Goal: Information Seeking & Learning: Learn about a topic

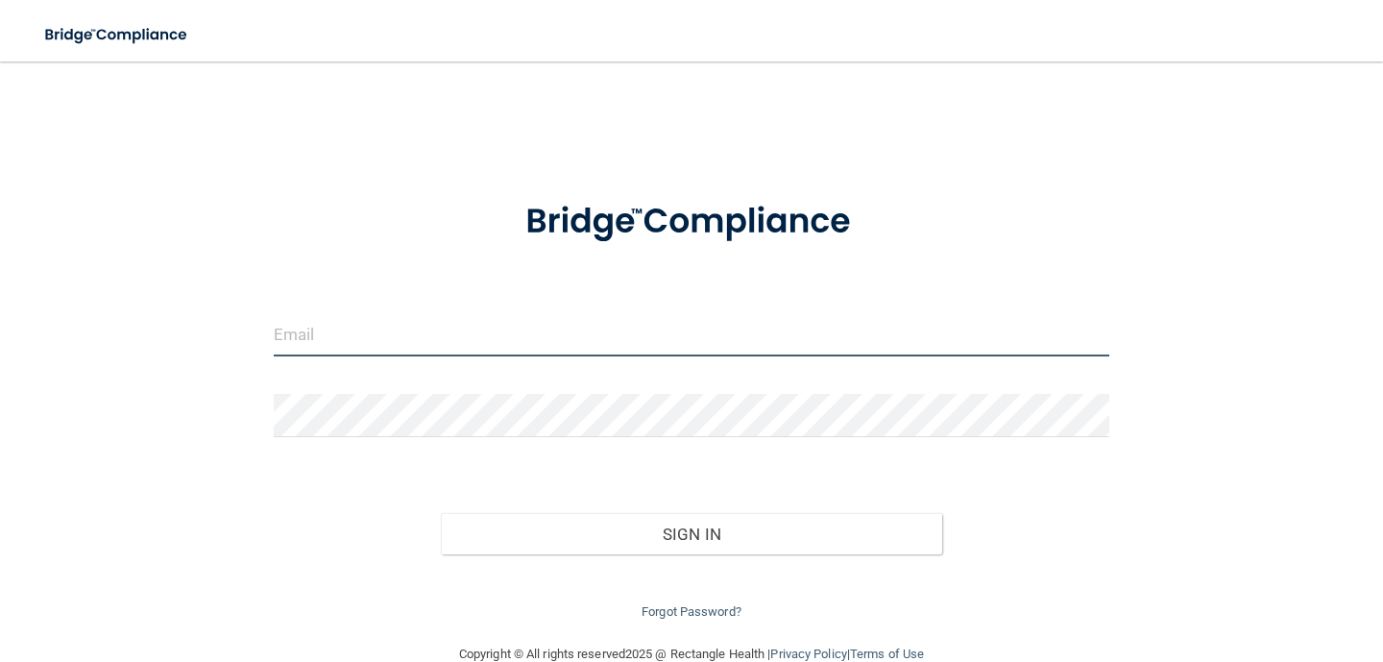
click at [343, 355] on input "email" at bounding box center [691, 334] width 835 height 43
type input "[EMAIL_ADDRESS][DOMAIN_NAME]"
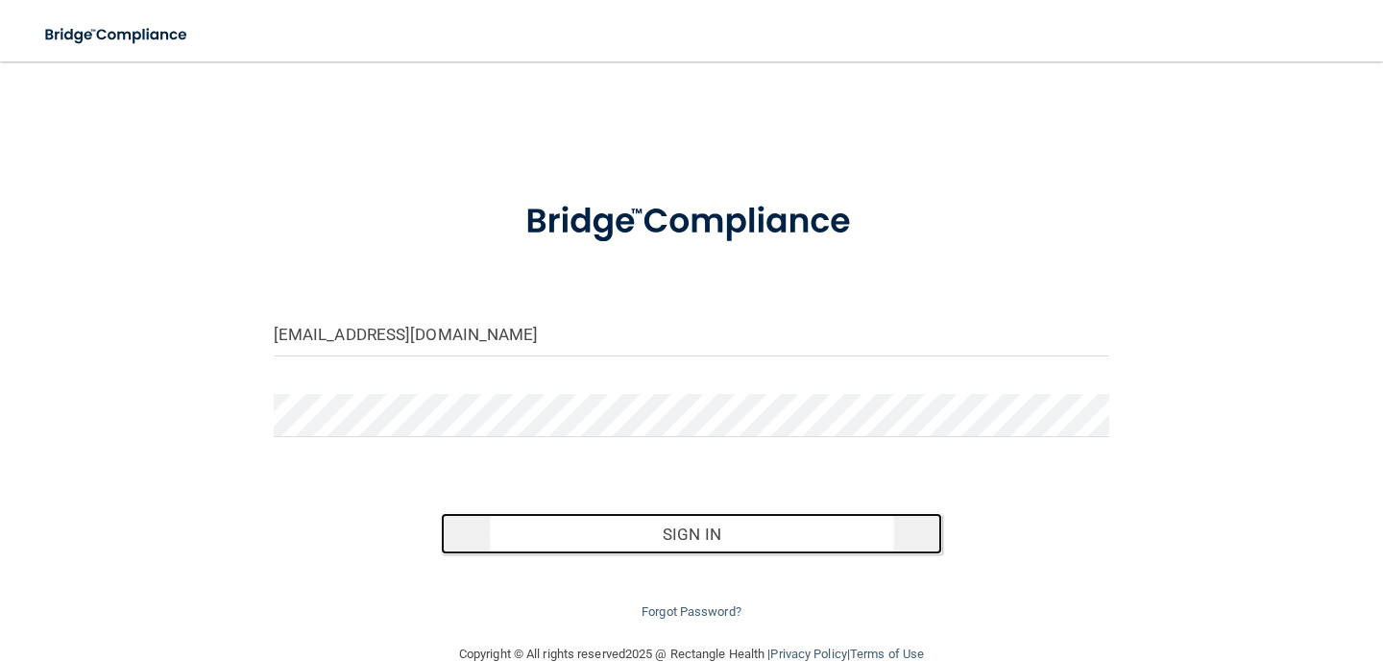
click at [580, 529] on button "Sign In" at bounding box center [691, 534] width 501 height 42
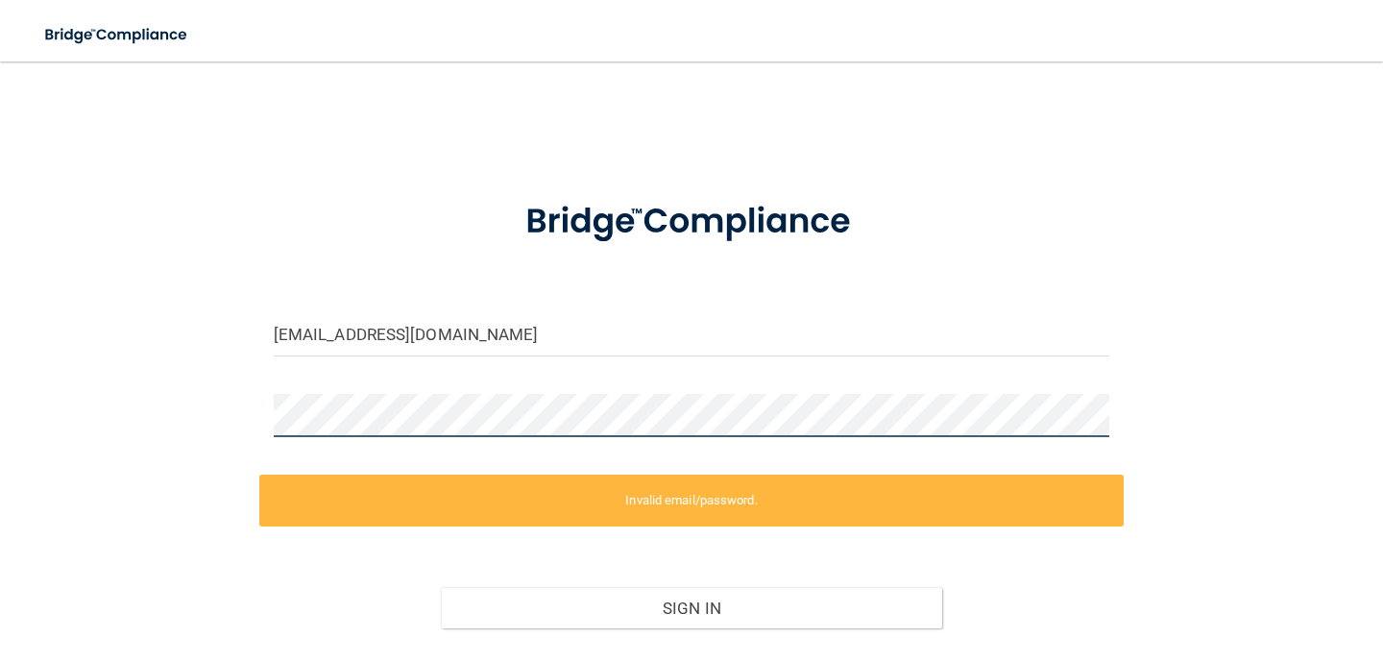
click at [191, 406] on div "kimberlym885@gmail.com Invalid email/password. You don't have permission to acc…" at bounding box center [691, 389] width 1306 height 616
click at [242, 415] on div "kimberlym885@gmail.com Invalid email/password. You don't have permission to acc…" at bounding box center [691, 389] width 1306 height 616
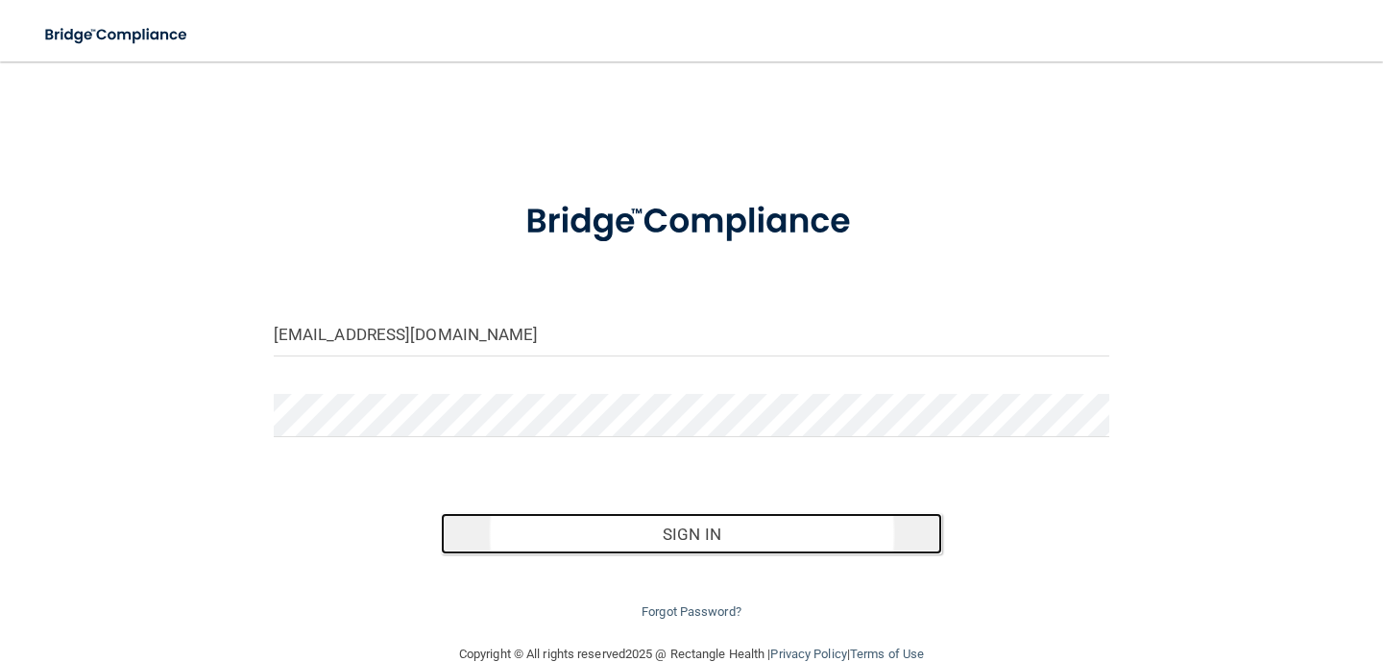
click at [588, 524] on button "Sign In" at bounding box center [691, 534] width 501 height 42
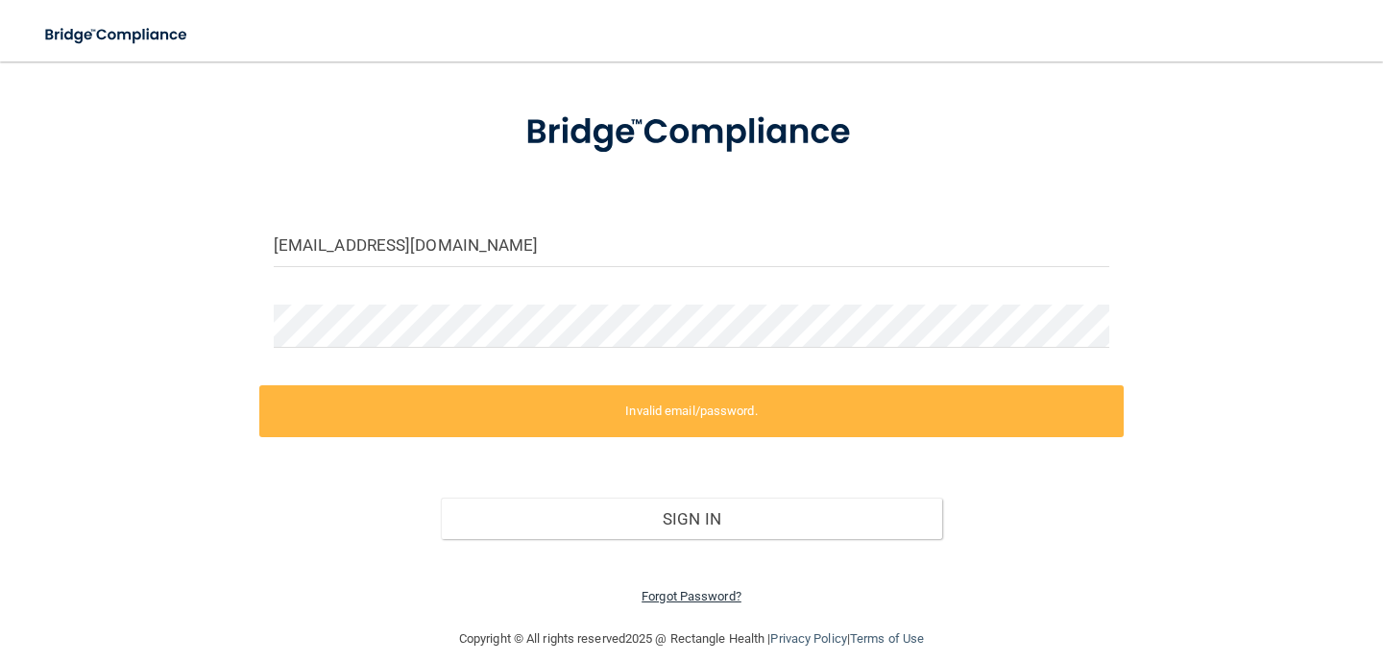
click at [684, 598] on link "Forgot Password?" at bounding box center [691, 596] width 100 height 14
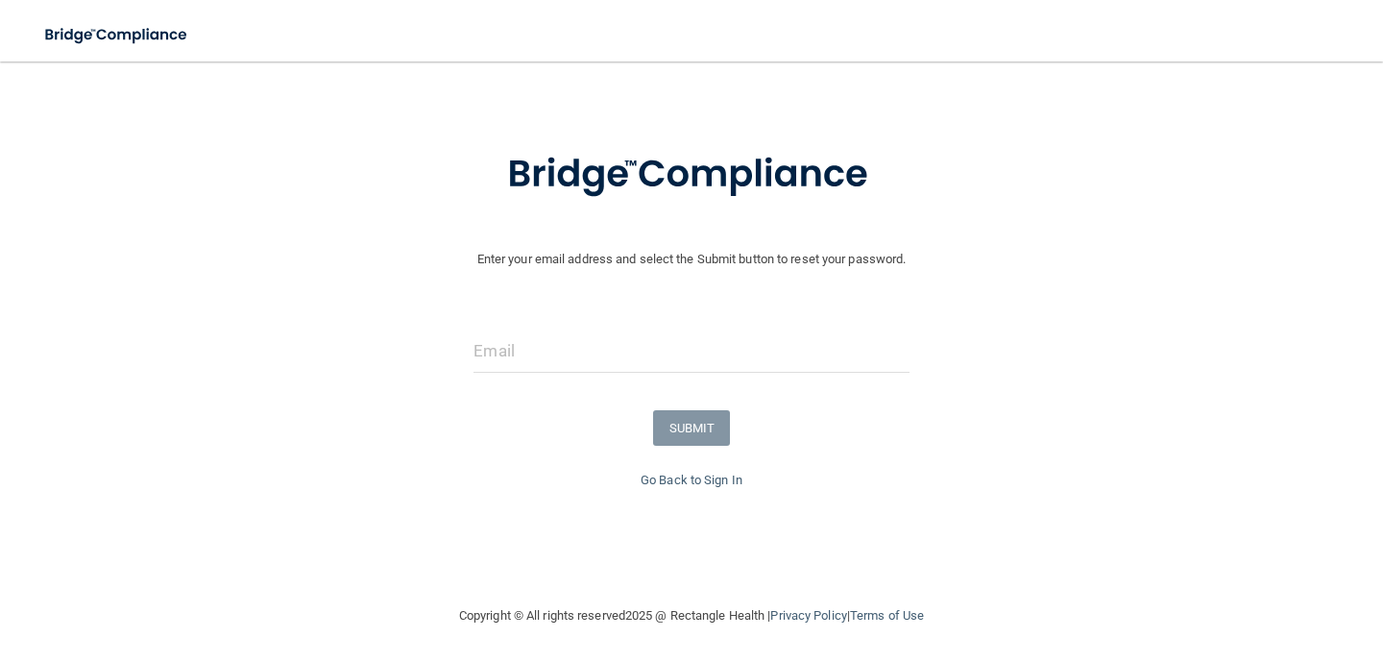
scroll to position [28, 0]
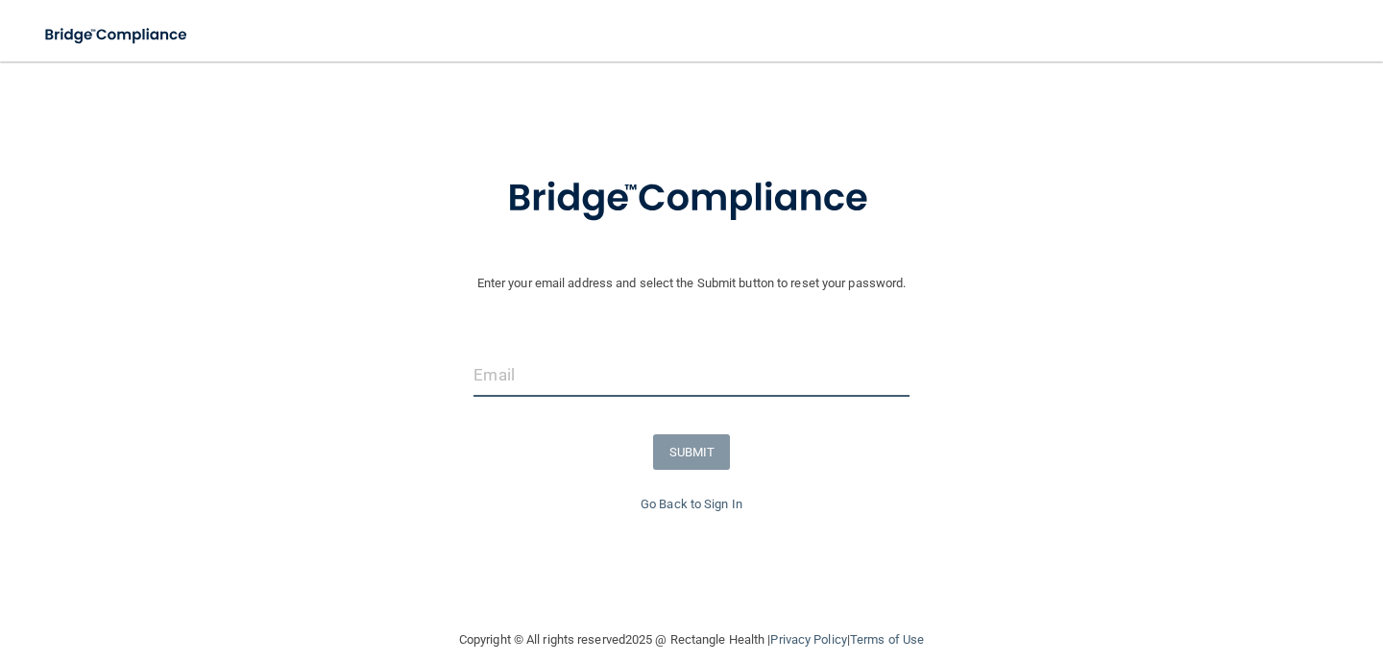
click at [514, 389] on input "email" at bounding box center [690, 374] width 435 height 43
type input "[EMAIL_ADDRESS][DOMAIN_NAME]"
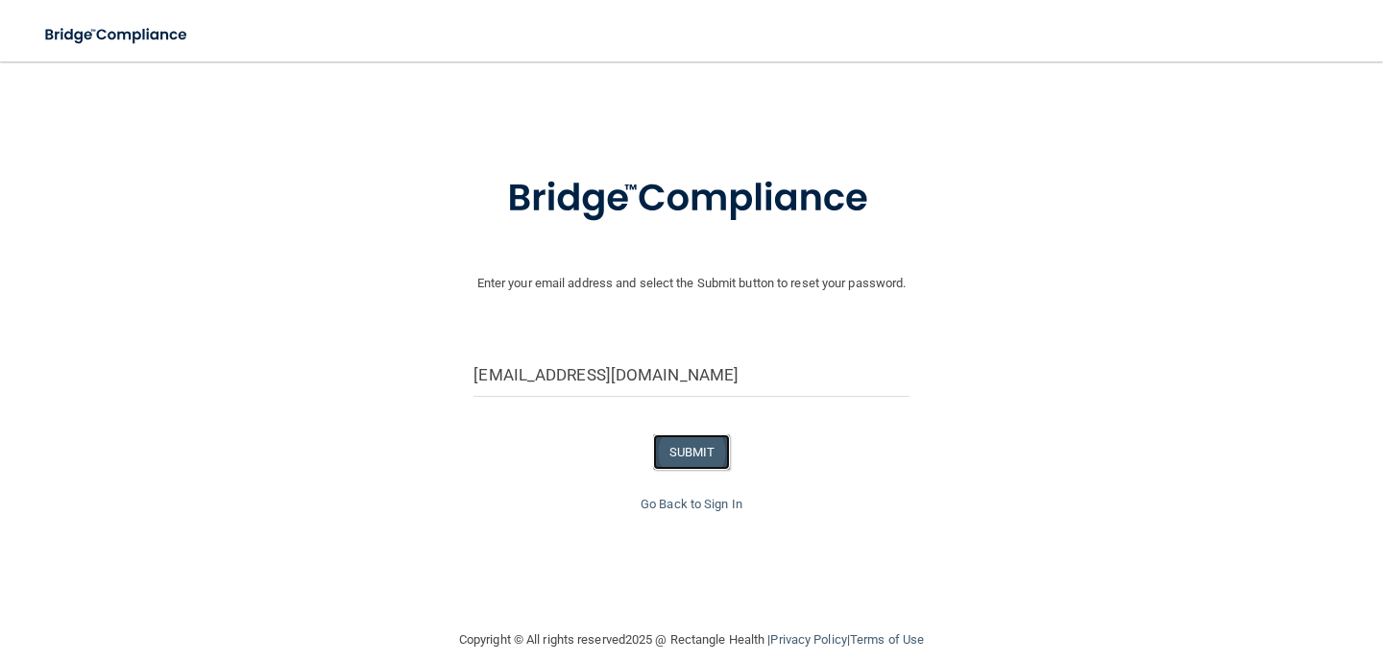
click at [693, 452] on button "SUBMIT" at bounding box center [692, 452] width 78 height 36
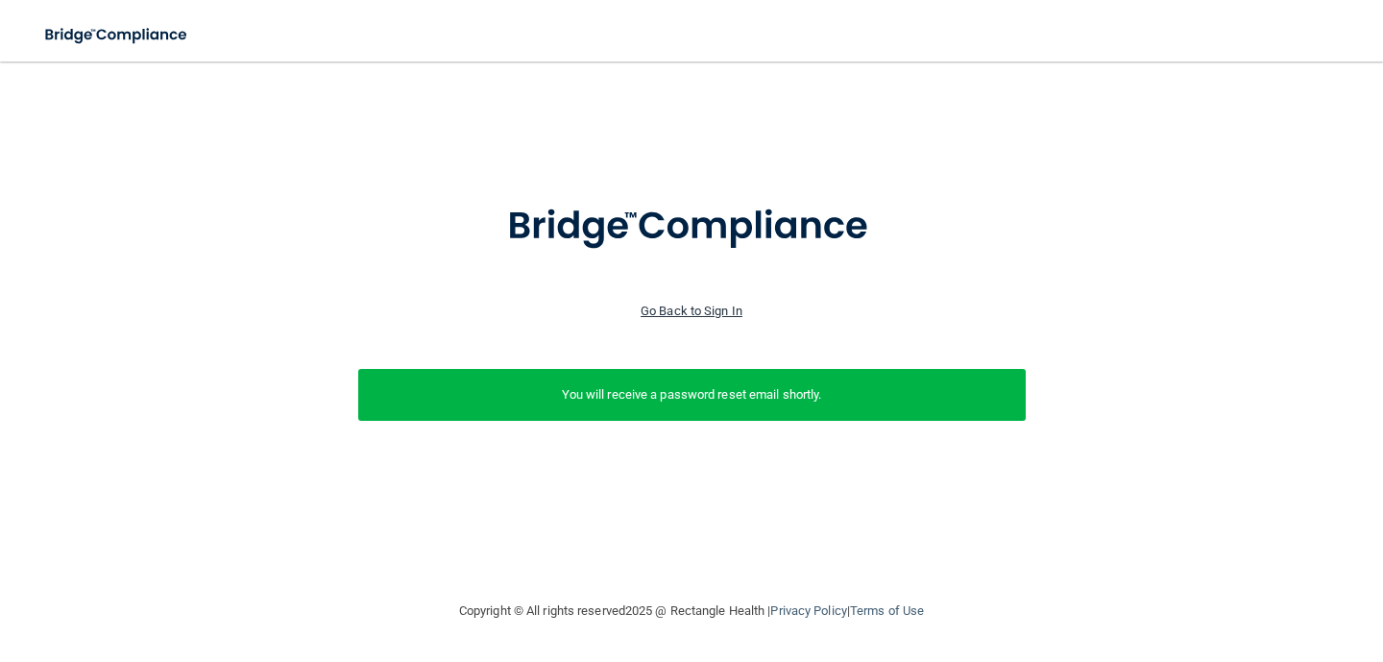
click at [699, 312] on link "Go Back to Sign In" at bounding box center [692, 310] width 102 height 14
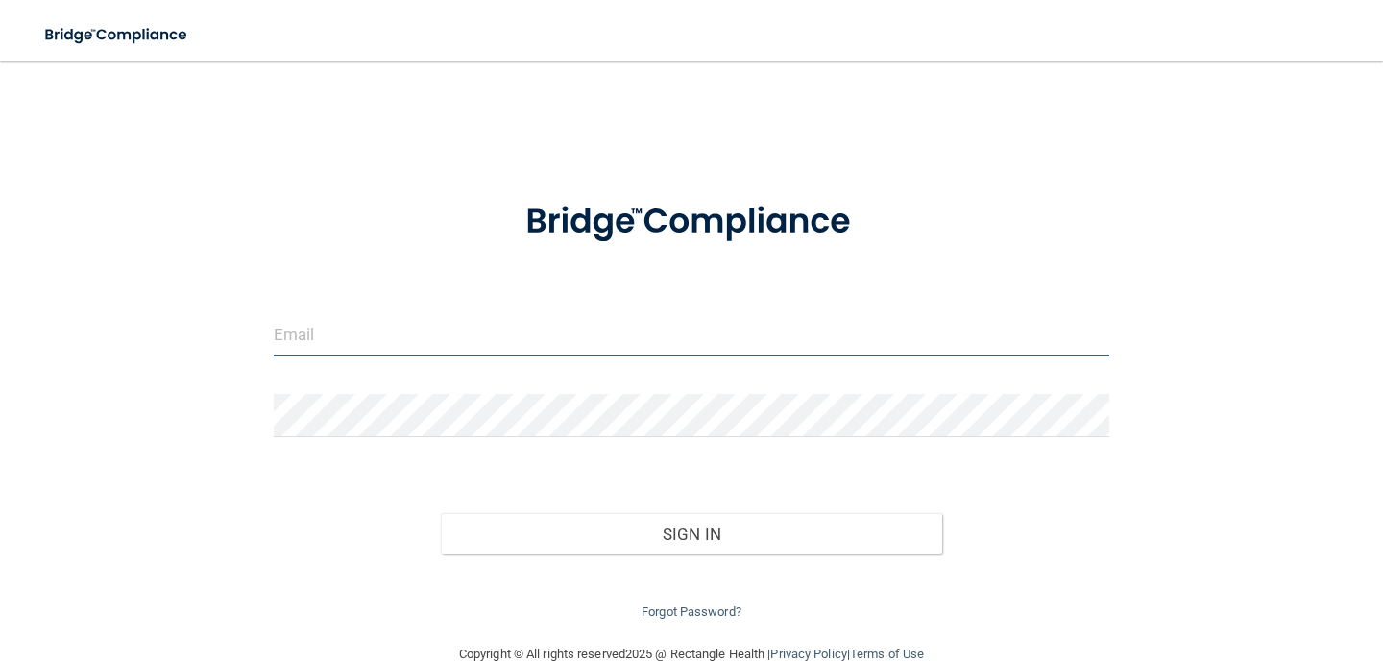
click at [352, 351] on input "email" at bounding box center [691, 334] width 835 height 43
type input "[EMAIL_ADDRESS][DOMAIN_NAME]"
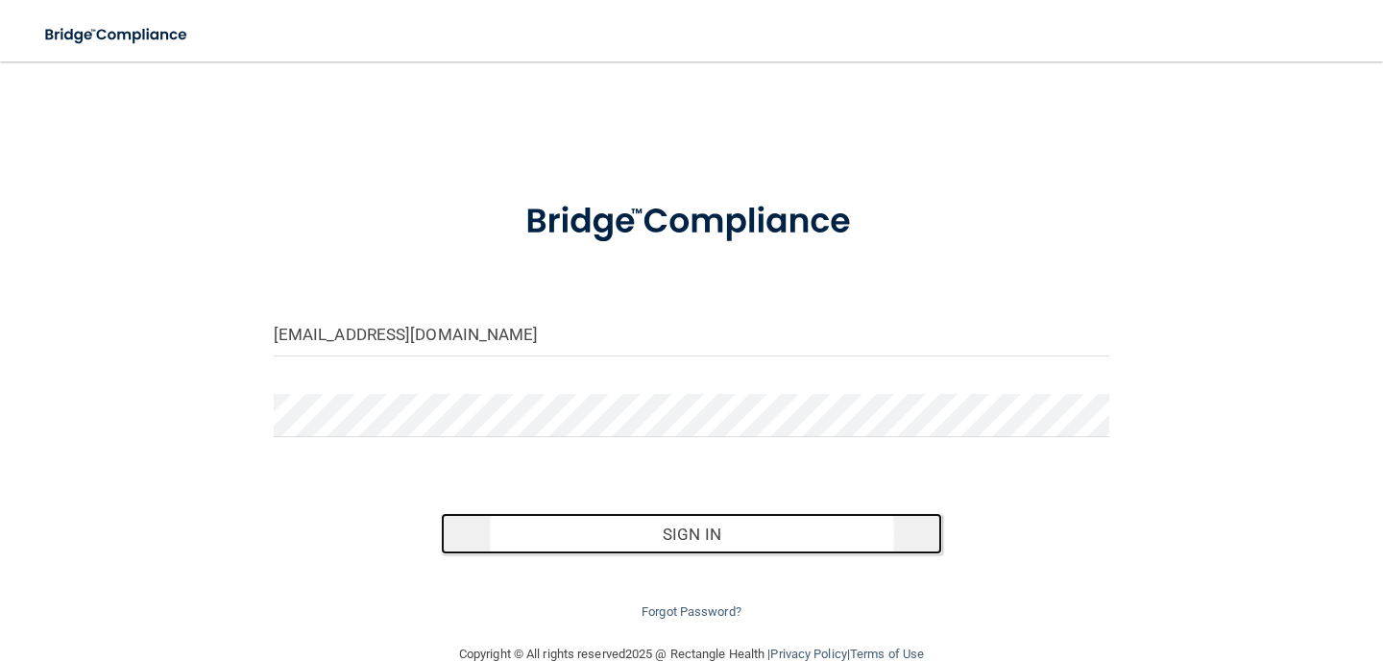
click at [580, 521] on button "Sign In" at bounding box center [691, 534] width 501 height 42
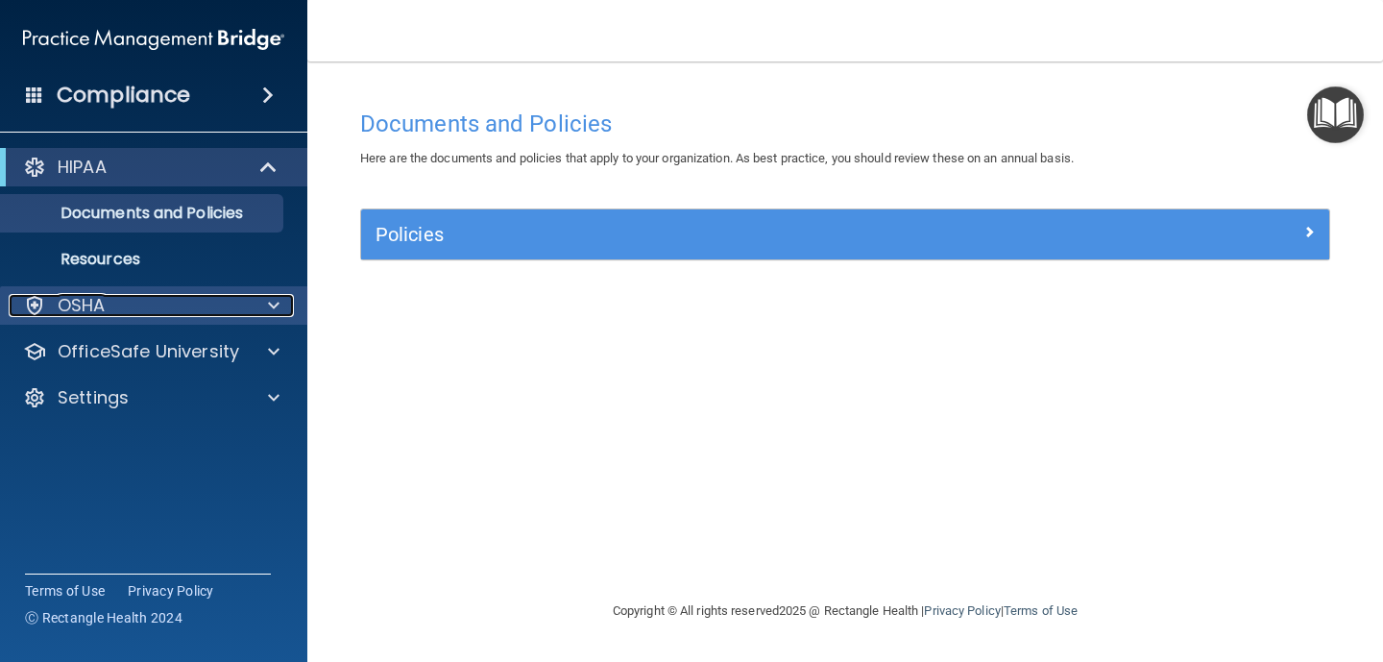
click at [171, 316] on div "OSHA" at bounding box center [128, 305] width 238 height 23
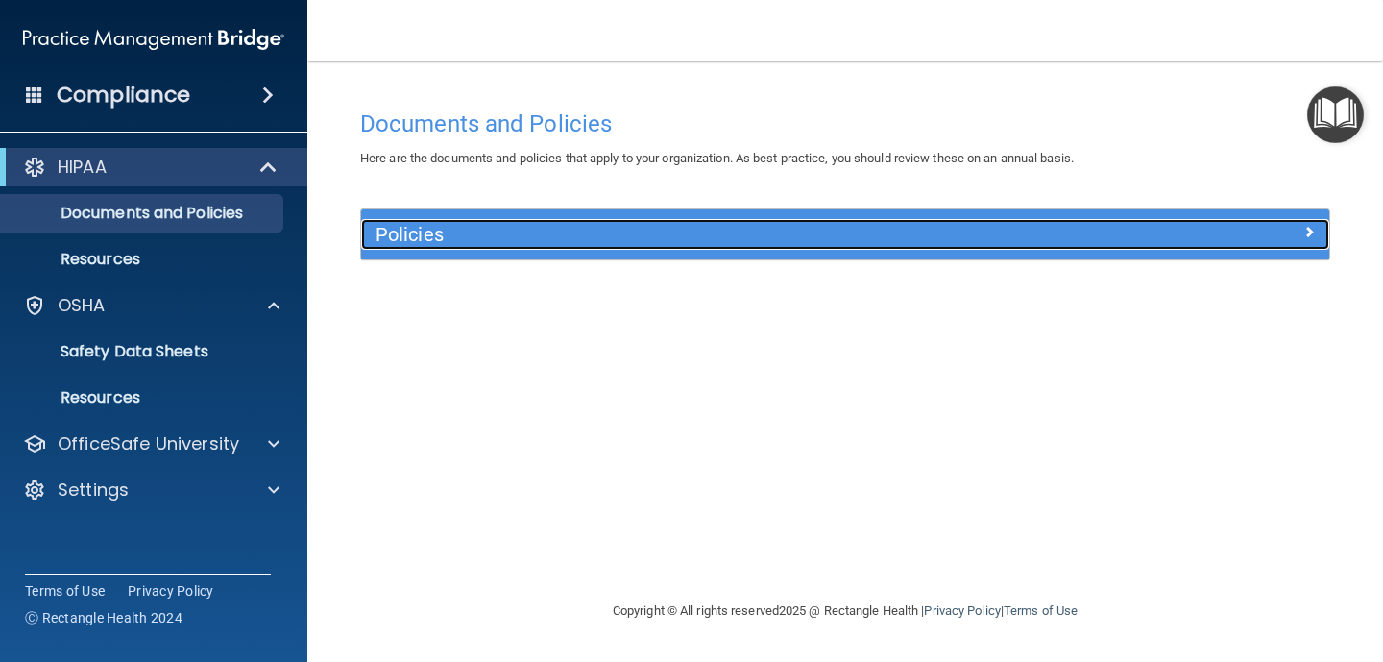
click at [1311, 234] on span at bounding box center [1309, 231] width 12 height 23
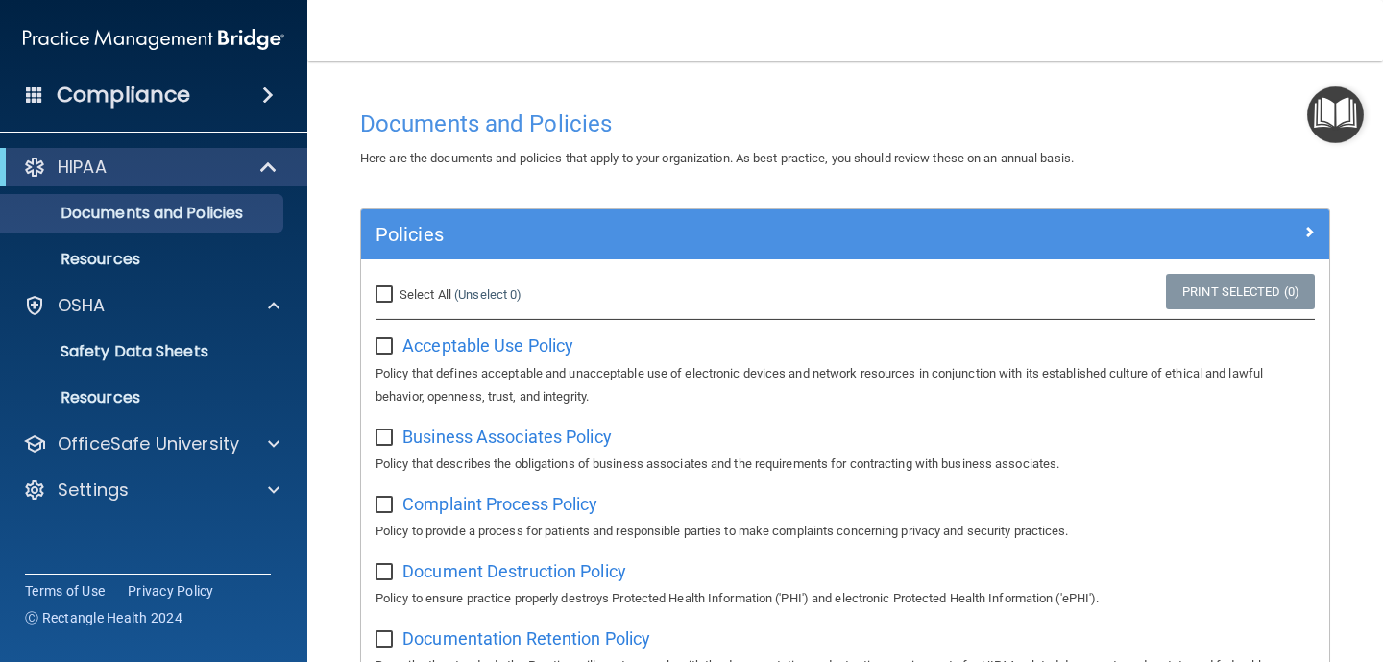
click at [383, 298] on input "Select All (Unselect 0) Unselect All" at bounding box center [386, 294] width 22 height 15
checkbox input "true"
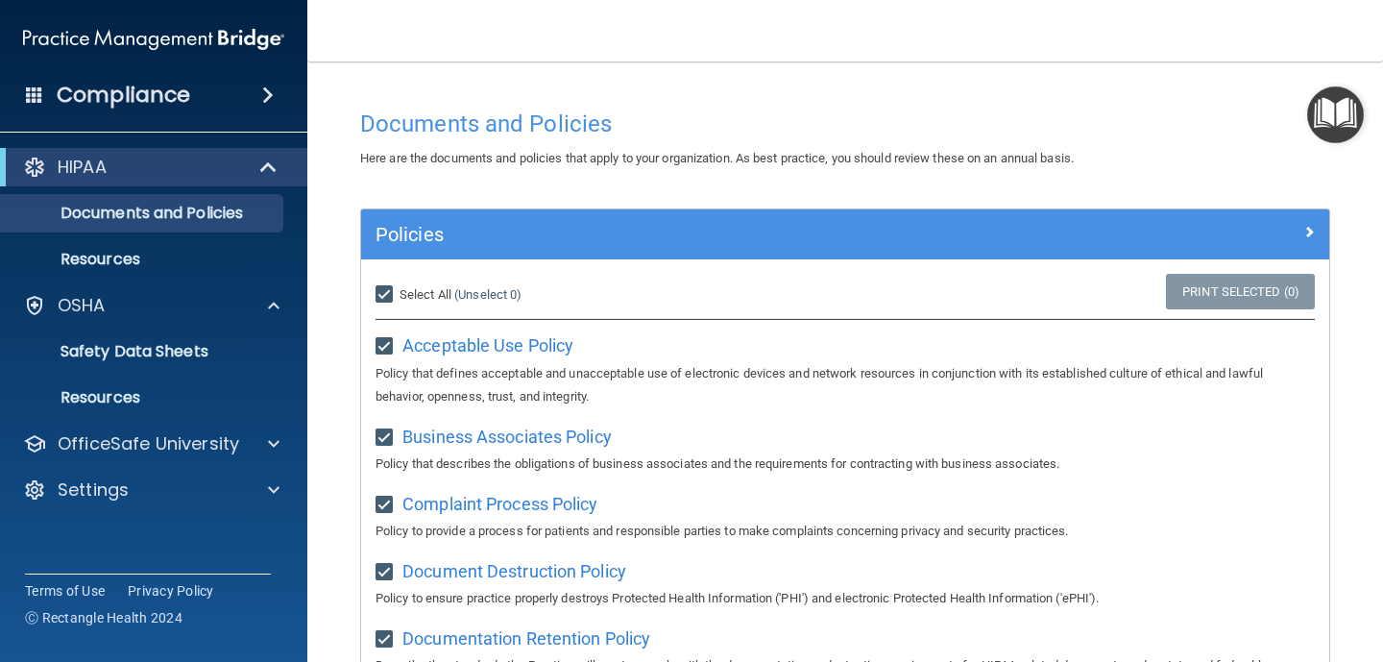
checkbox input "true"
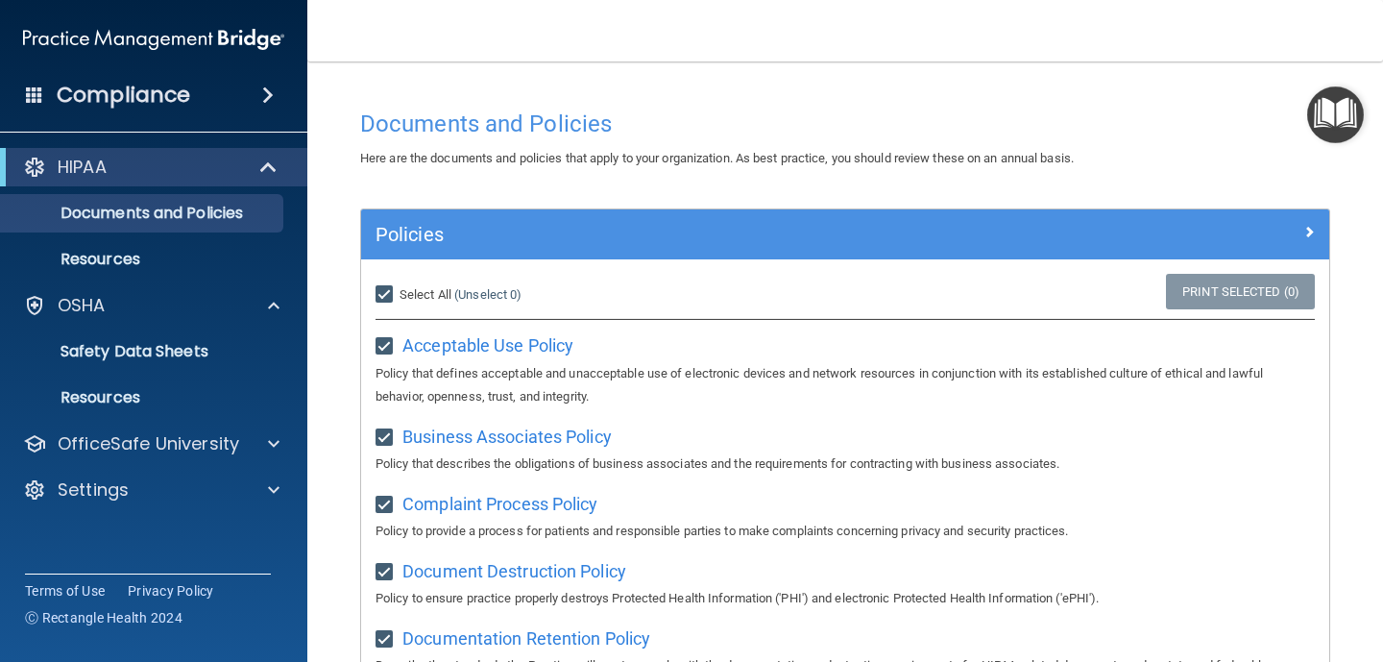
checkbox input "true"
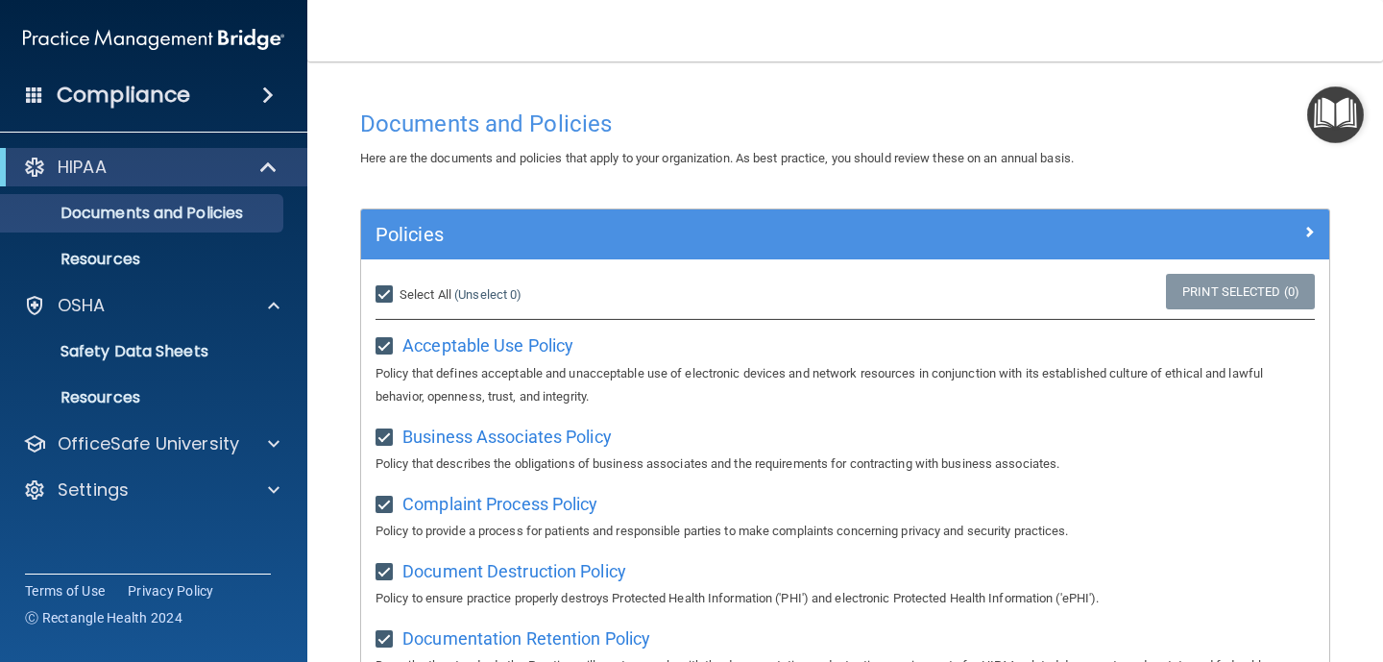
checkbox input "true"
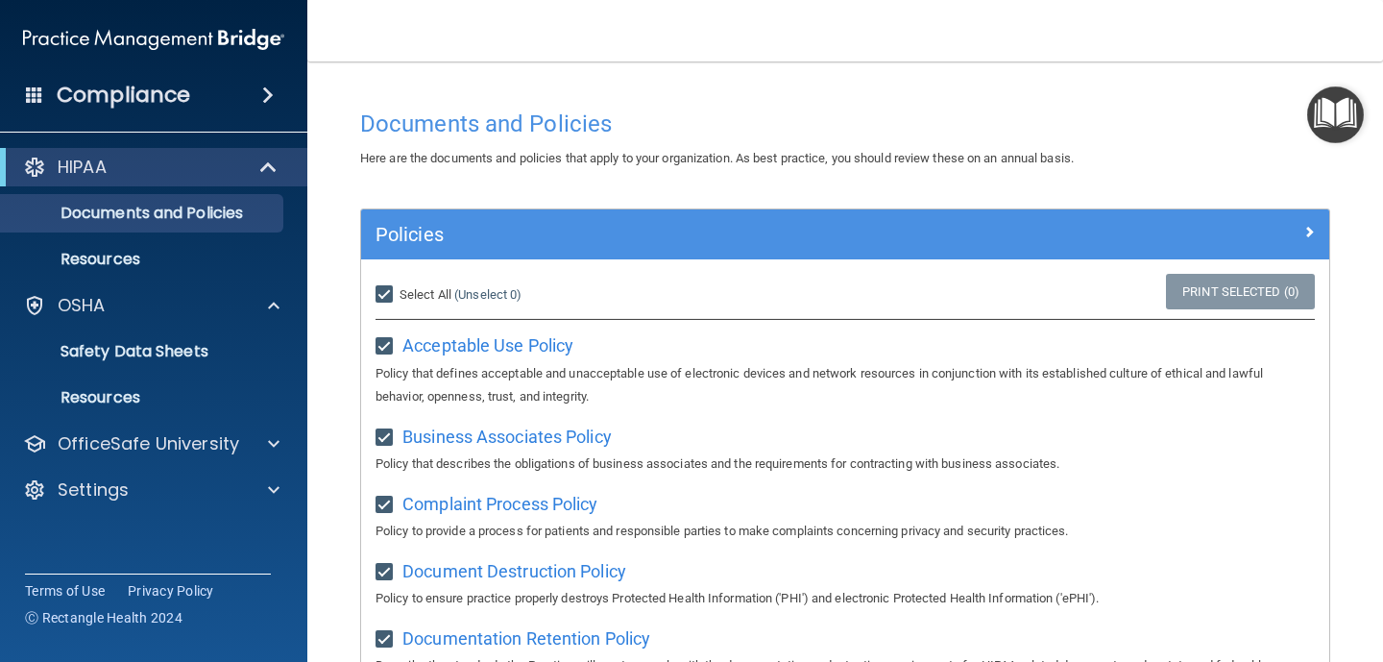
checkbox input "true"
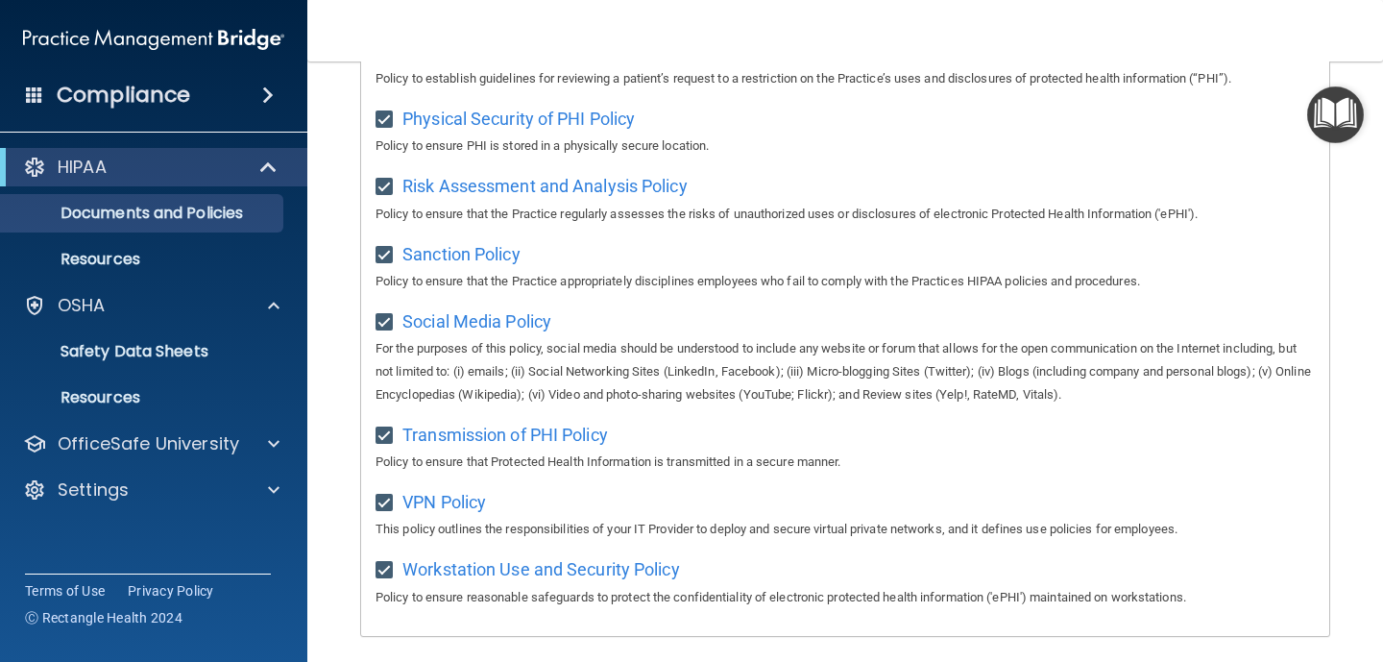
scroll to position [1300, 0]
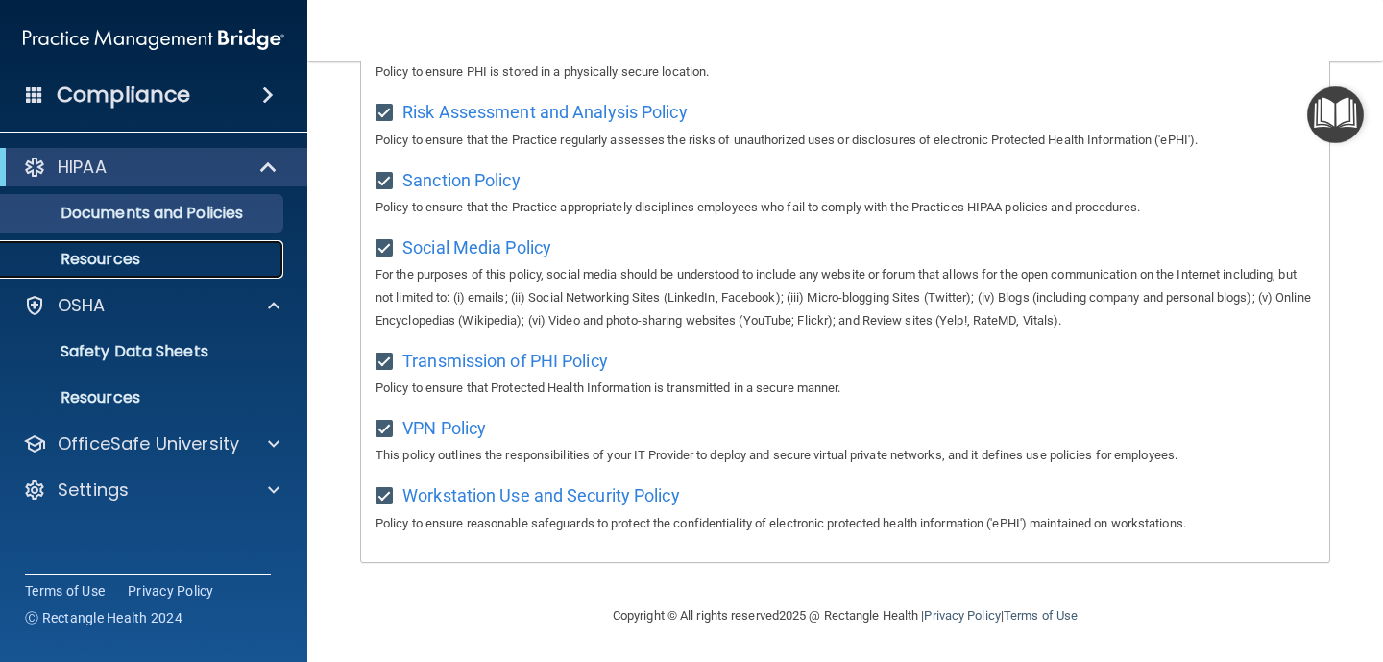
click at [139, 271] on link "Resources" at bounding box center [132, 259] width 302 height 38
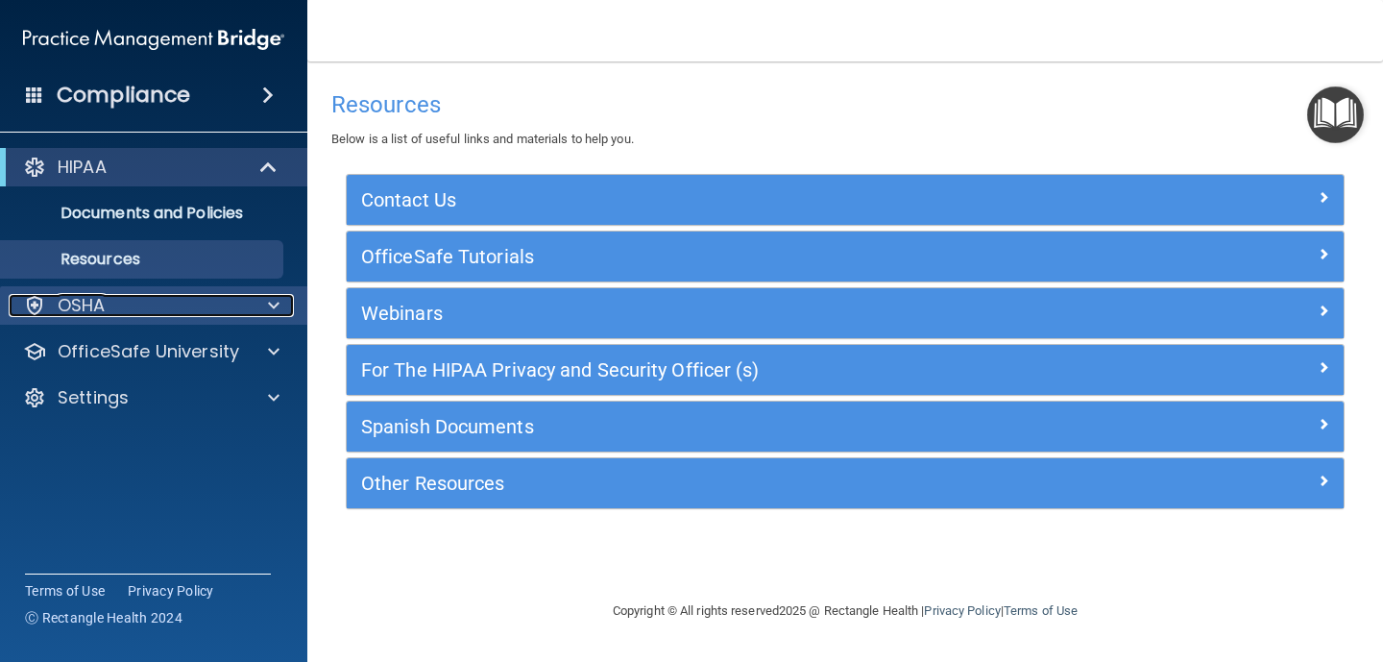
click at [99, 310] on p "OSHA" at bounding box center [82, 305] width 48 height 23
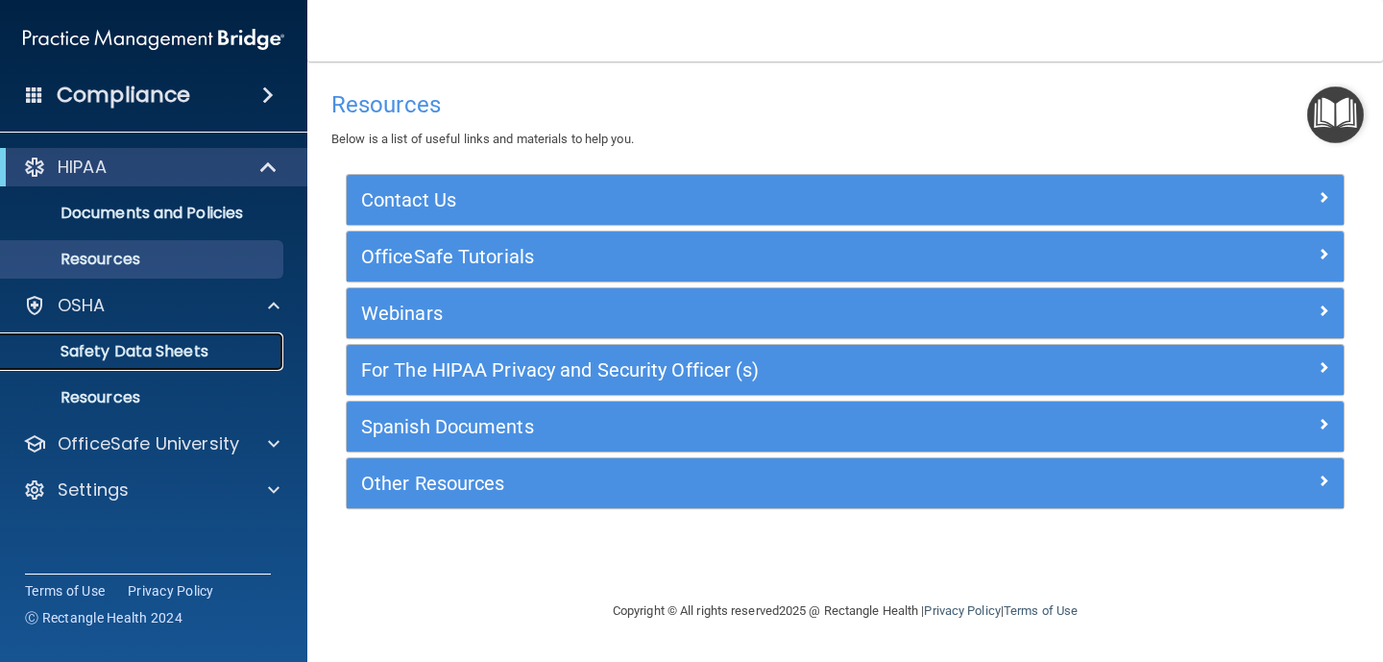
click at [156, 353] on p "Safety Data Sheets" at bounding box center [143, 351] width 262 height 19
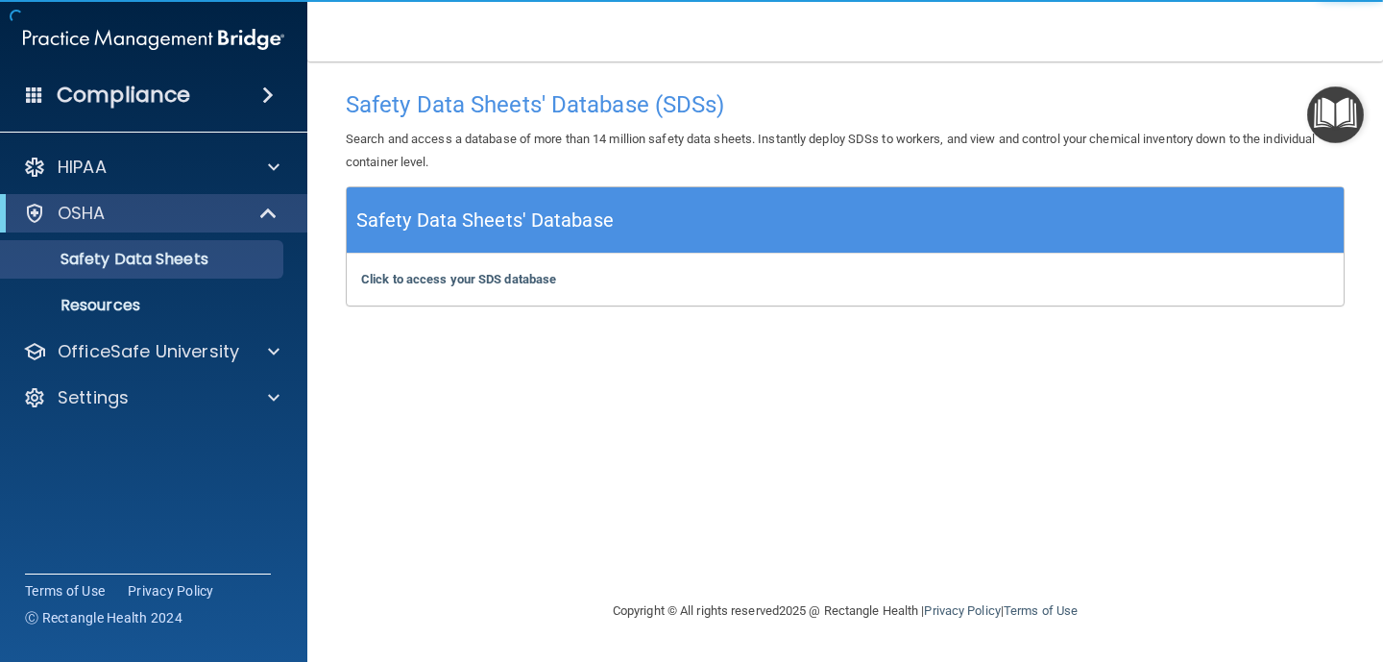
click at [507, 287] on div "Click to access your SDS database Click to access your SDS database" at bounding box center [845, 280] width 997 height 52
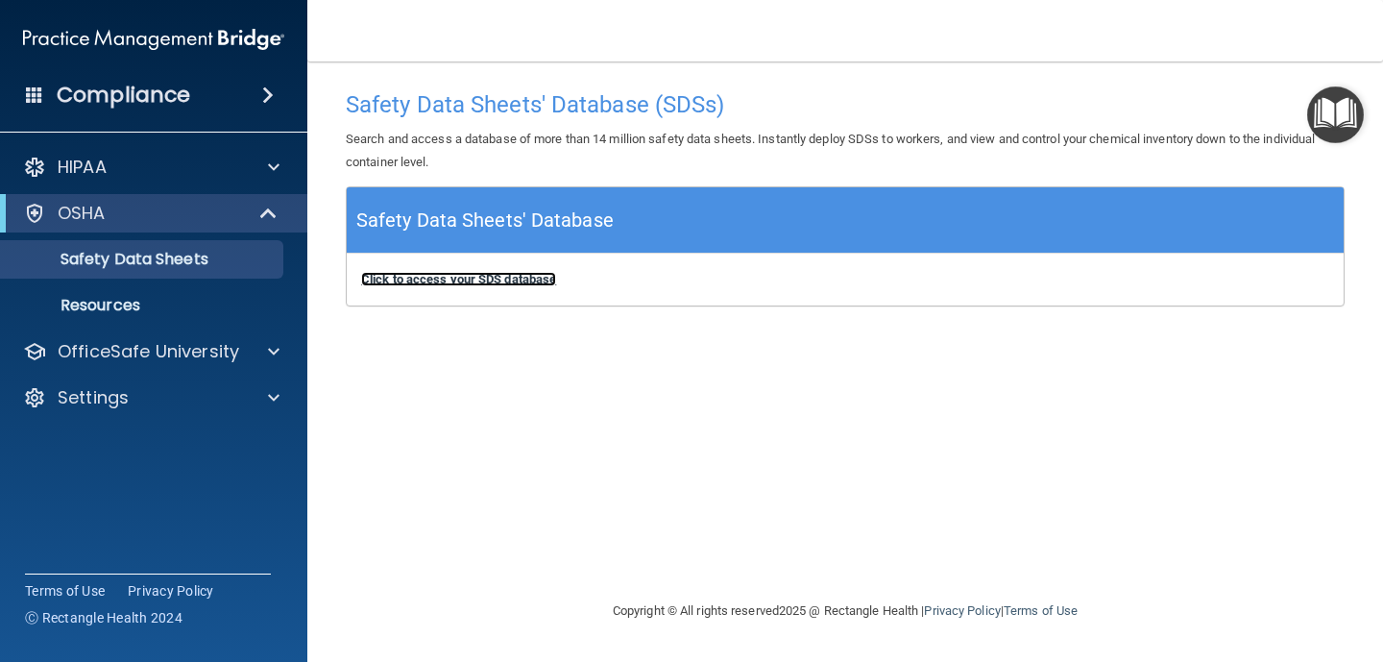
click at [499, 280] on b "Click to access your SDS database" at bounding box center [458, 279] width 195 height 14
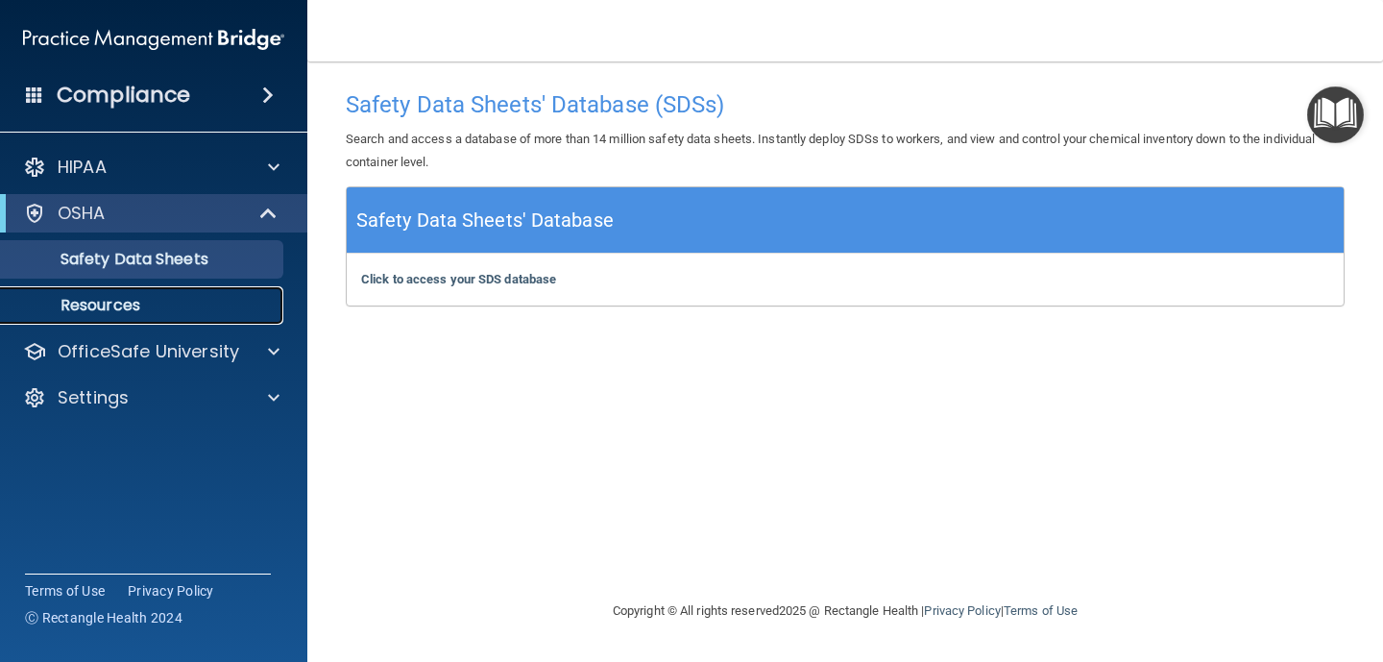
click at [99, 299] on p "Resources" at bounding box center [143, 305] width 262 height 19
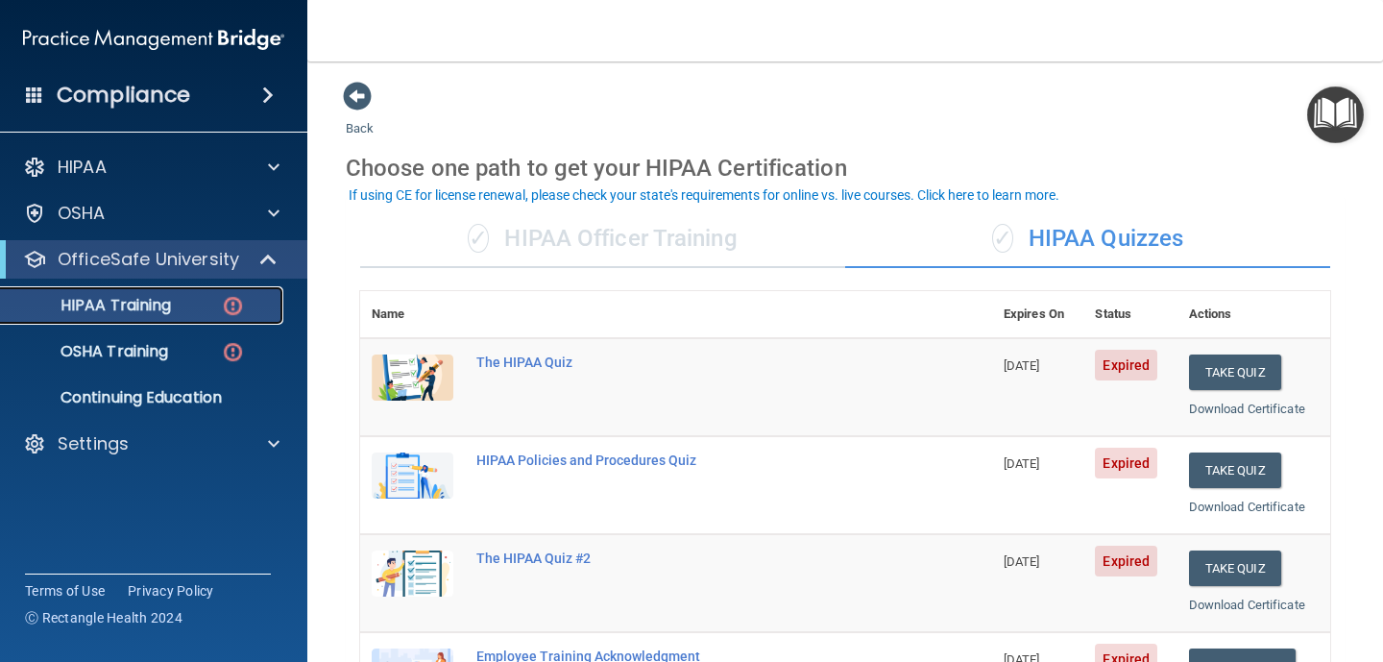
click at [113, 306] on p "HIPAA Training" at bounding box center [91, 305] width 158 height 19
click at [236, 306] on img at bounding box center [233, 306] width 24 height 24
click at [1238, 377] on button "Take Quiz" at bounding box center [1235, 372] width 92 height 36
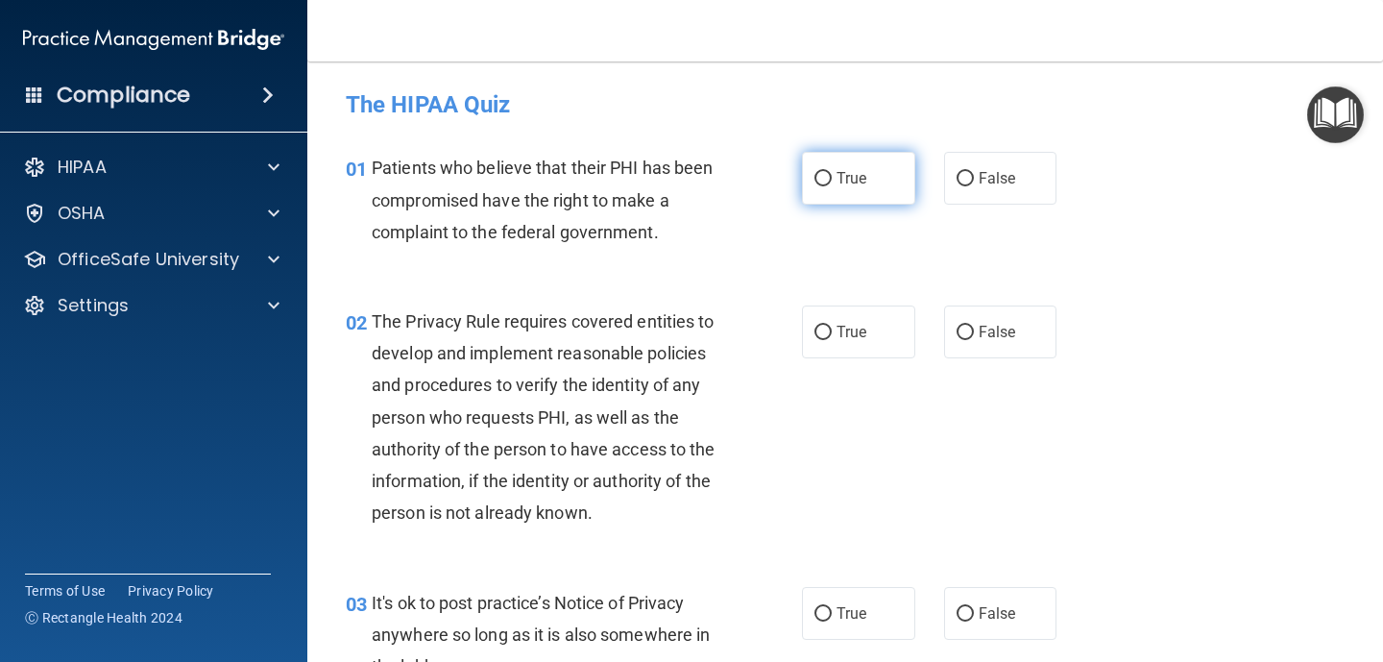
click at [822, 179] on input "True" at bounding box center [822, 179] width 17 height 14
radio input "true"
click at [820, 181] on input "True" at bounding box center [822, 179] width 17 height 14
click at [825, 178] on input "True" at bounding box center [822, 179] width 17 height 14
click at [1028, 124] on div "The HIPAA Quiz" at bounding box center [844, 104] width 1027 height 47
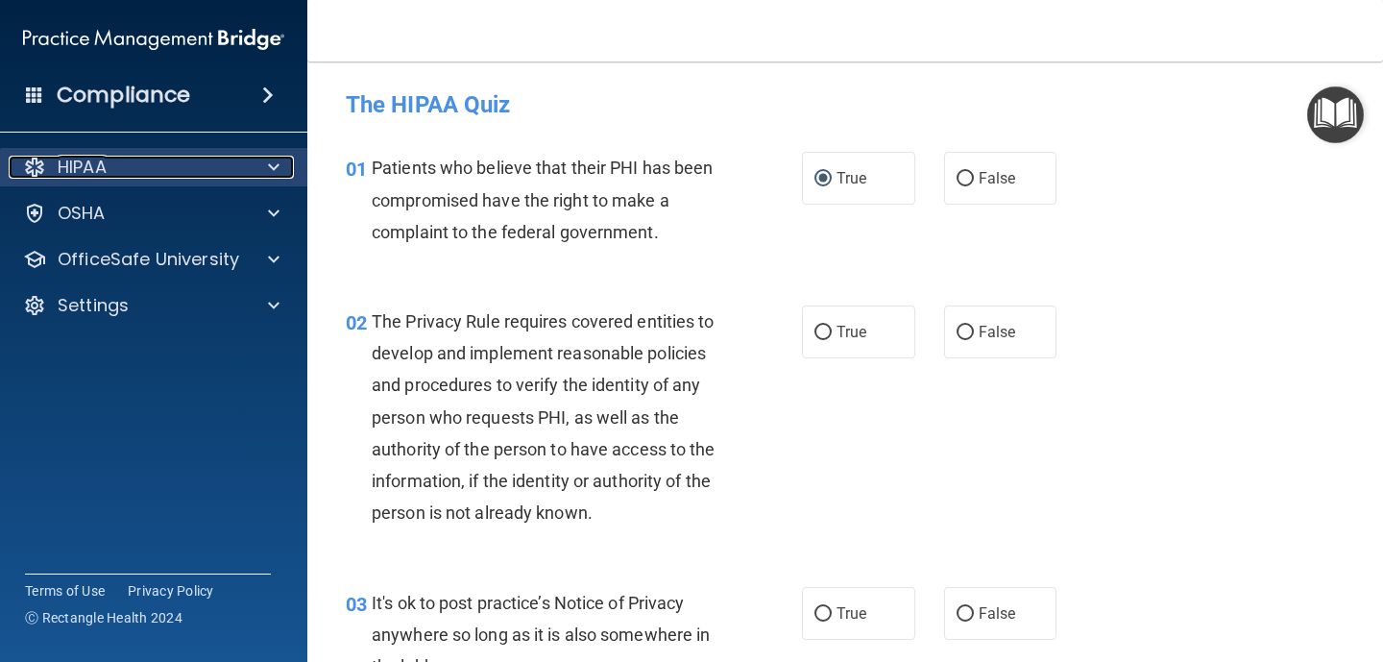
click at [99, 173] on p "HIPAA" at bounding box center [82, 167] width 49 height 23
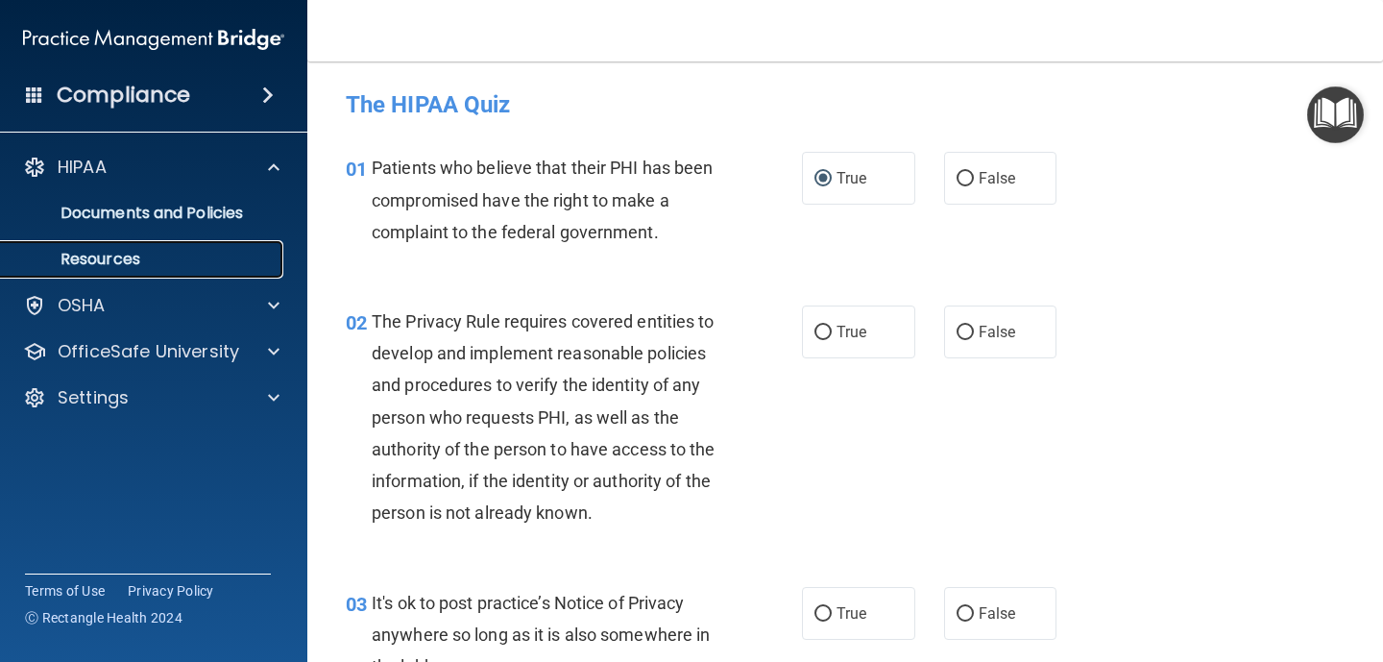
click at [107, 265] on p "Resources" at bounding box center [143, 259] width 262 height 19
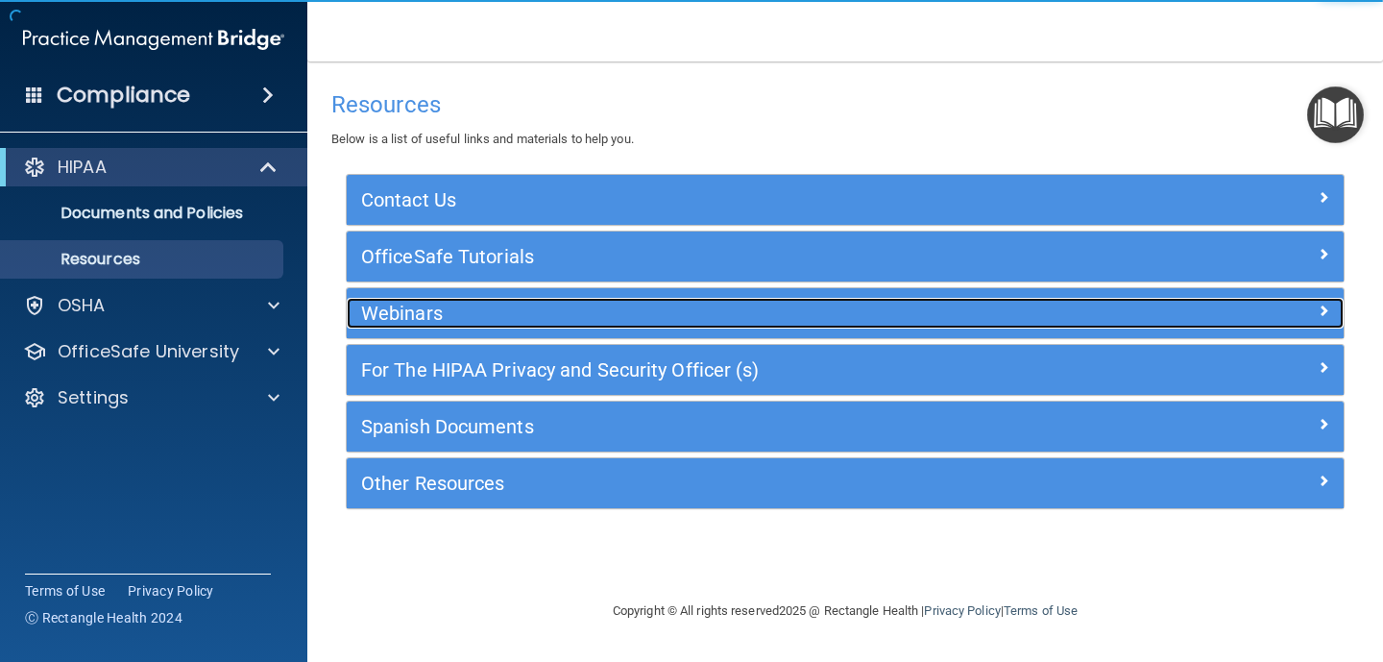
click at [462, 317] on h5 "Webinars" at bounding box center [720, 312] width 719 height 21
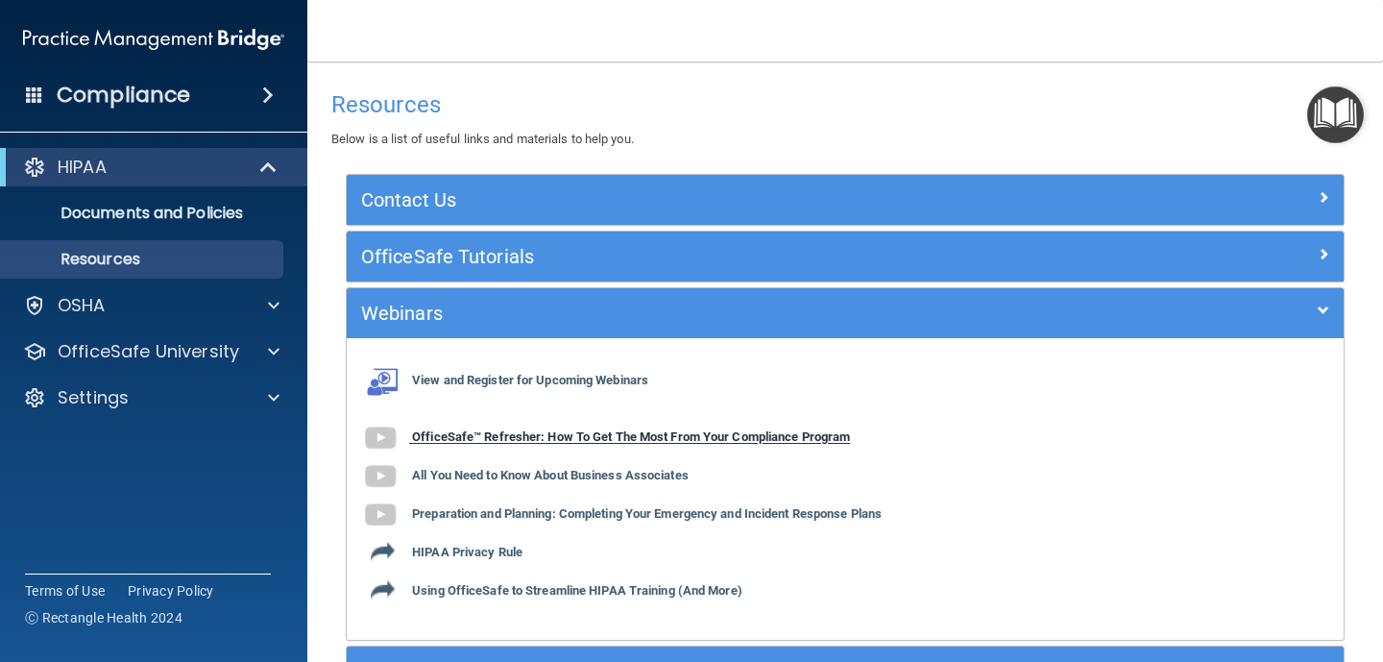
click at [489, 439] on b "OfficeSafe™ Refresher: How To Get The Most From Your Compliance Program" at bounding box center [631, 437] width 438 height 14
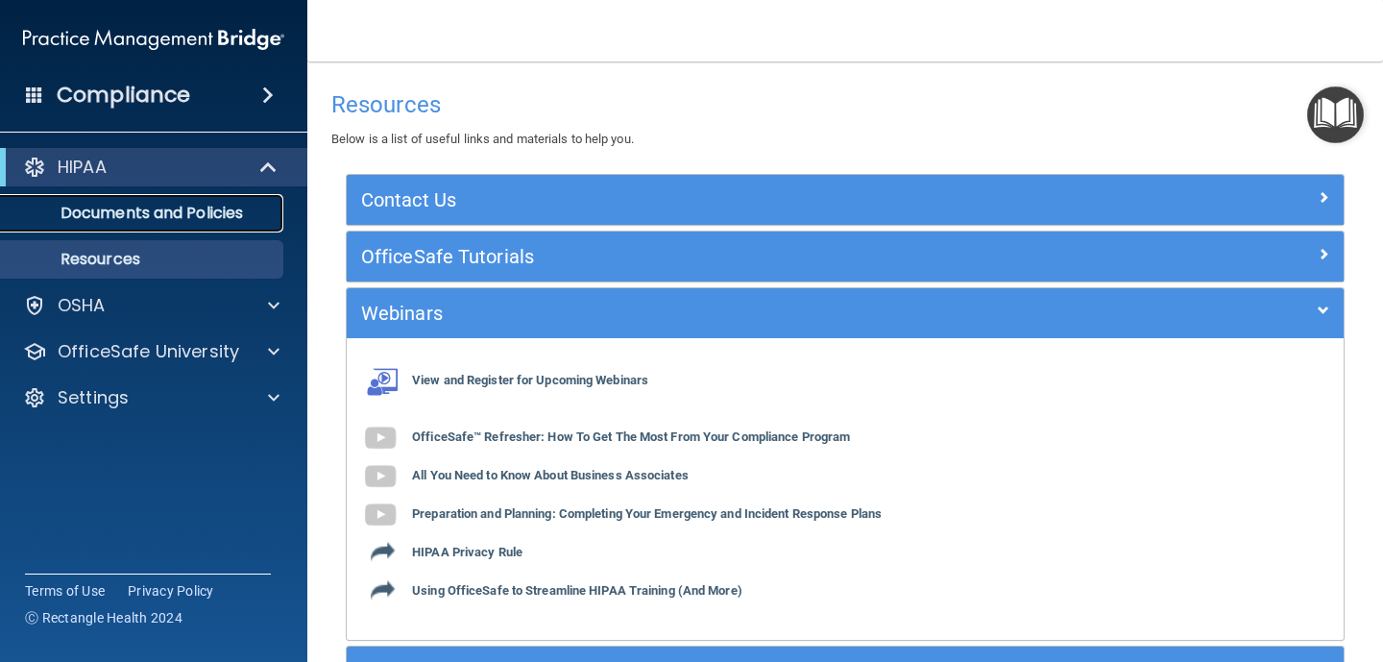
click at [198, 210] on p "Documents and Policies" at bounding box center [143, 213] width 262 height 19
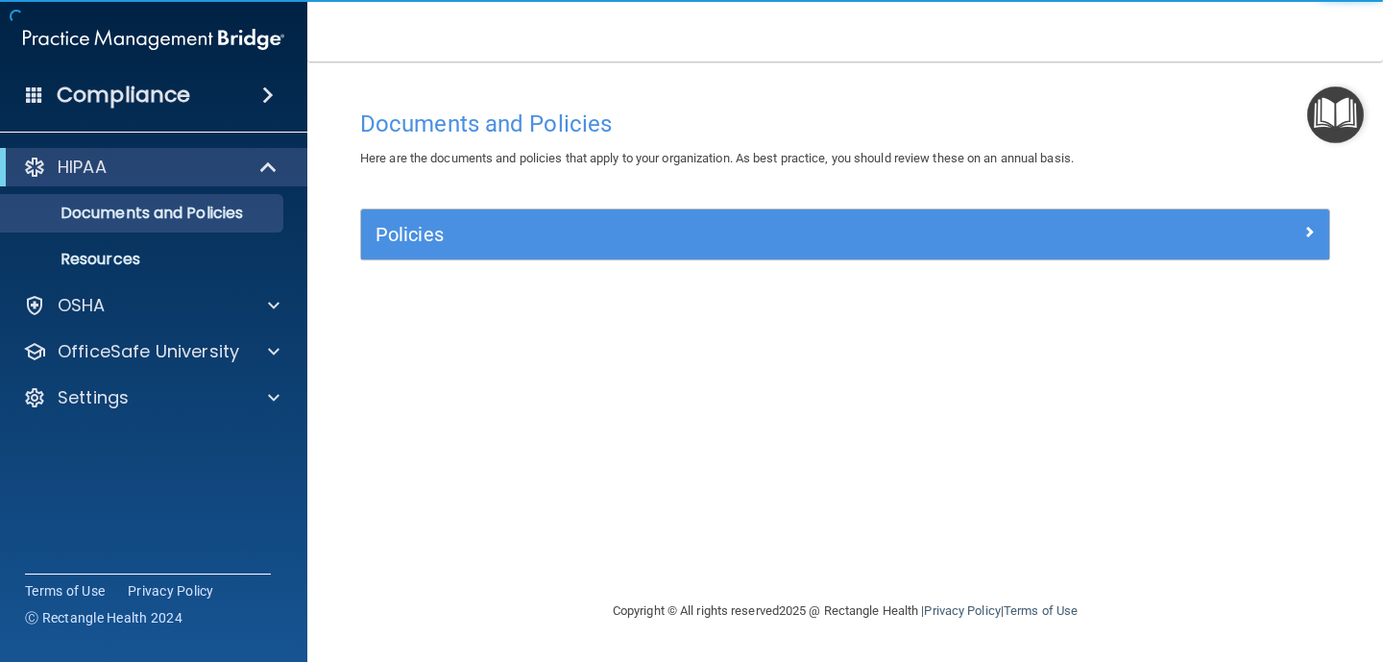
click at [455, 255] on div "Policies" at bounding box center [845, 234] width 968 height 50
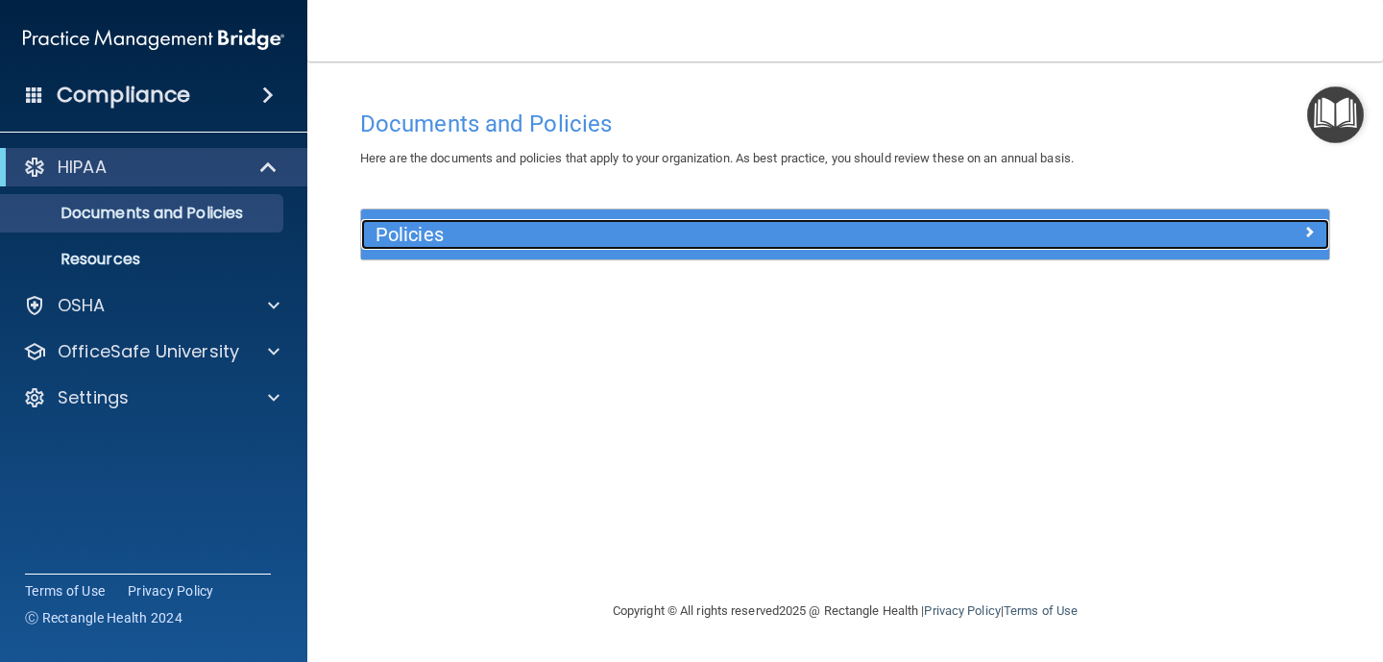
click at [1327, 235] on div at bounding box center [1208, 230] width 242 height 23
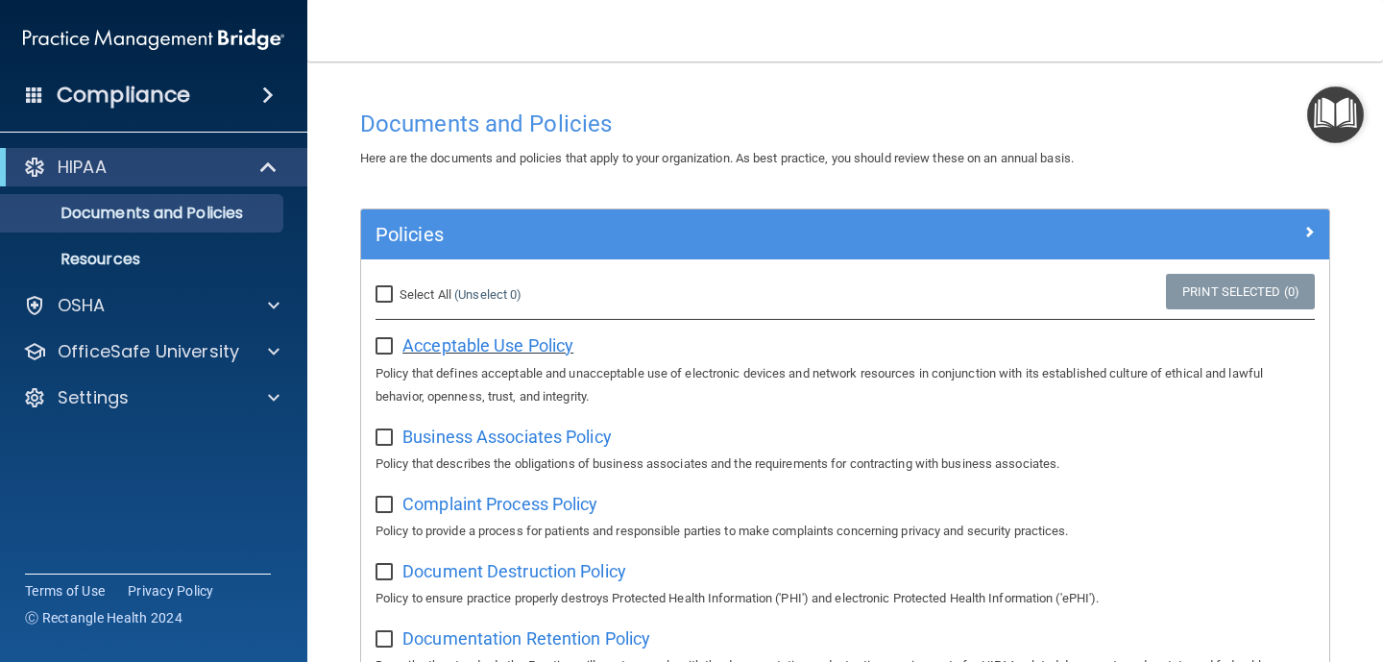
click at [478, 342] on span "Acceptable Use Policy" at bounding box center [487, 345] width 171 height 20
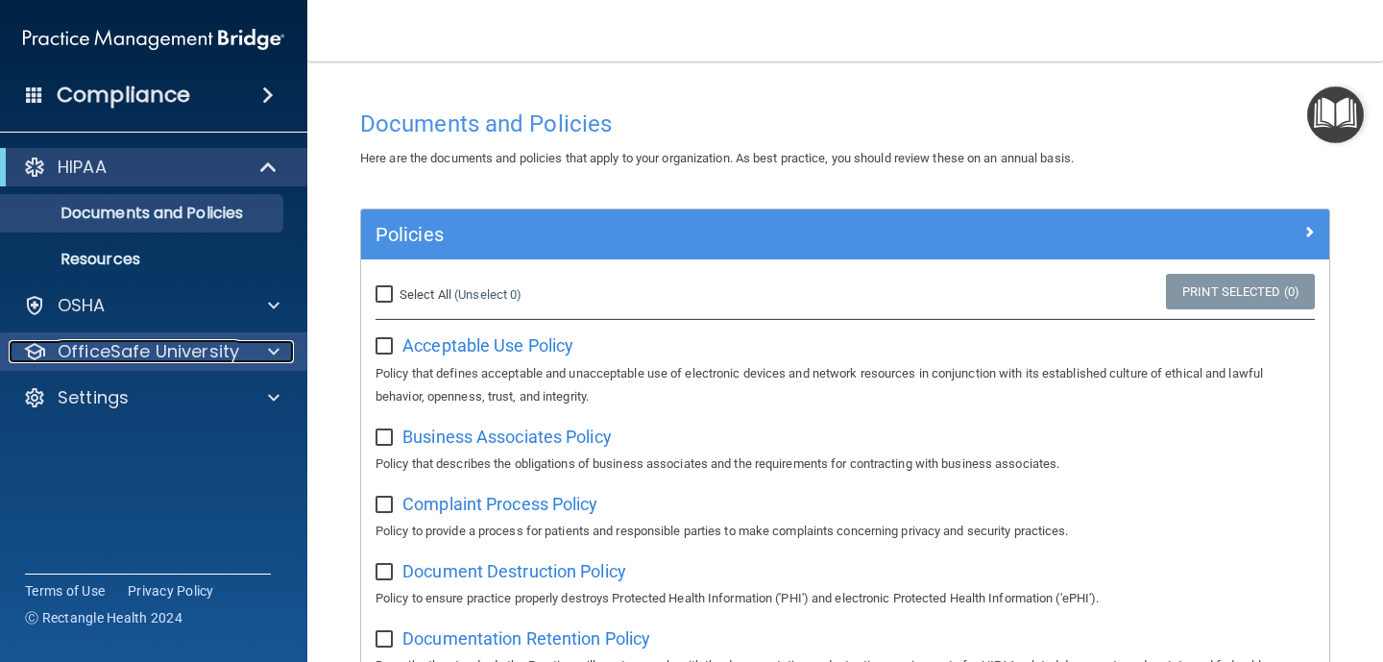
click at [208, 354] on p "OfficeSafe University" at bounding box center [148, 351] width 181 height 23
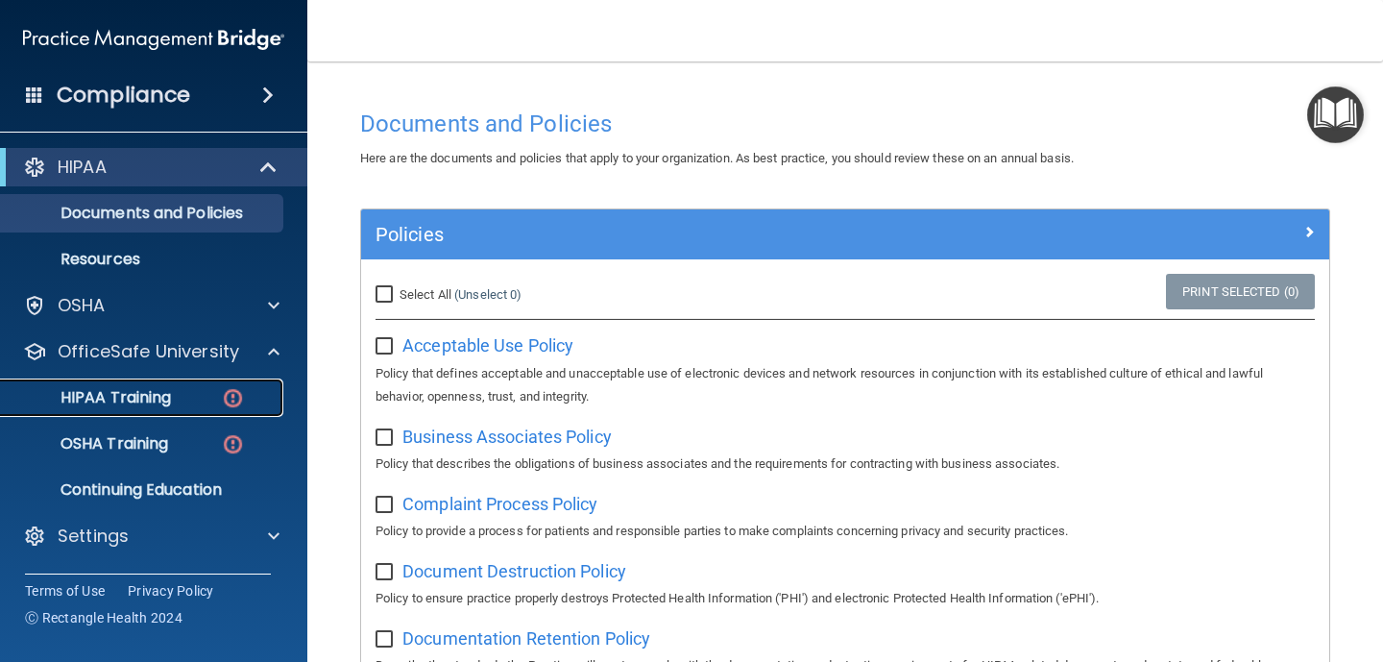
click at [189, 399] on div "HIPAA Training" at bounding box center [143, 397] width 262 height 19
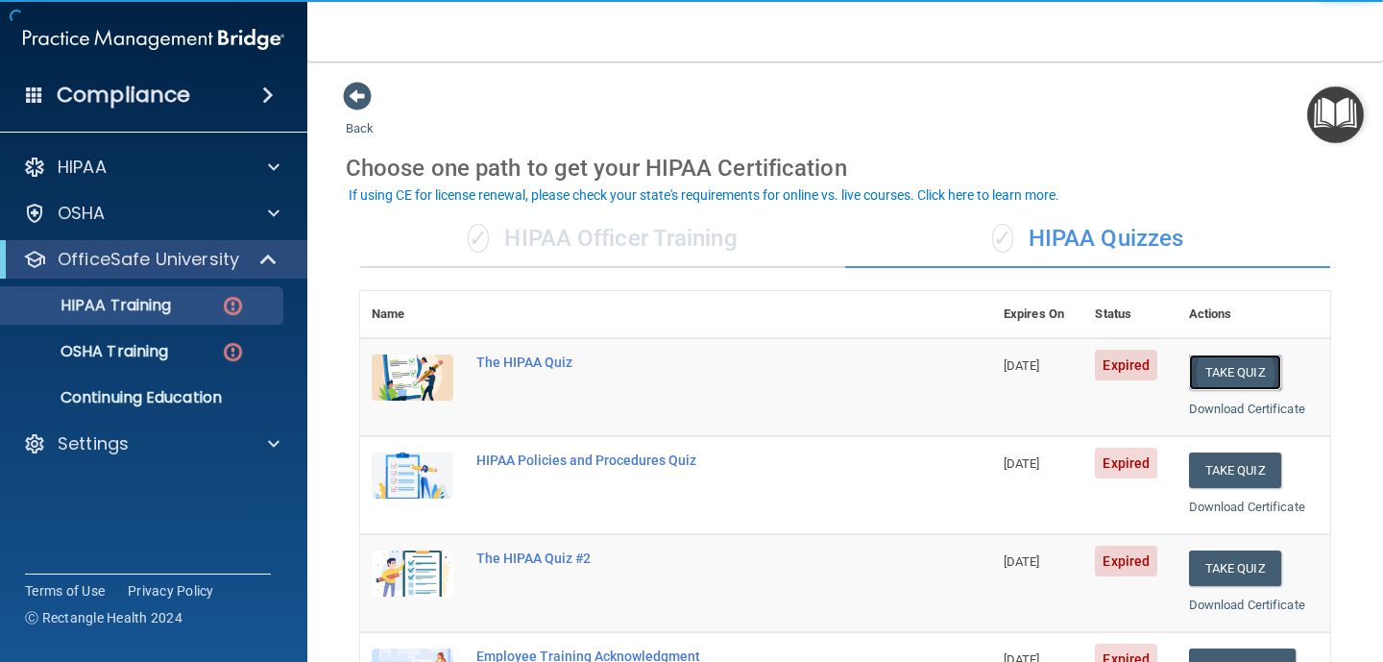
click at [1235, 369] on button "Take Quiz" at bounding box center [1235, 372] width 92 height 36
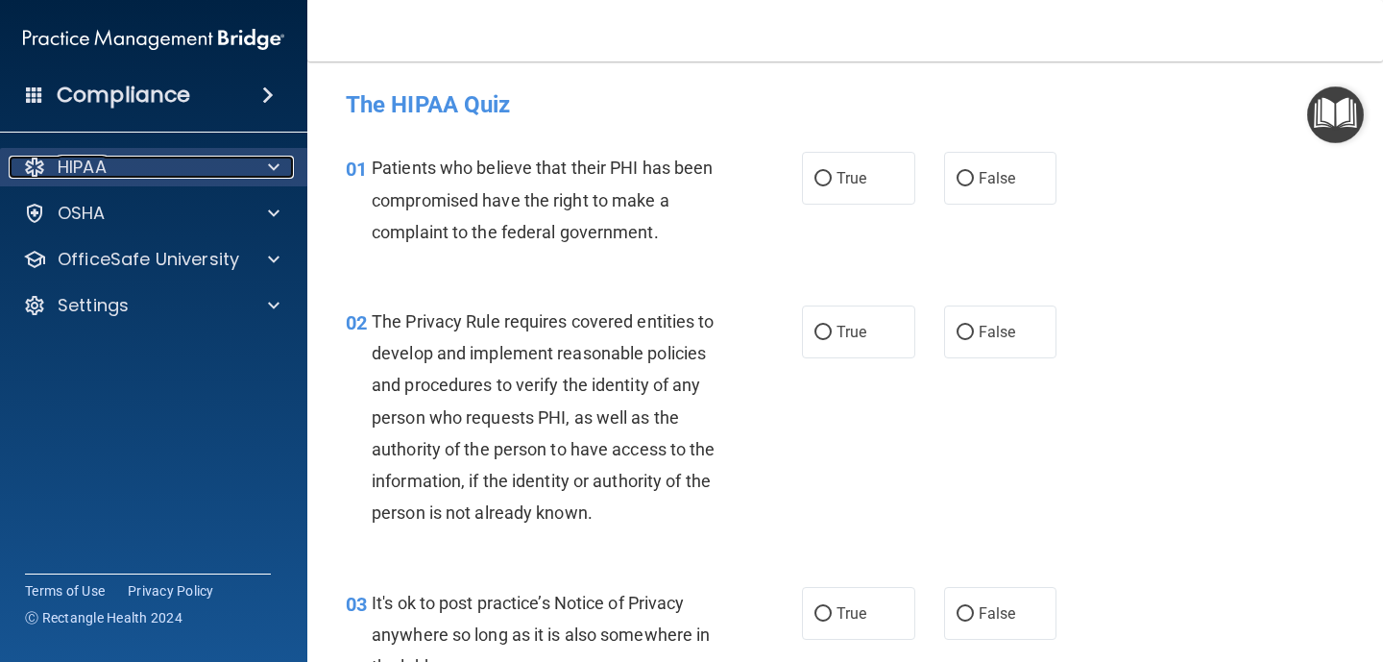
click at [256, 168] on div at bounding box center [271, 167] width 48 height 23
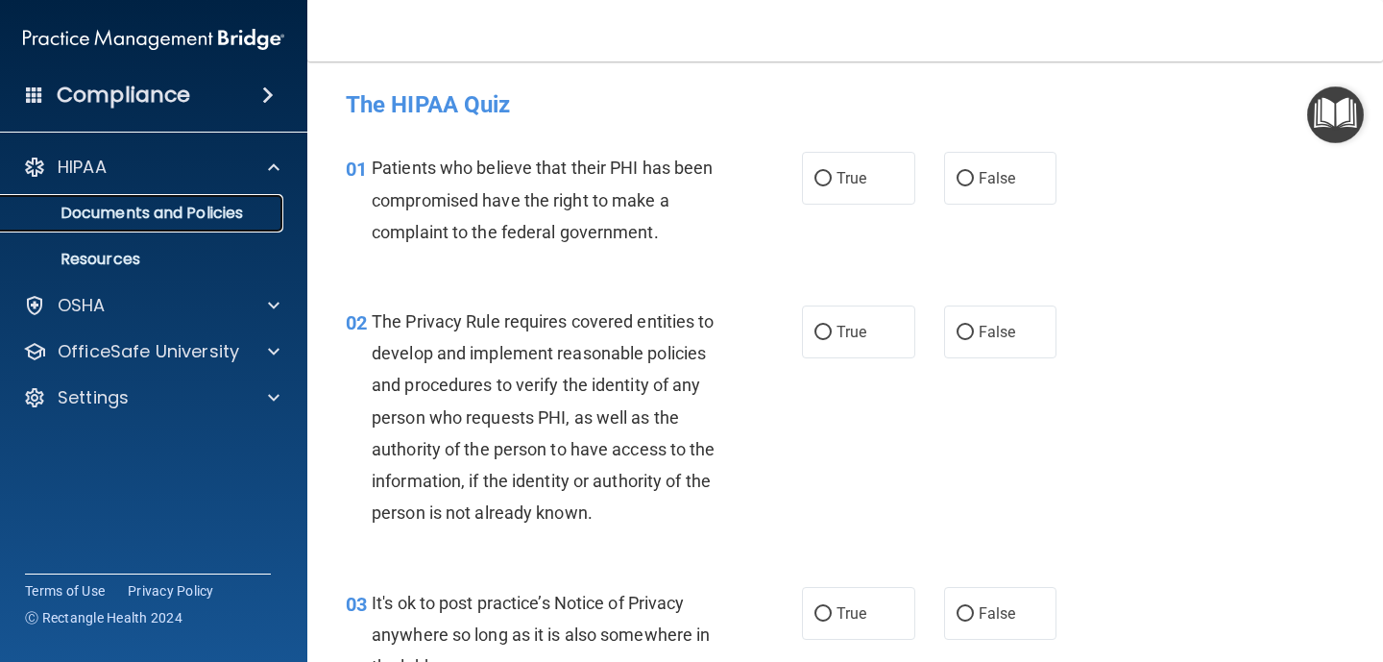
click at [217, 215] on p "Documents and Policies" at bounding box center [143, 213] width 262 height 19
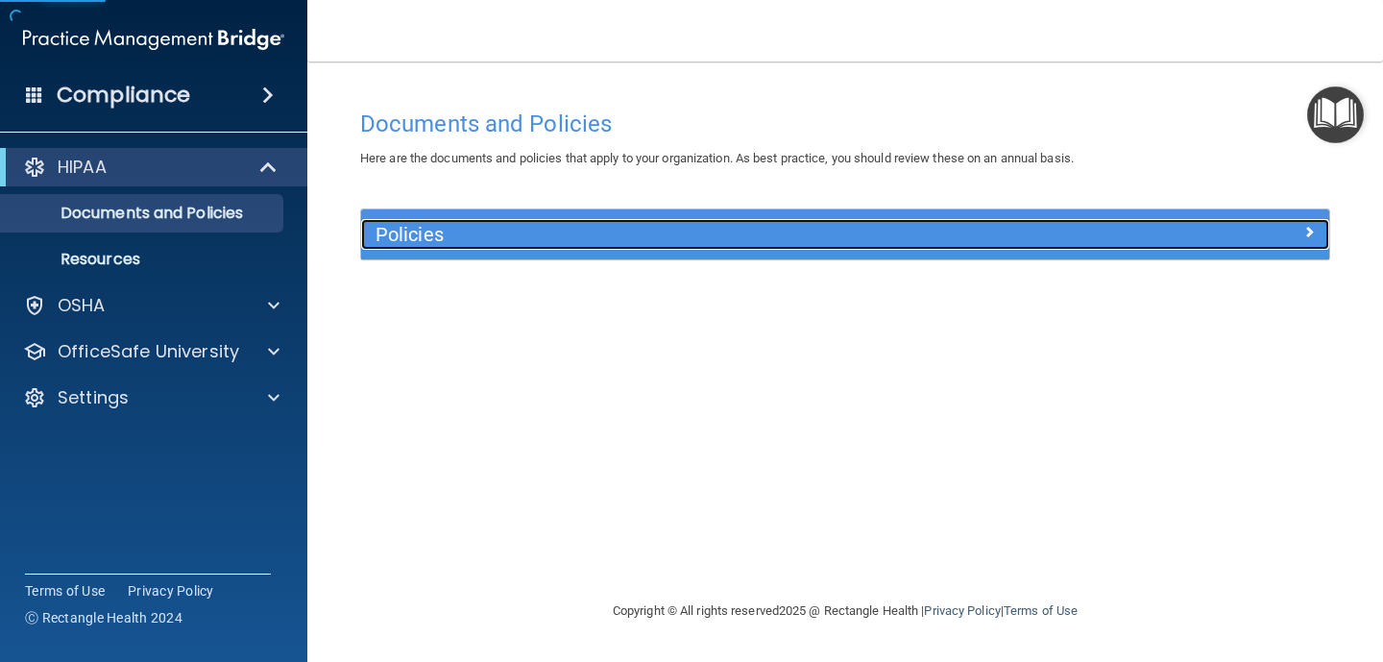
click at [535, 244] on h5 "Policies" at bounding box center [723, 234] width 697 height 21
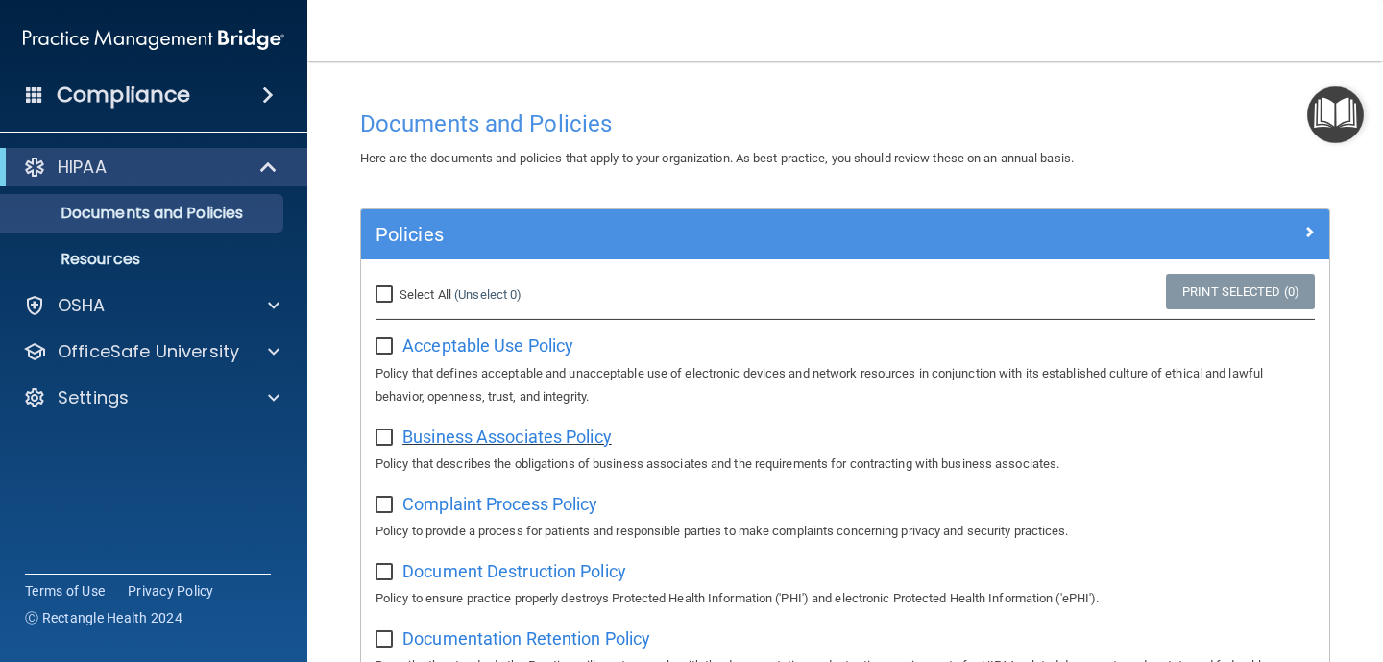
click at [514, 432] on span "Business Associates Policy" at bounding box center [506, 436] width 209 height 20
click at [512, 508] on span "Complaint Process Policy" at bounding box center [499, 504] width 195 height 20
click at [520, 576] on span "Document Destruction Policy" at bounding box center [514, 571] width 224 height 20
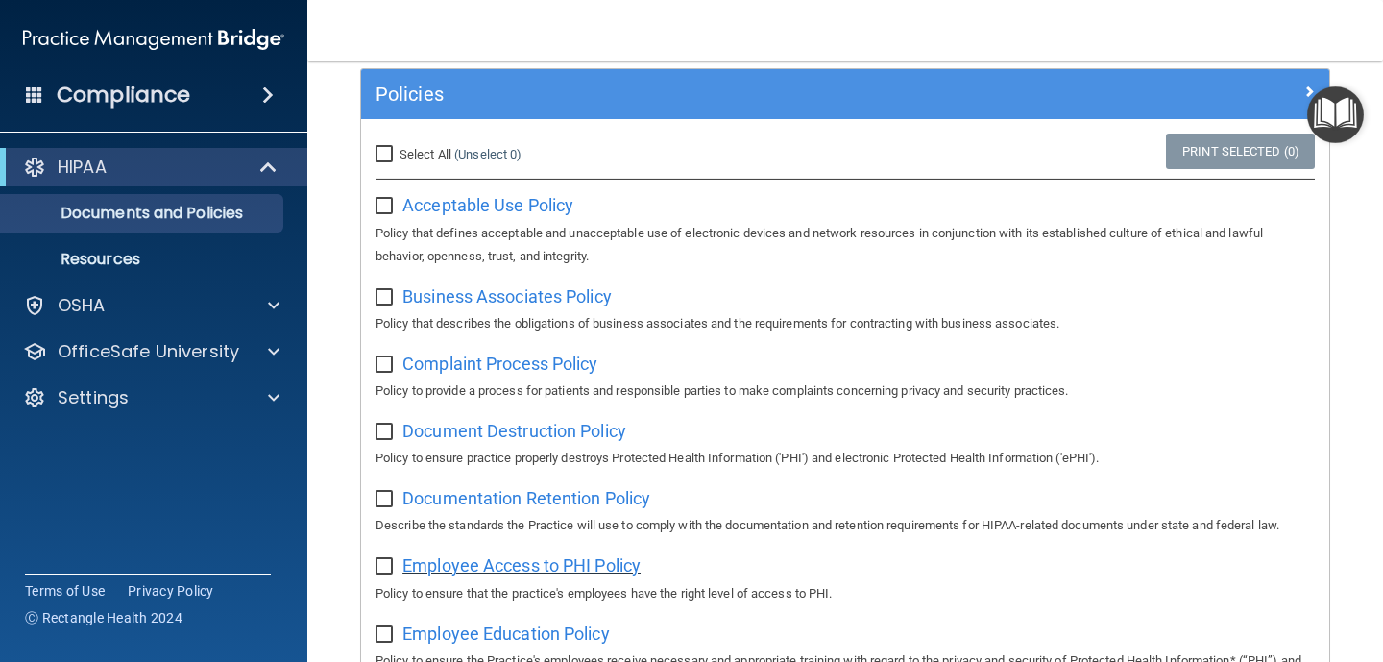
scroll to position [143, 0]
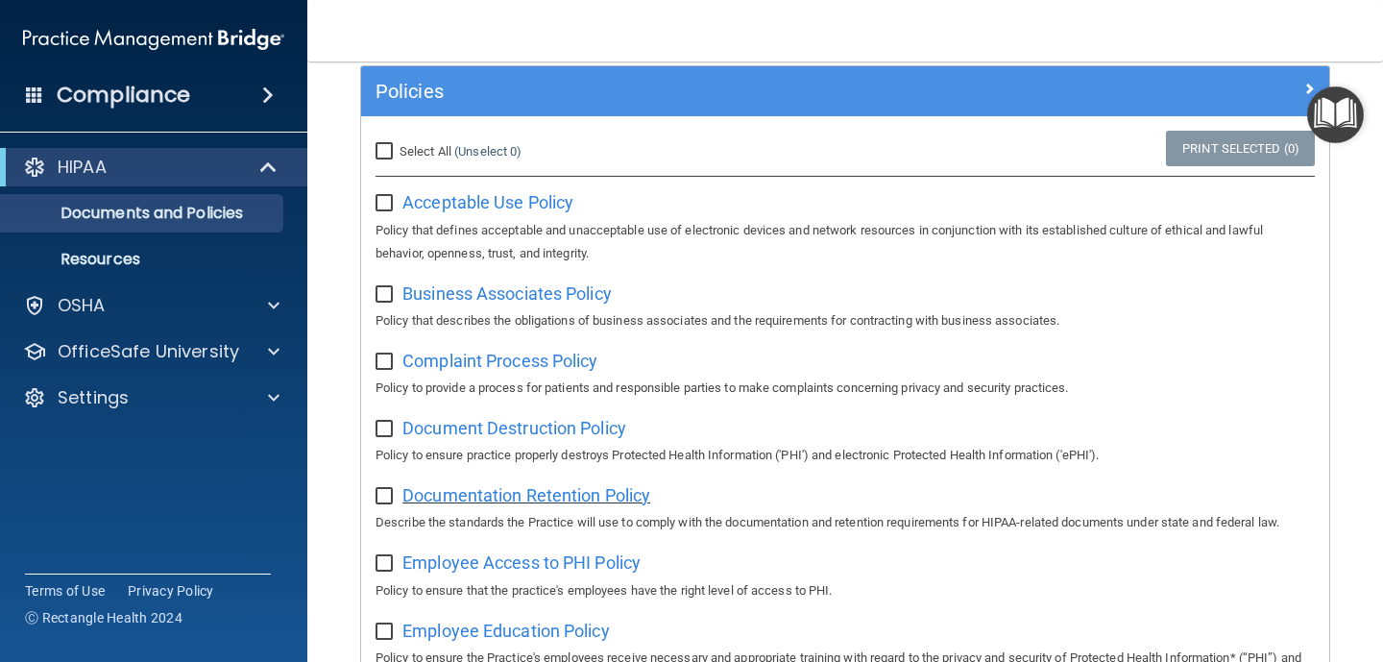
click at [473, 501] on span "Documentation Retention Policy" at bounding box center [526, 495] width 248 height 20
click at [561, 568] on span "Employee Access to PHI Policy" at bounding box center [521, 562] width 238 height 20
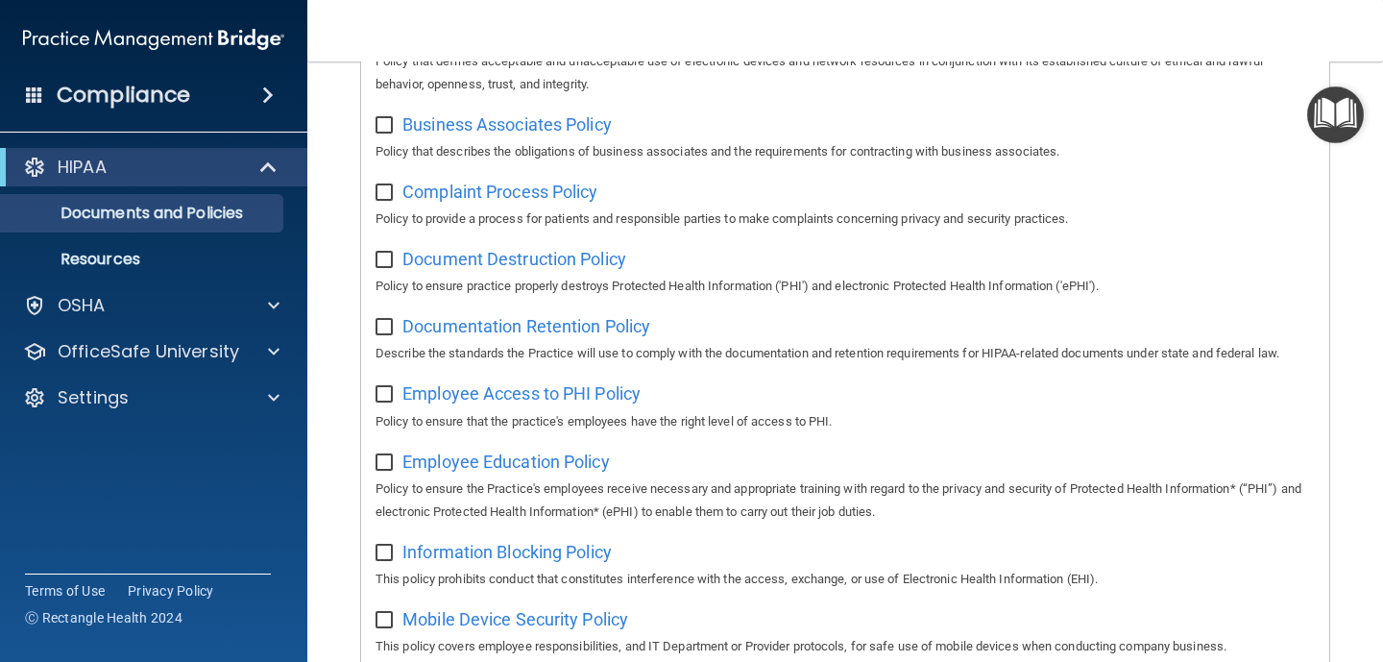
scroll to position [376, 0]
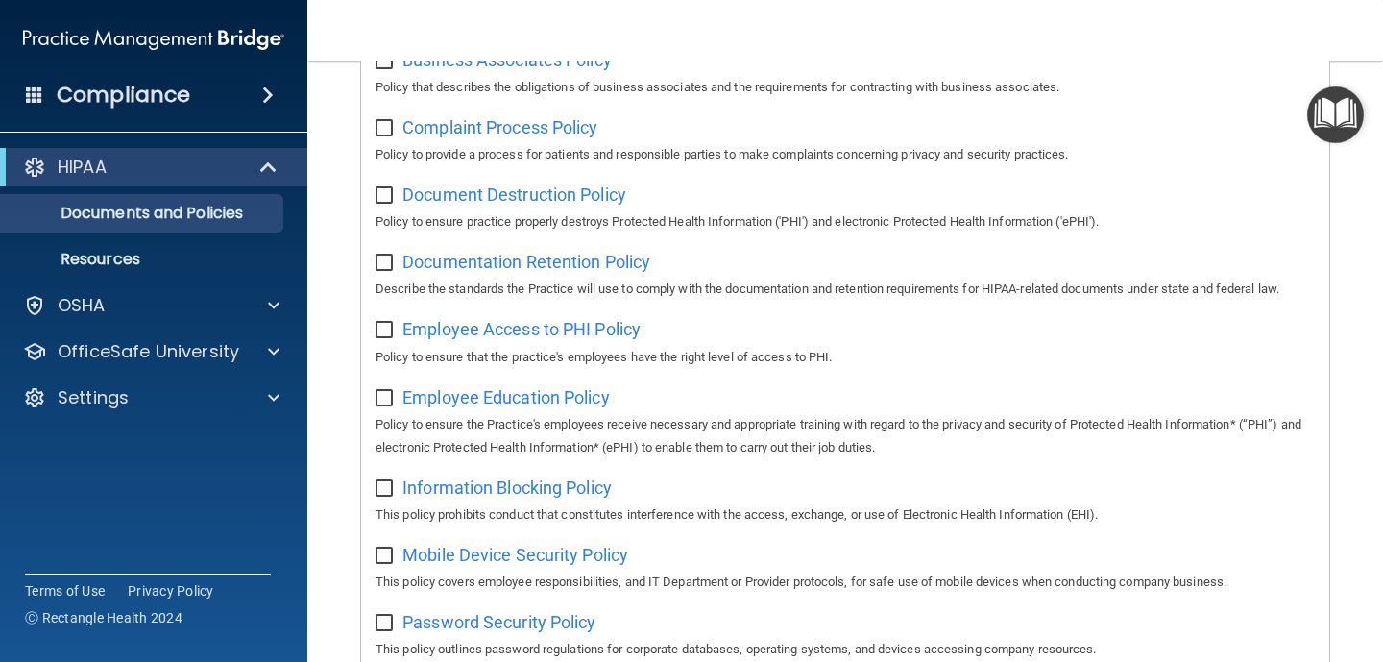
click at [515, 392] on span "Employee Education Policy" at bounding box center [505, 397] width 207 height 20
click at [527, 557] on span "Mobile Device Security Policy" at bounding box center [515, 554] width 226 height 20
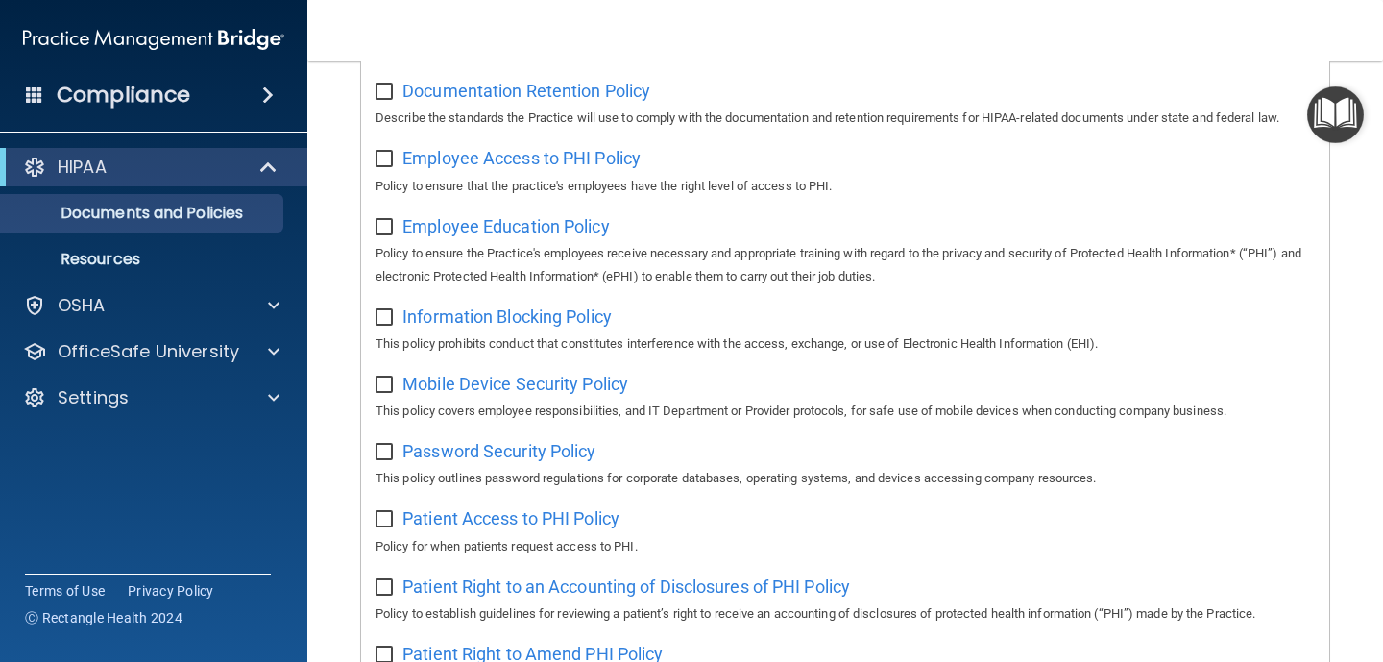
scroll to position [626, 0]
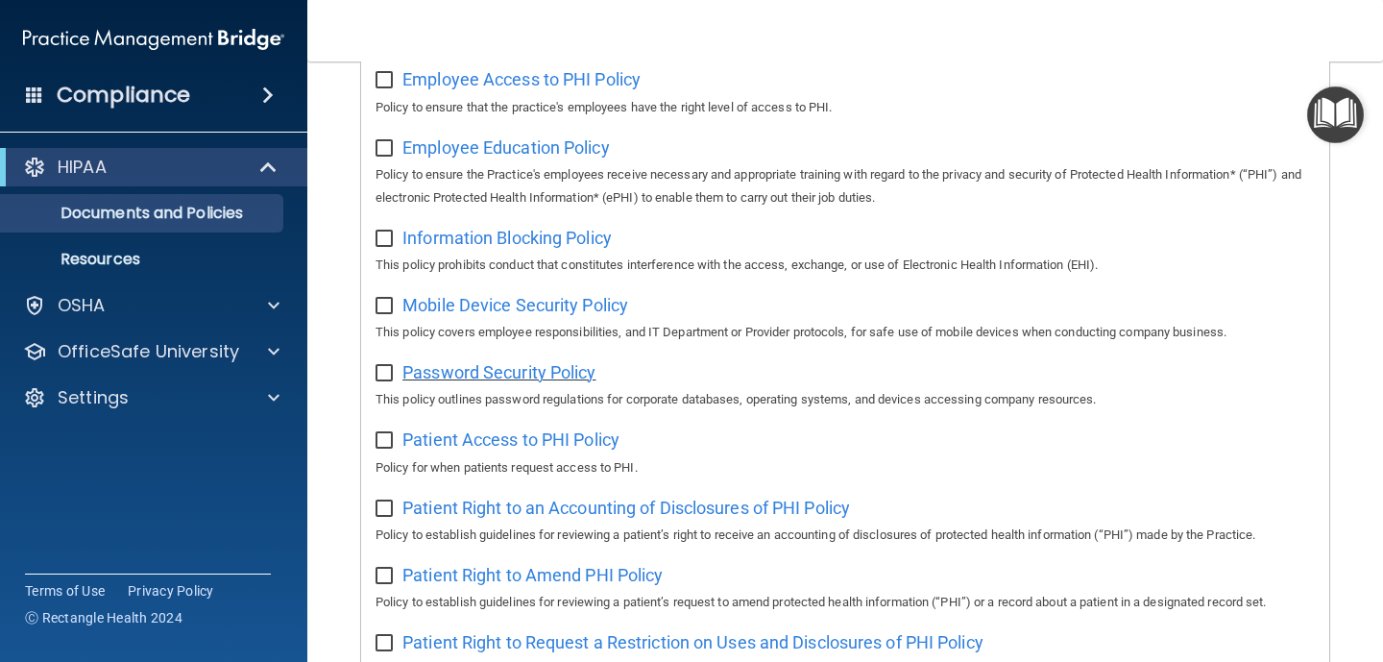
click at [485, 382] on span "Password Security Policy" at bounding box center [498, 372] width 193 height 20
click at [516, 449] on span "Patient Access to PHI Policy" at bounding box center [510, 439] width 217 height 20
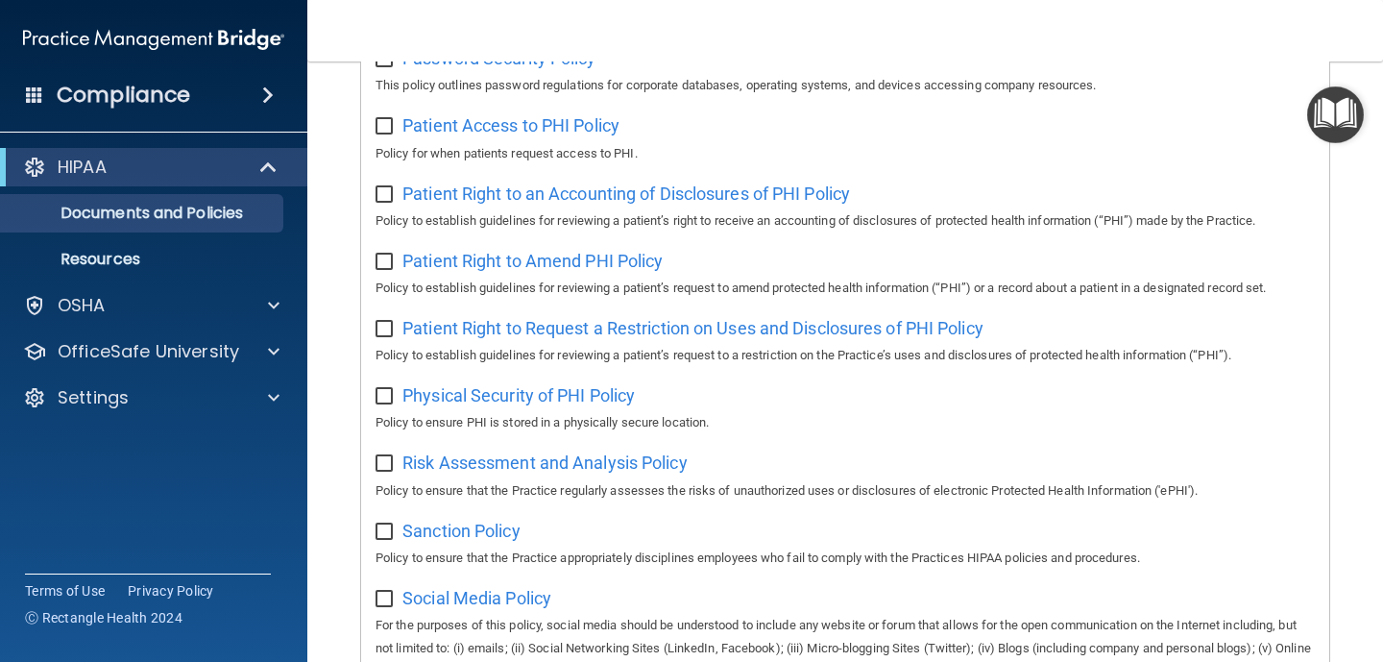
scroll to position [953, 0]
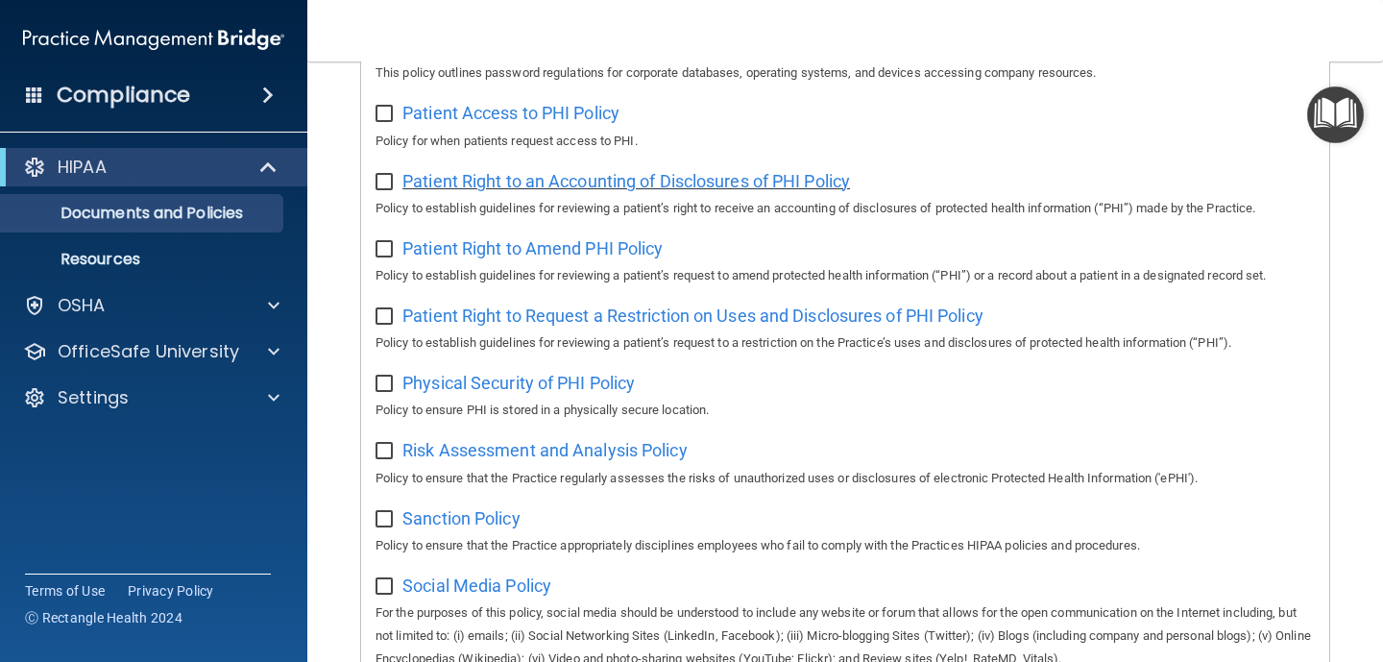
click at [561, 188] on span "Patient Right to an Accounting of Disclosures of PHI Policy" at bounding box center [625, 181] width 447 height 20
click at [549, 254] on span "Patient Right to Amend PHI Policy" at bounding box center [532, 248] width 260 height 20
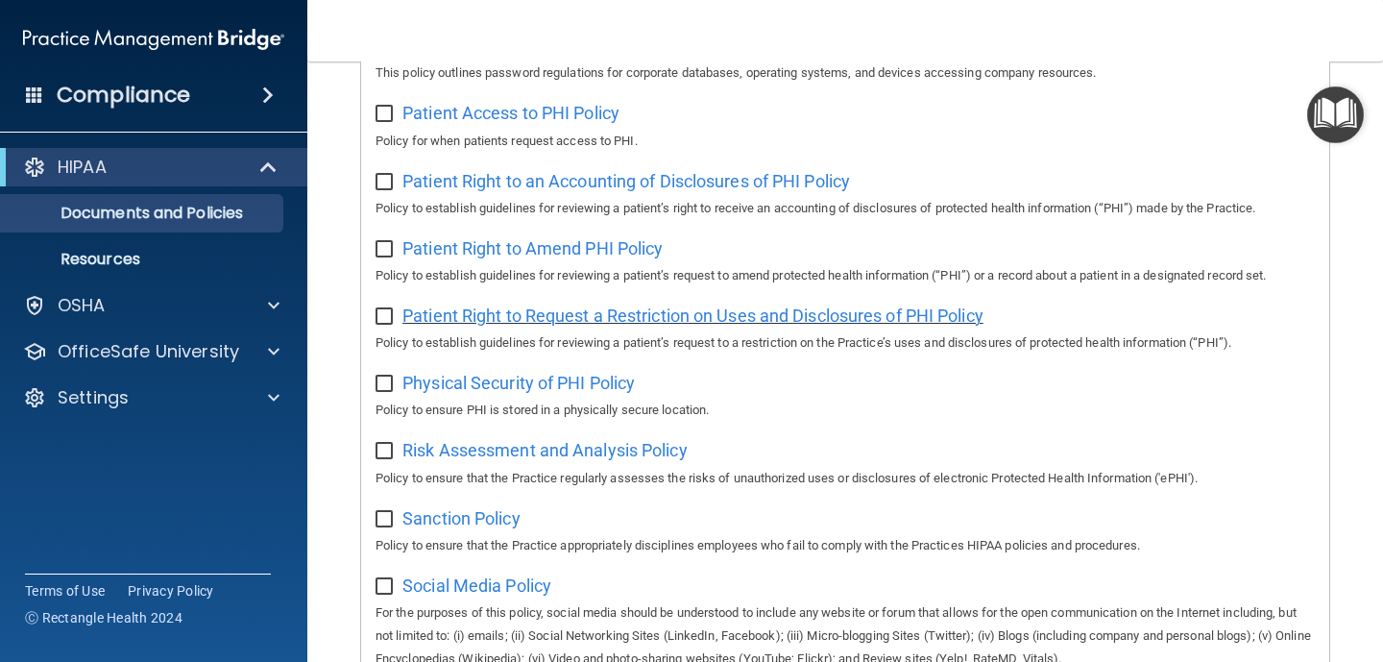
click at [494, 321] on span "Patient Right to Request a Restriction on Uses and Disclosures of PHI Policy" at bounding box center [692, 315] width 581 height 20
click at [471, 393] on span "Physical Security of PHI Policy" at bounding box center [518, 383] width 232 height 20
click at [539, 454] on span "Risk Assessment and Analysis Policy" at bounding box center [544, 450] width 285 height 20
click at [500, 524] on span "Sanction Policy" at bounding box center [461, 518] width 118 height 20
click at [516, 594] on span "Social Media Policy" at bounding box center [476, 585] width 149 height 20
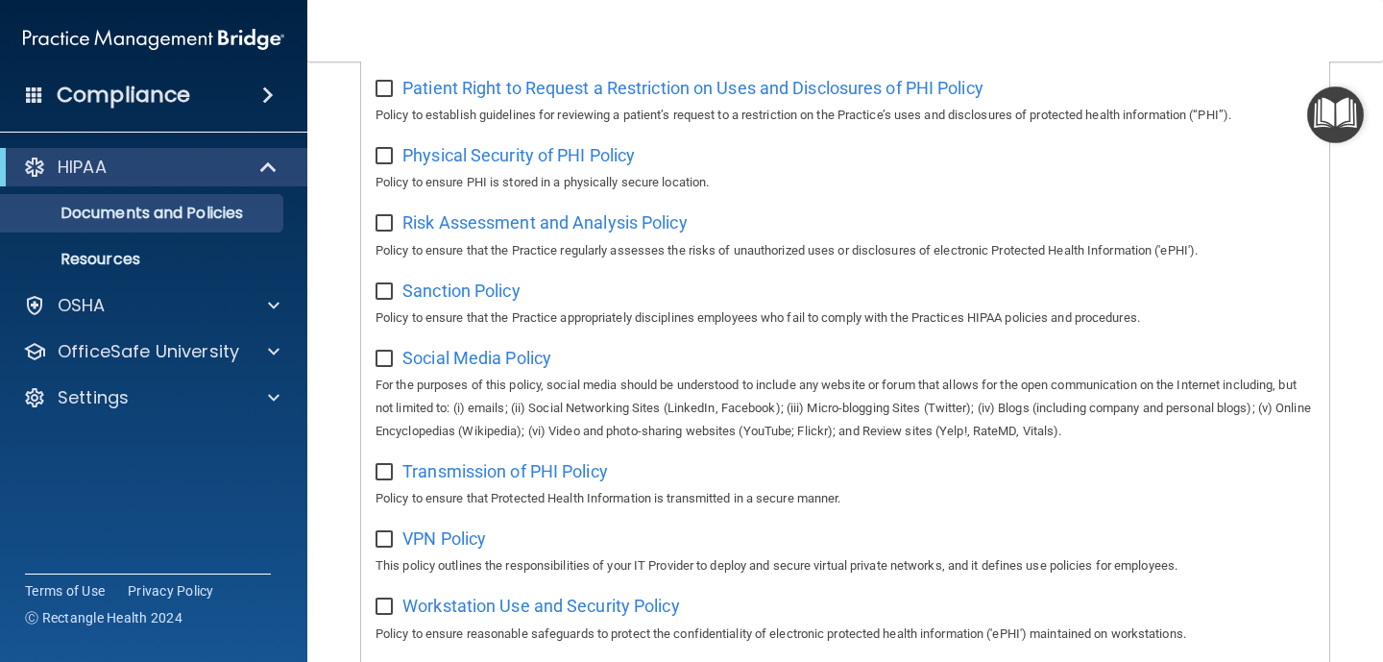
scroll to position [1300, 0]
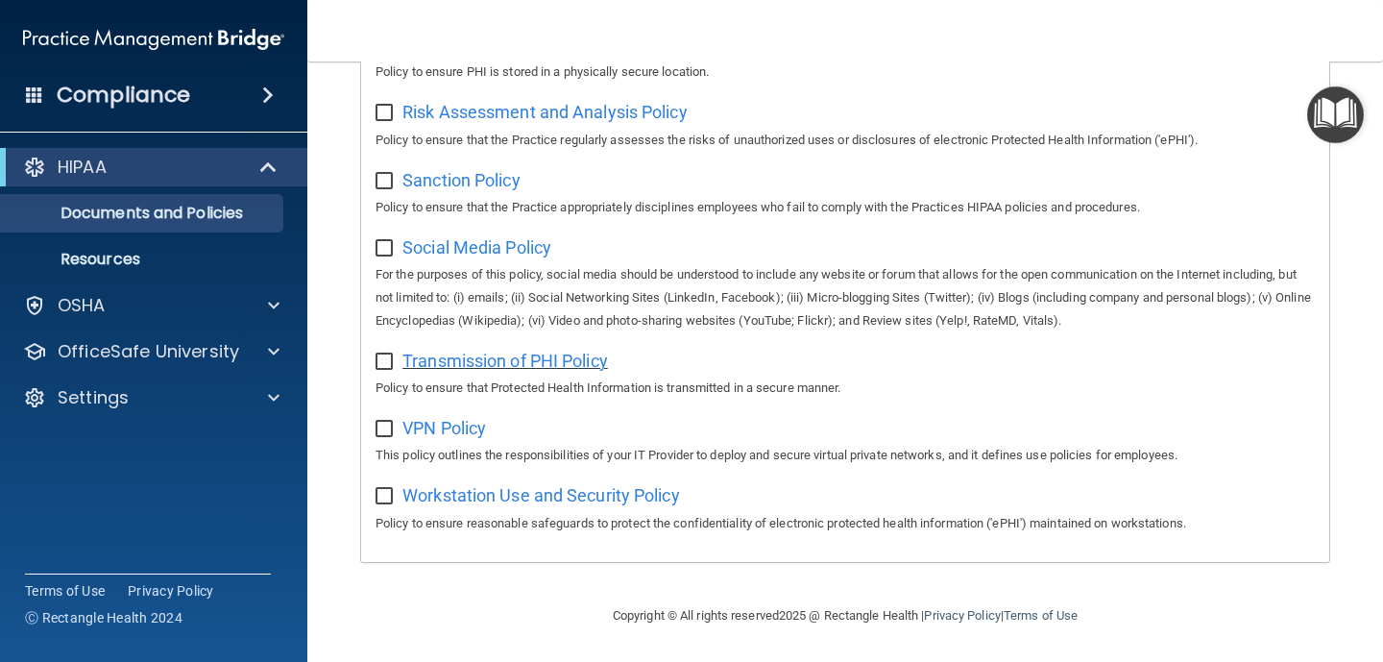
click at [491, 362] on span "Transmission of PHI Policy" at bounding box center [504, 361] width 205 height 20
click at [466, 427] on span "VPN Policy" at bounding box center [444, 428] width 84 height 20
click at [486, 501] on span "Workstation Use and Security Policy" at bounding box center [541, 495] width 278 height 20
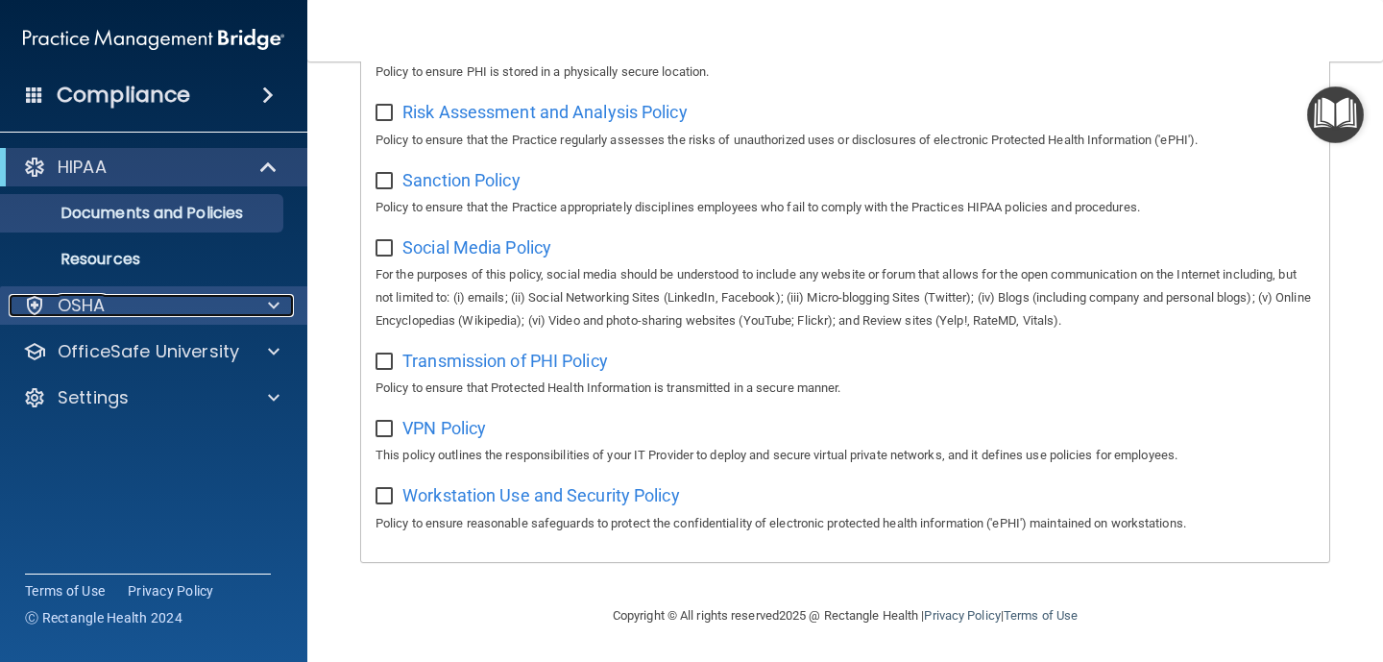
click at [231, 315] on div "OSHA" at bounding box center [128, 305] width 238 height 23
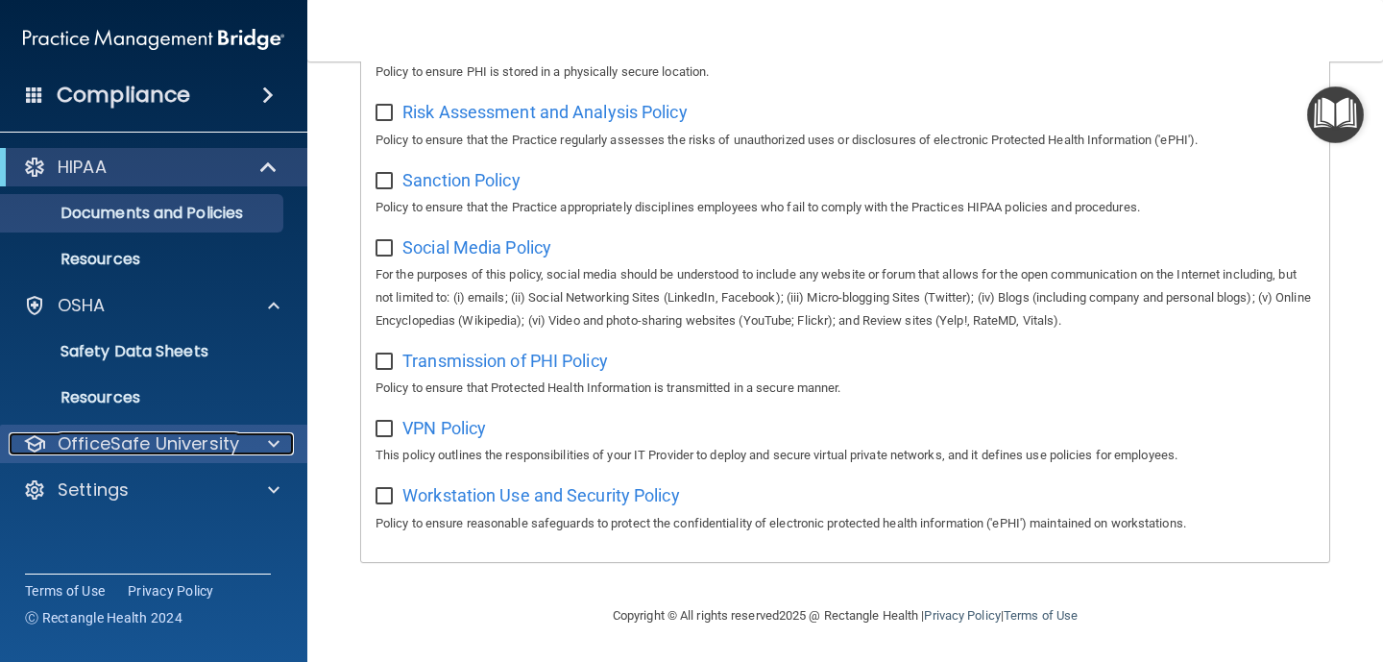
click at [260, 436] on div at bounding box center [271, 443] width 48 height 23
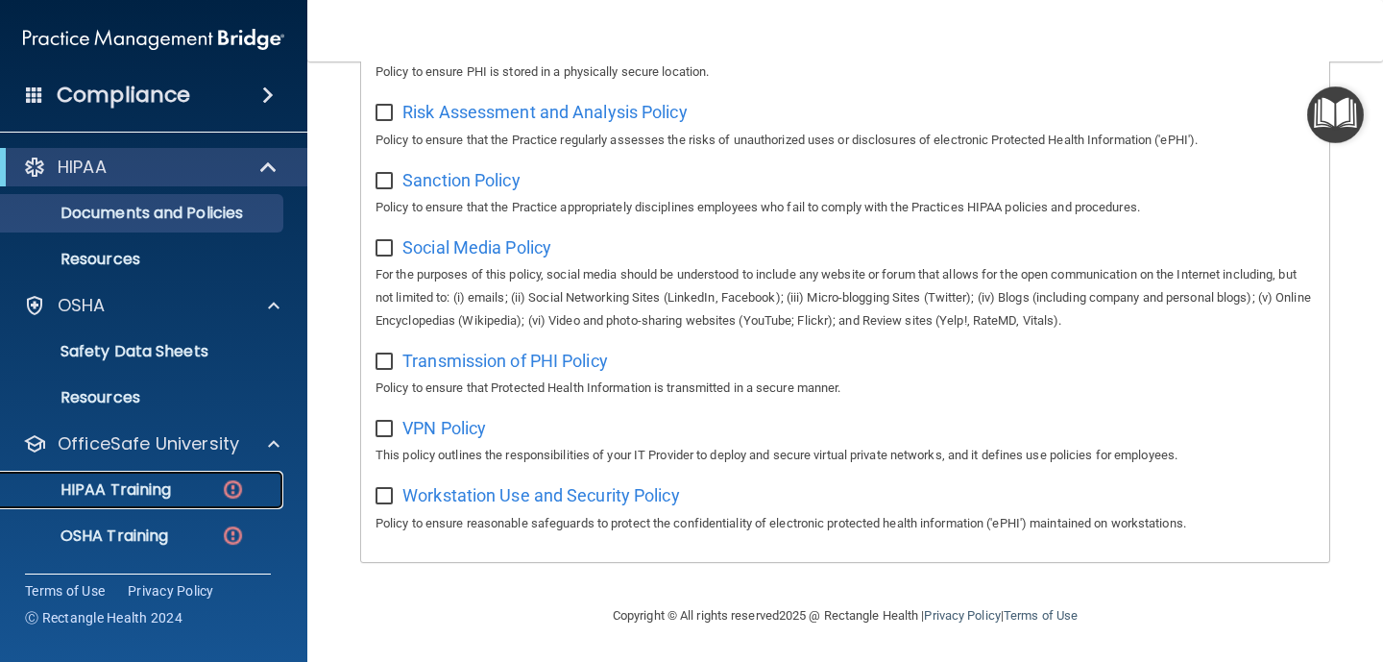
click at [218, 493] on div "HIPAA Training" at bounding box center [143, 489] width 262 height 19
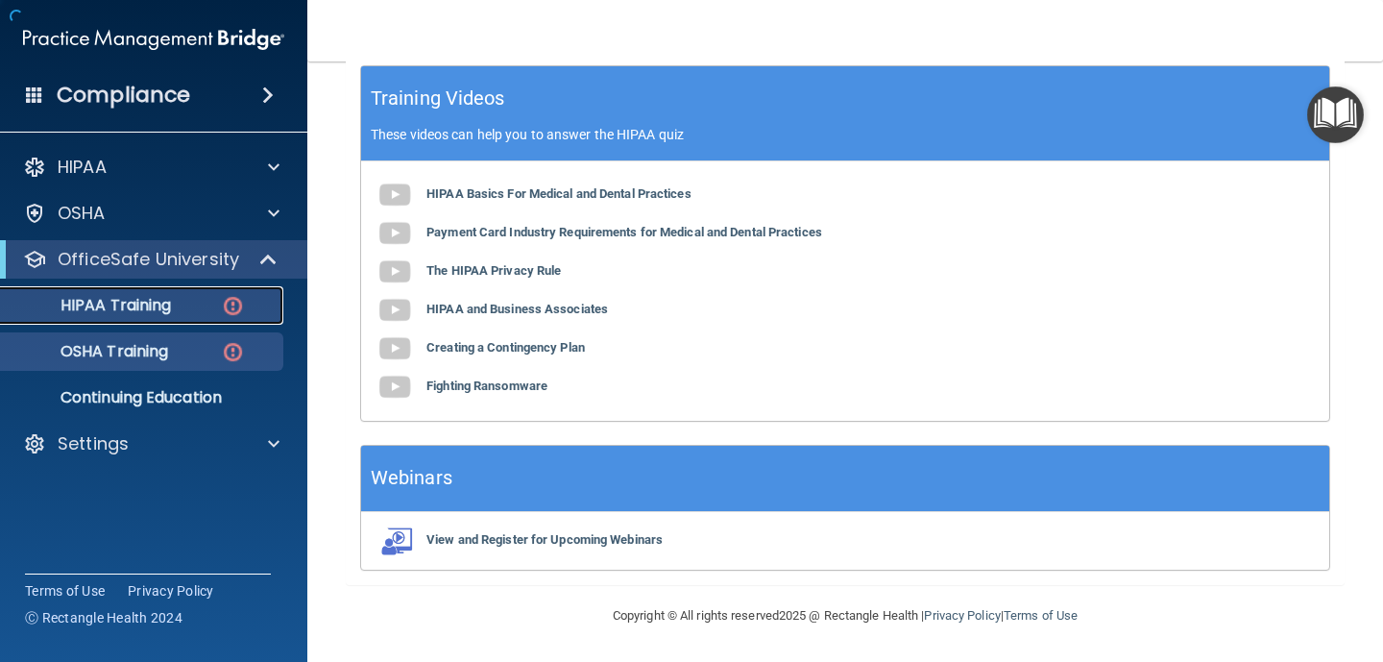
scroll to position [784, 0]
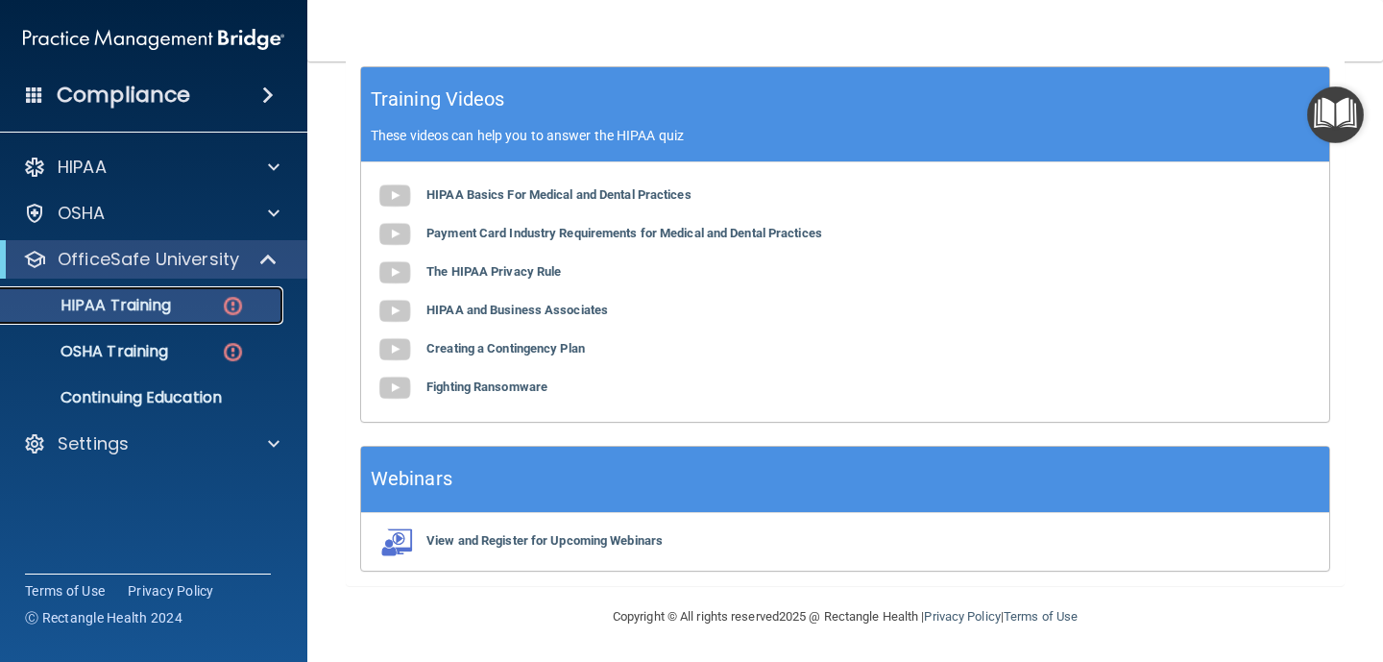
click at [232, 306] on img at bounding box center [233, 306] width 24 height 24
click at [157, 302] on p "HIPAA Training" at bounding box center [91, 305] width 158 height 19
click at [211, 395] on p "Continuing Education" at bounding box center [143, 397] width 262 height 19
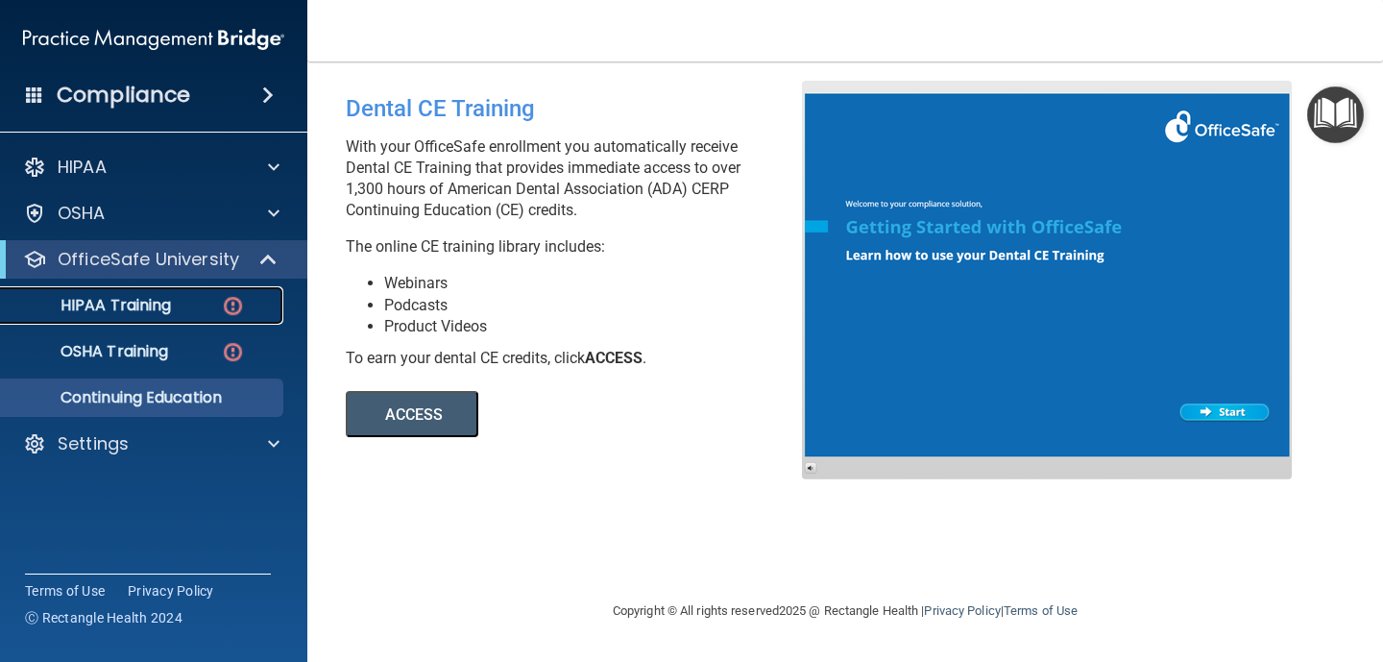
click at [204, 303] on div "HIPAA Training" at bounding box center [143, 305] width 262 height 19
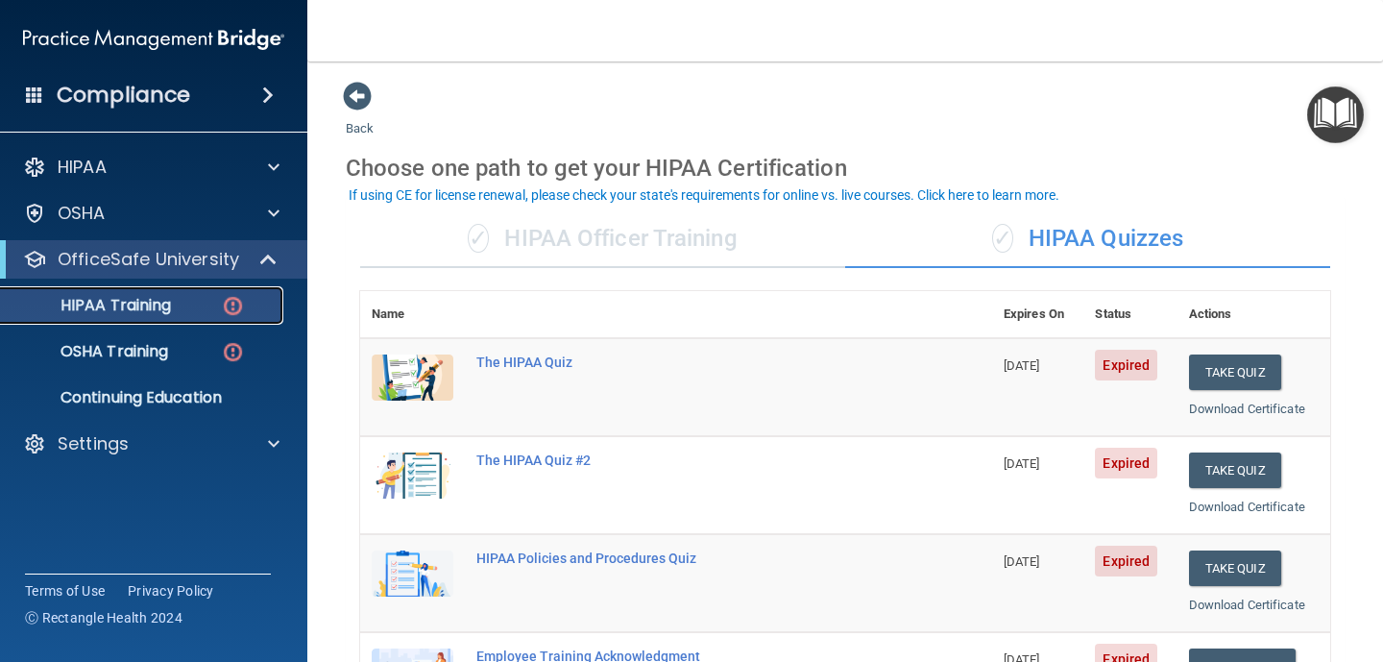
click at [238, 305] on img at bounding box center [233, 306] width 24 height 24
click at [228, 307] on img at bounding box center [233, 306] width 24 height 24
click at [137, 303] on p "HIPAA Training" at bounding box center [91, 305] width 158 height 19
click at [91, 307] on p "HIPAA Training" at bounding box center [91, 305] width 158 height 19
click at [235, 303] on img at bounding box center [233, 306] width 24 height 24
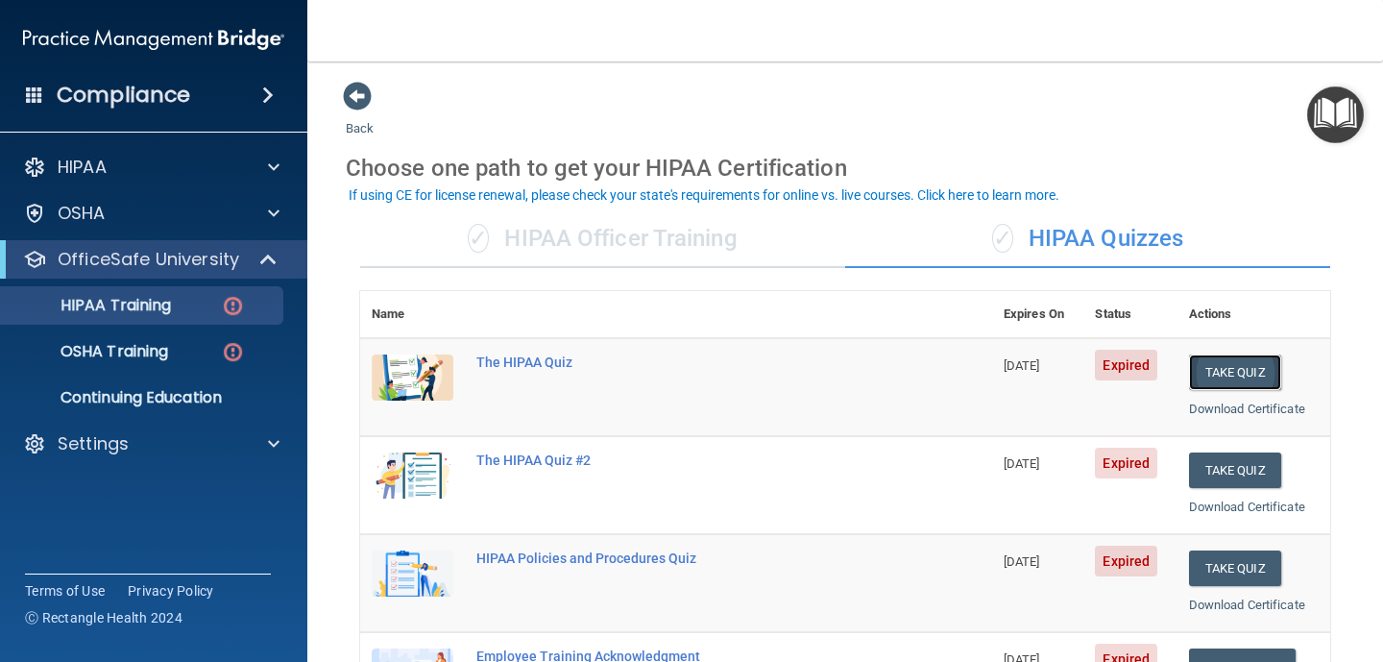
click at [1235, 372] on button "Take Quiz" at bounding box center [1235, 372] width 92 height 36
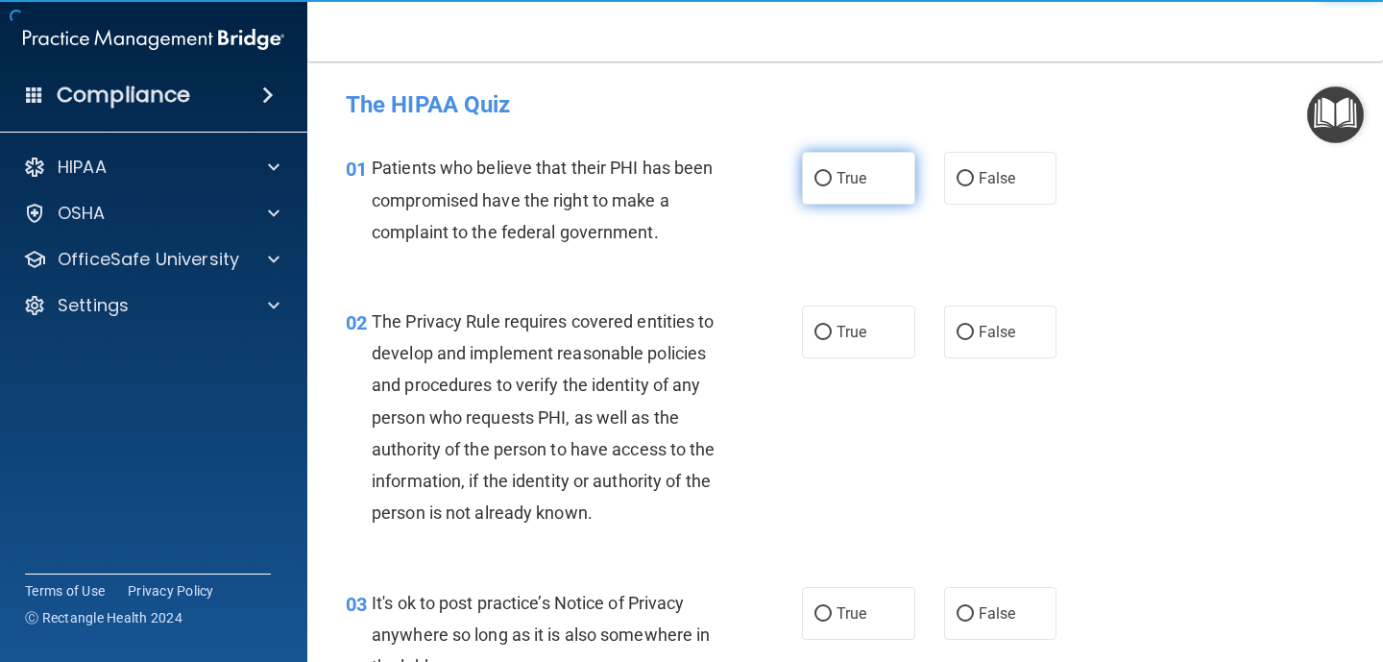
click at [823, 180] on input "True" at bounding box center [822, 179] width 17 height 14
radio input "true"
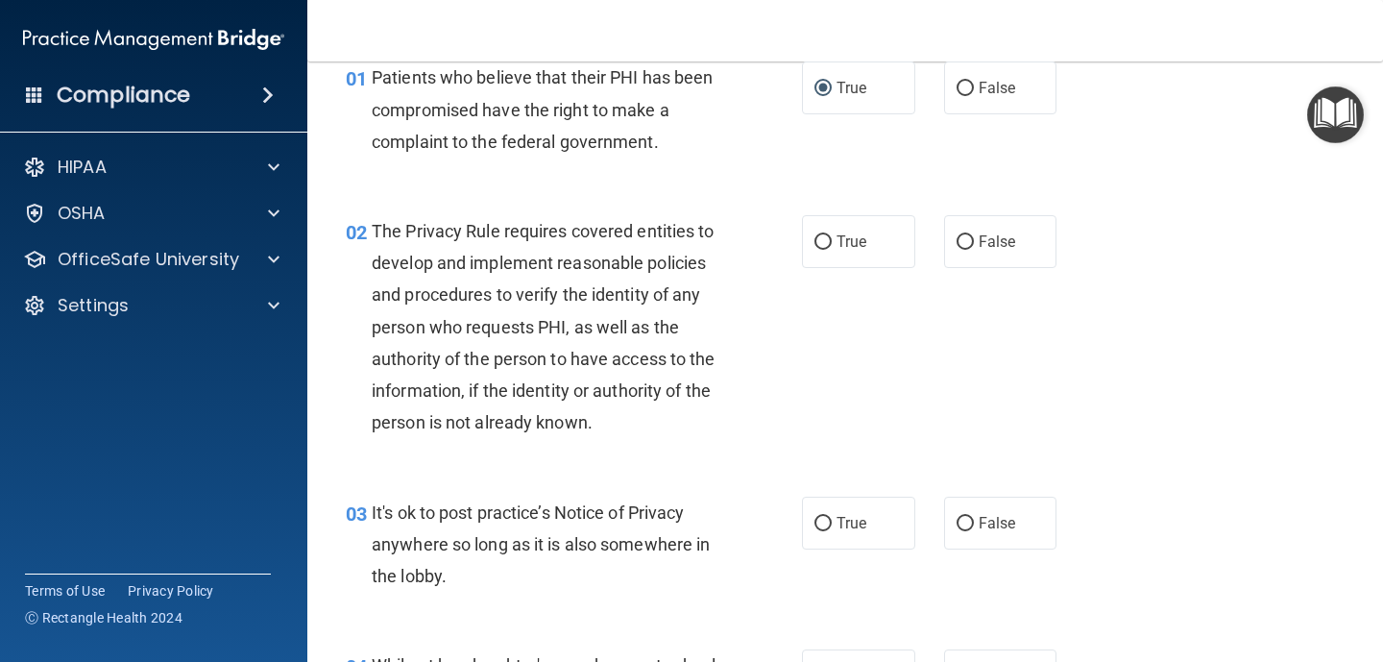
scroll to position [98, 0]
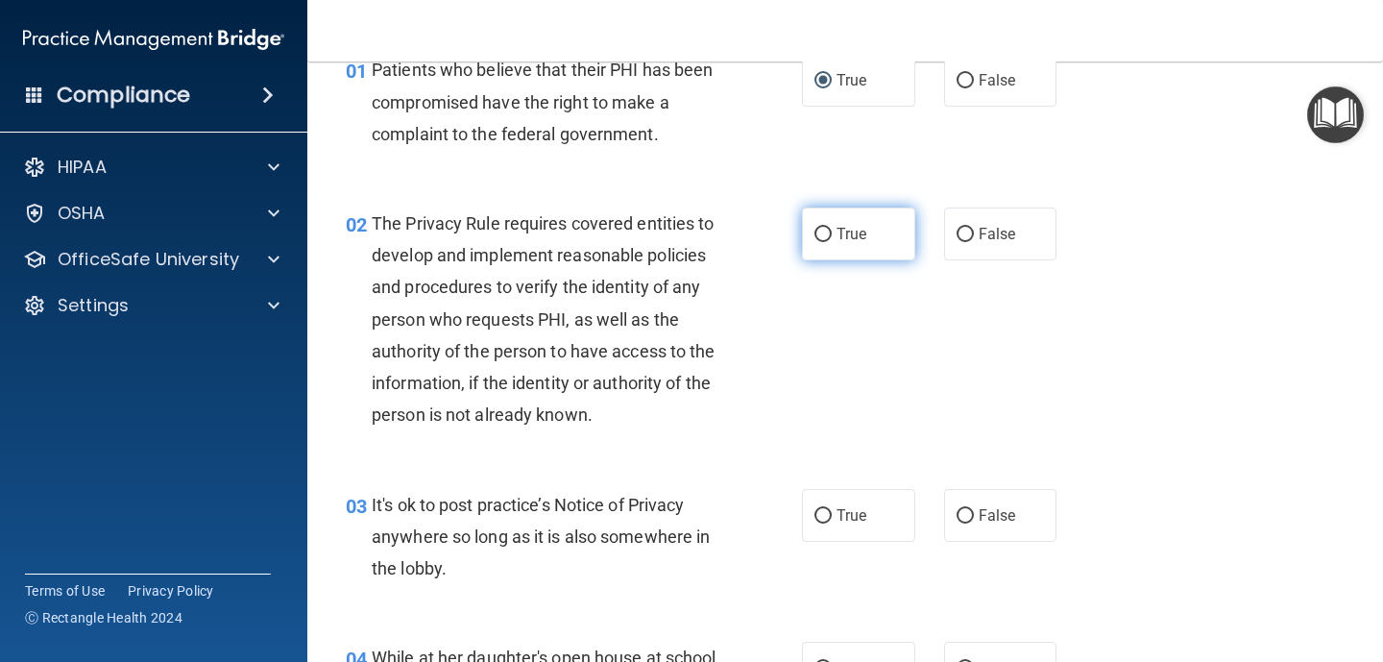
click at [822, 231] on input "True" at bounding box center [822, 235] width 17 height 14
radio input "true"
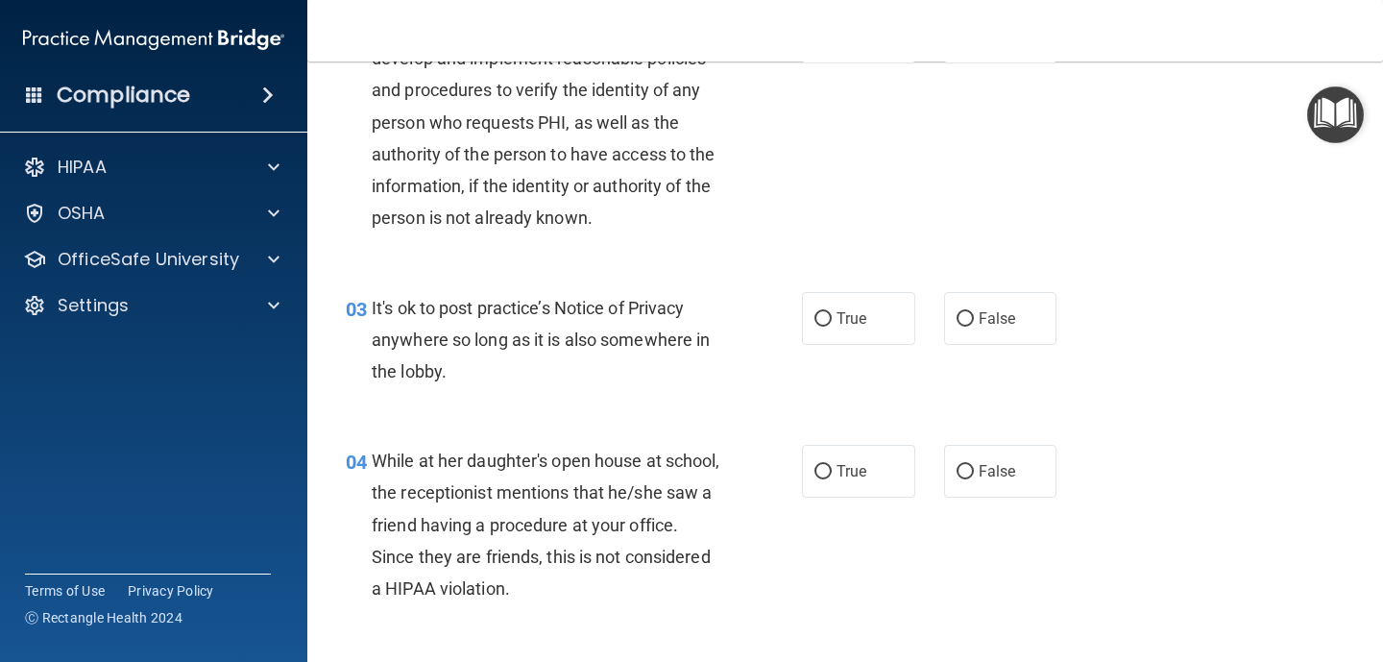
scroll to position [303, 0]
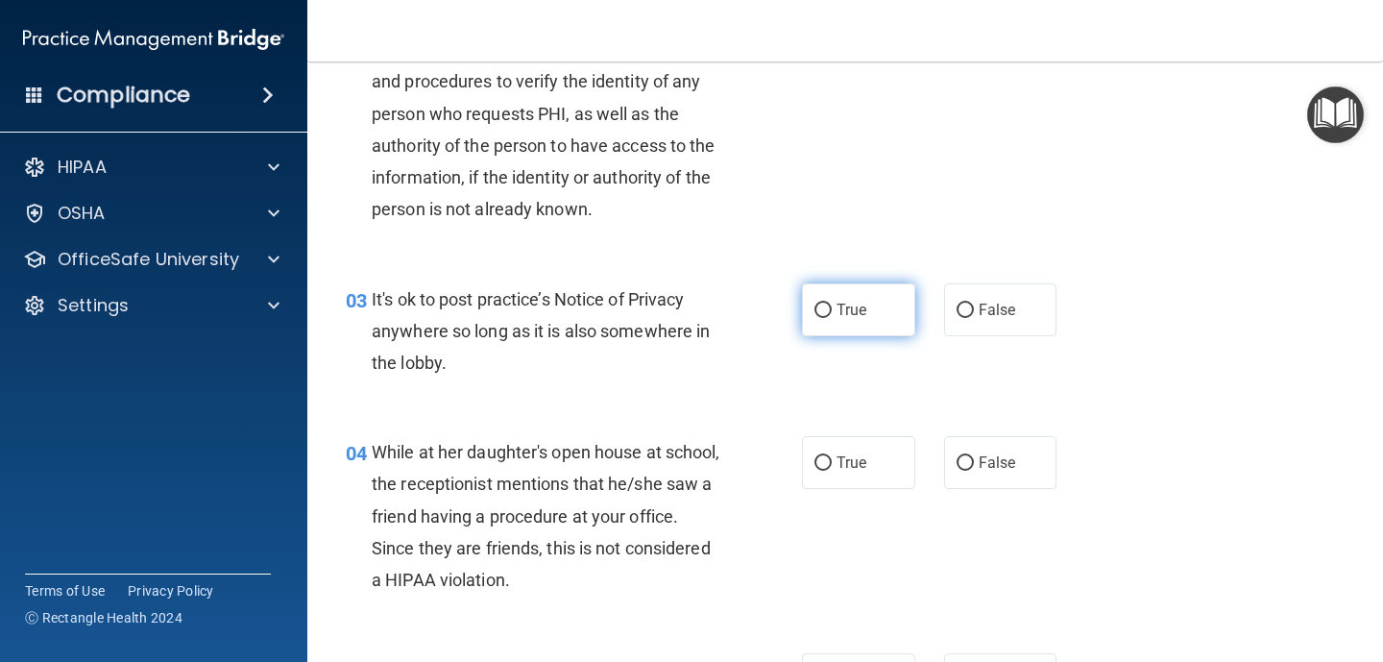
click at [827, 314] on input "True" at bounding box center [822, 310] width 17 height 14
radio input "true"
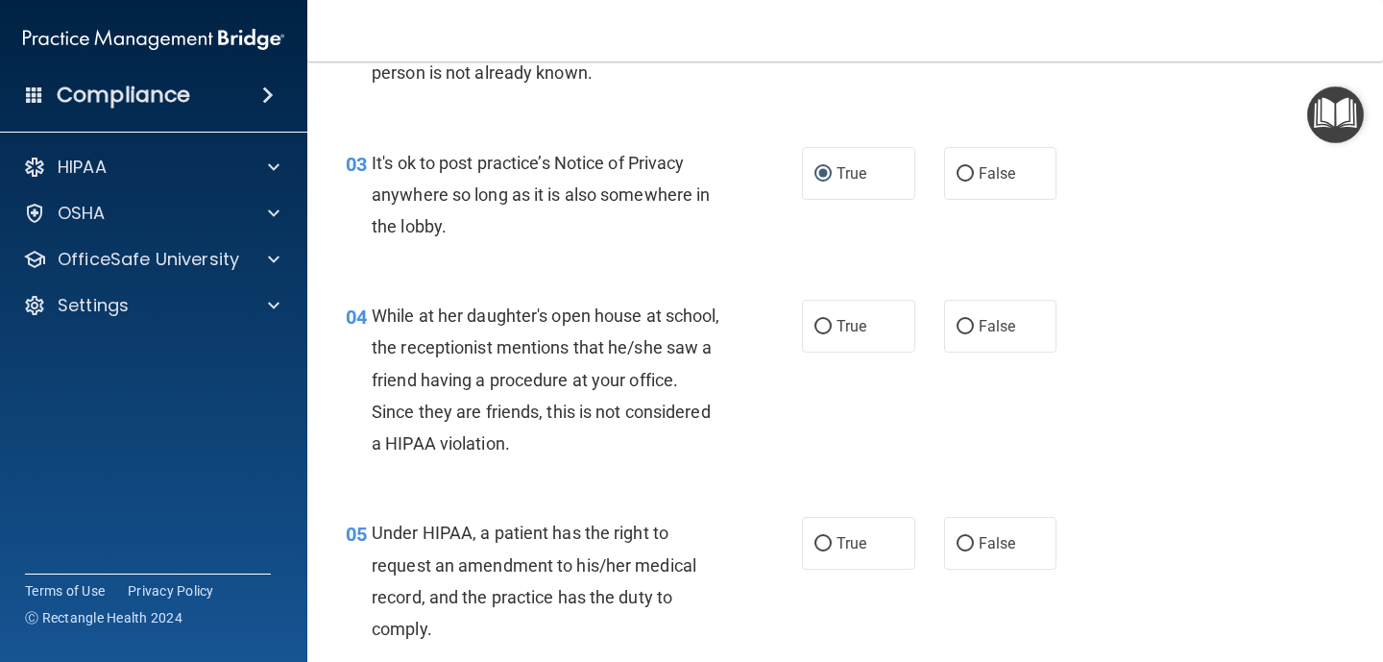
scroll to position [445, 0]
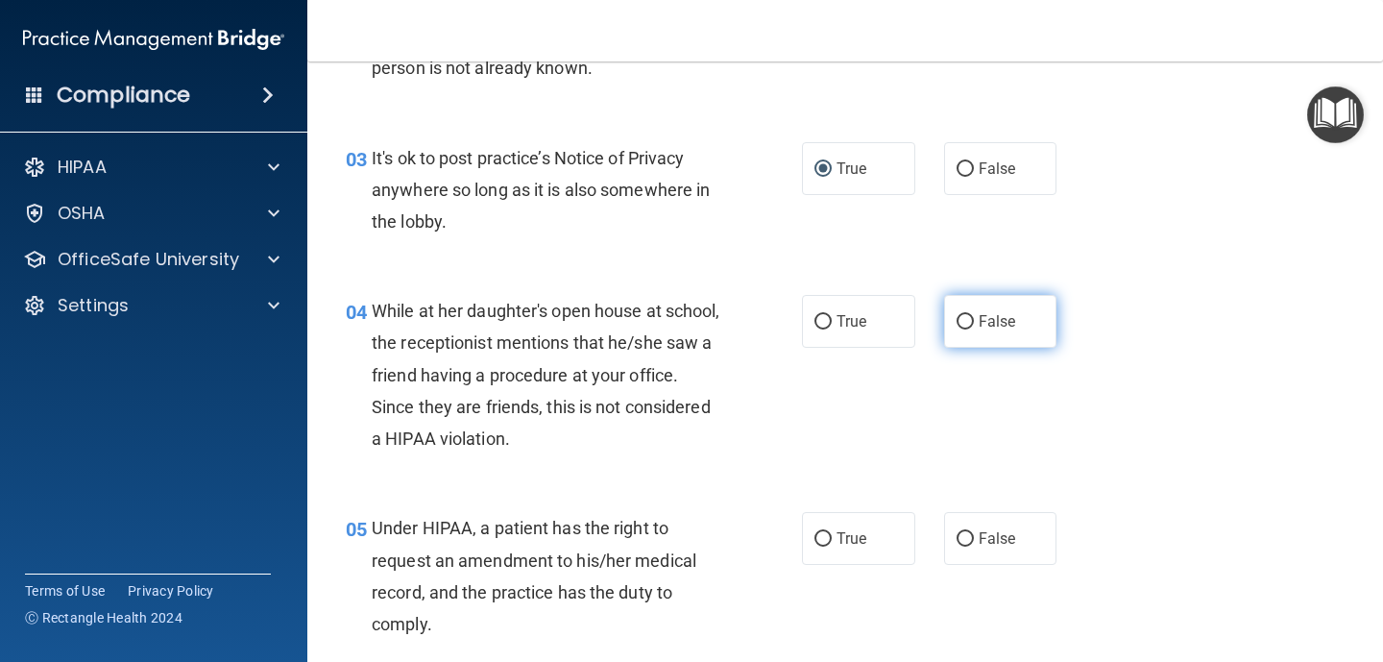
click at [972, 312] on label "False" at bounding box center [1000, 321] width 113 height 53
click at [972, 315] on input "False" at bounding box center [964, 322] width 17 height 14
radio input "true"
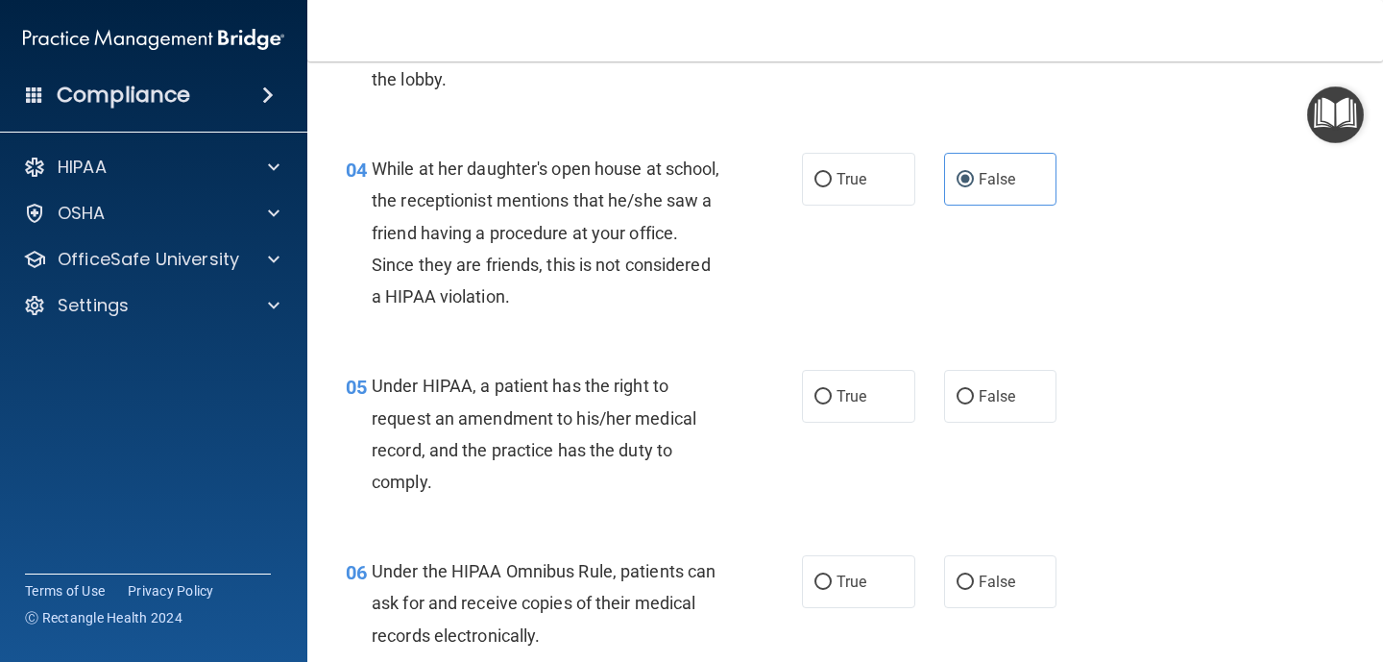
scroll to position [591, 0]
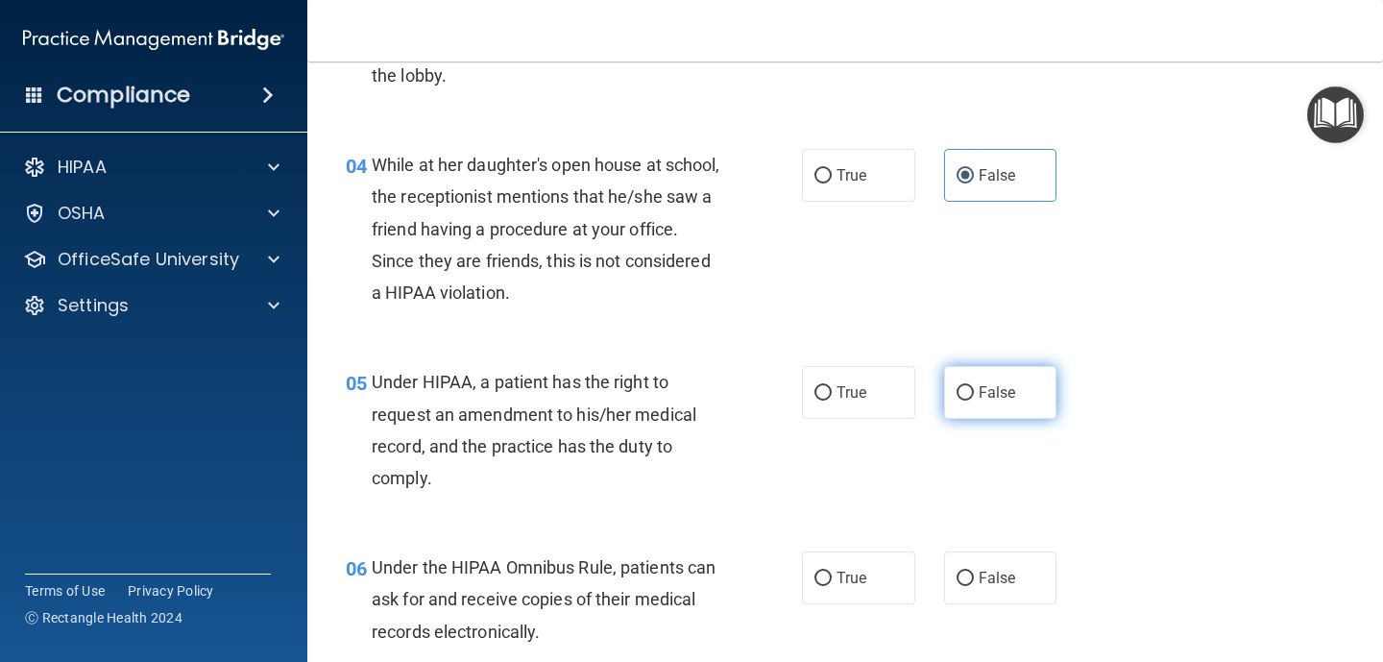
click at [964, 391] on input "False" at bounding box center [964, 393] width 17 height 14
radio input "true"
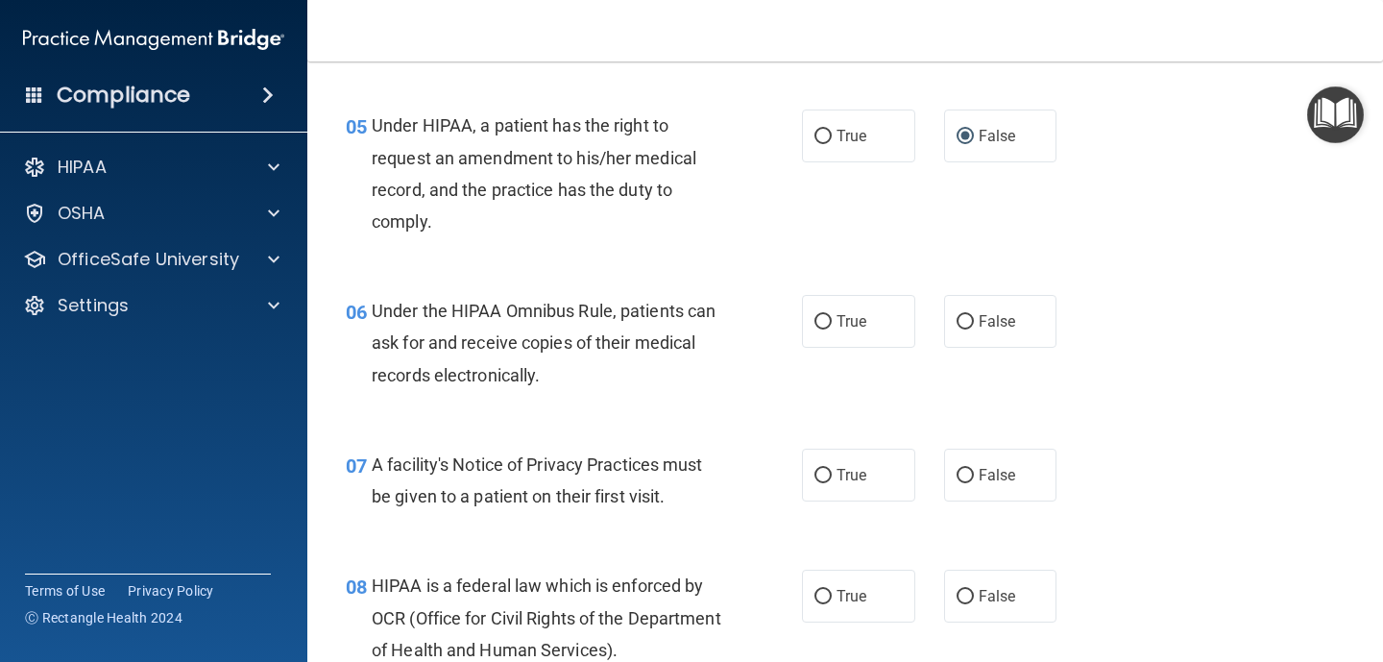
scroll to position [850, 0]
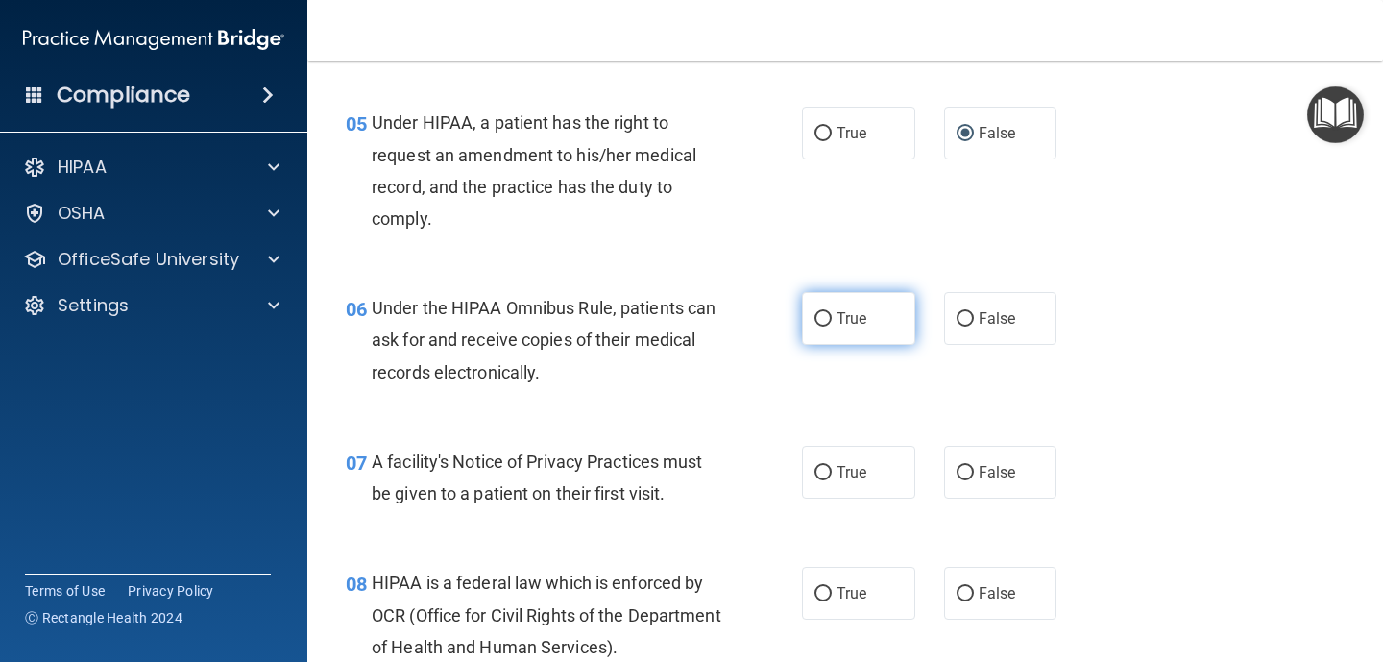
click at [816, 321] on input "True" at bounding box center [822, 319] width 17 height 14
radio input "true"
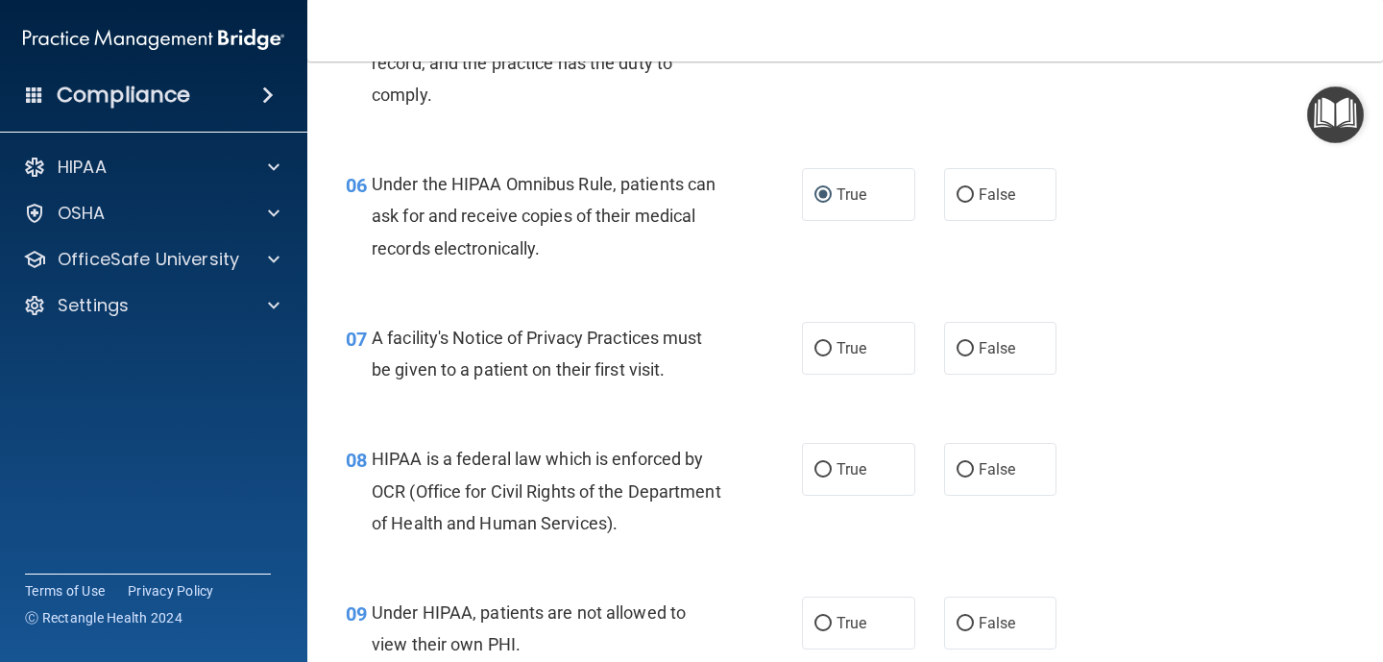
scroll to position [979, 0]
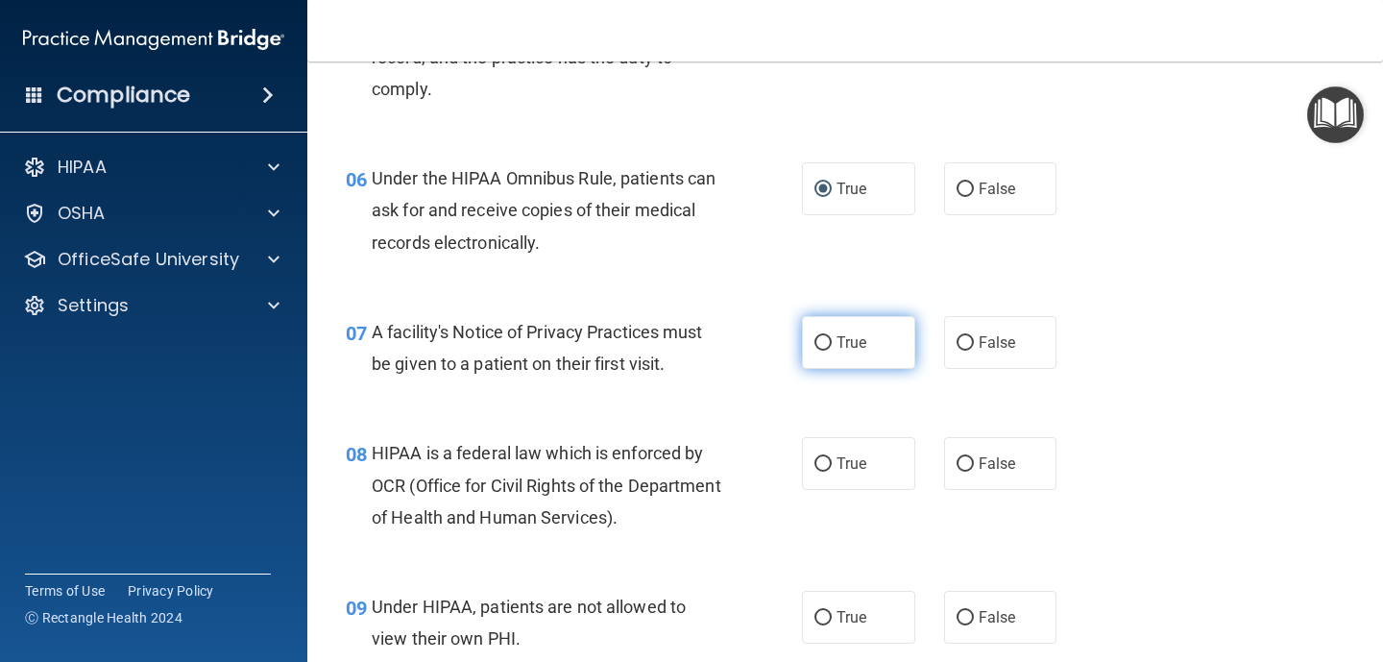
click at [822, 340] on input "True" at bounding box center [822, 343] width 17 height 14
radio input "true"
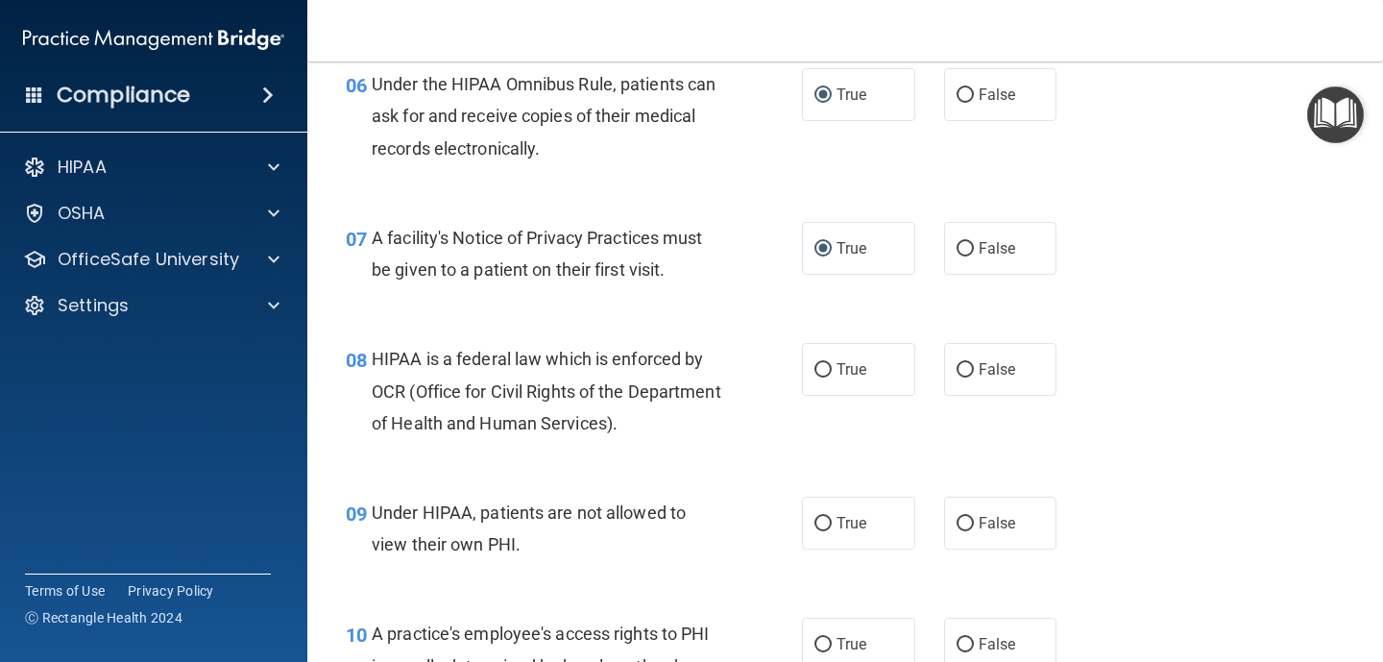
scroll to position [1081, 0]
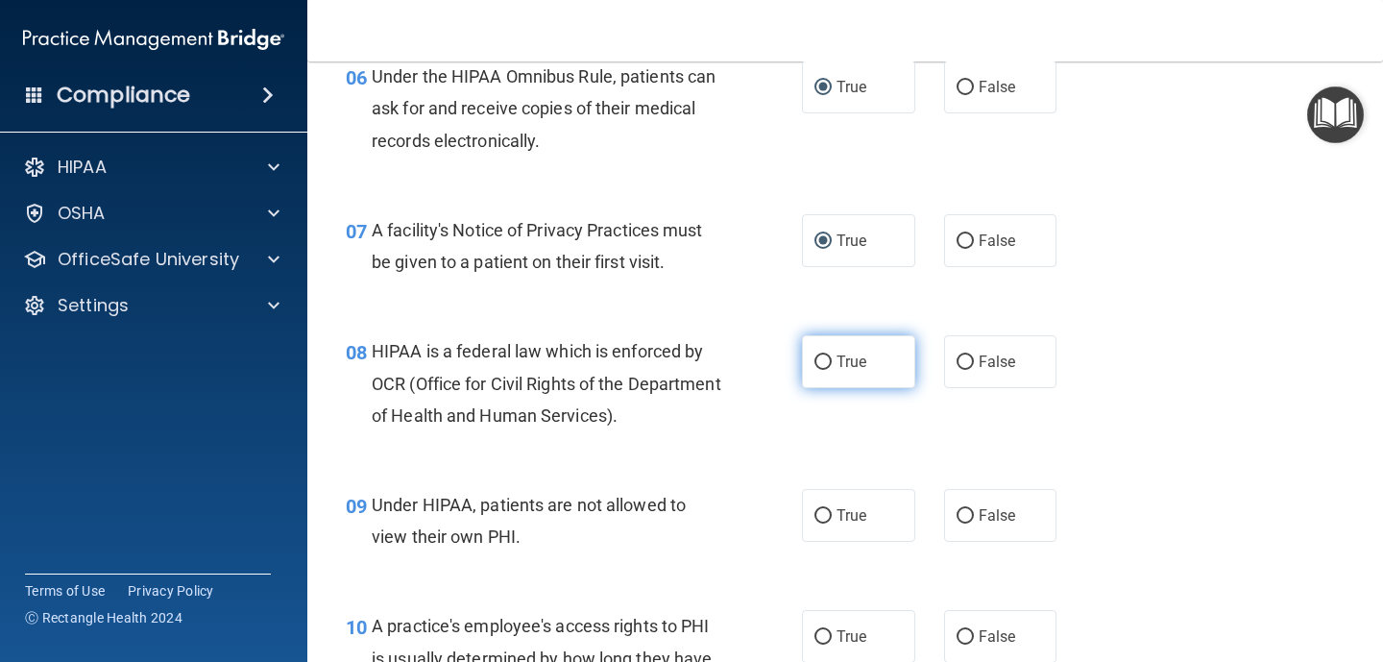
click at [816, 362] on input "True" at bounding box center [822, 362] width 17 height 14
radio input "true"
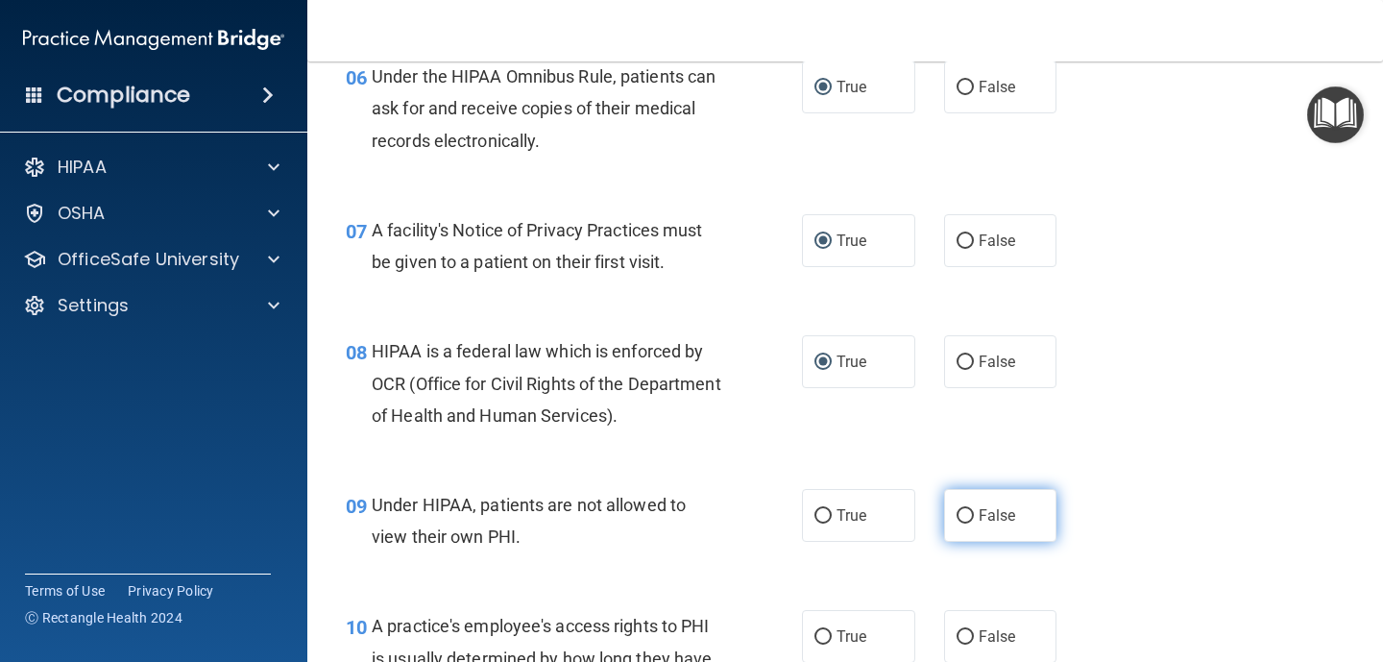
click at [962, 514] on input "False" at bounding box center [964, 516] width 17 height 14
radio input "true"
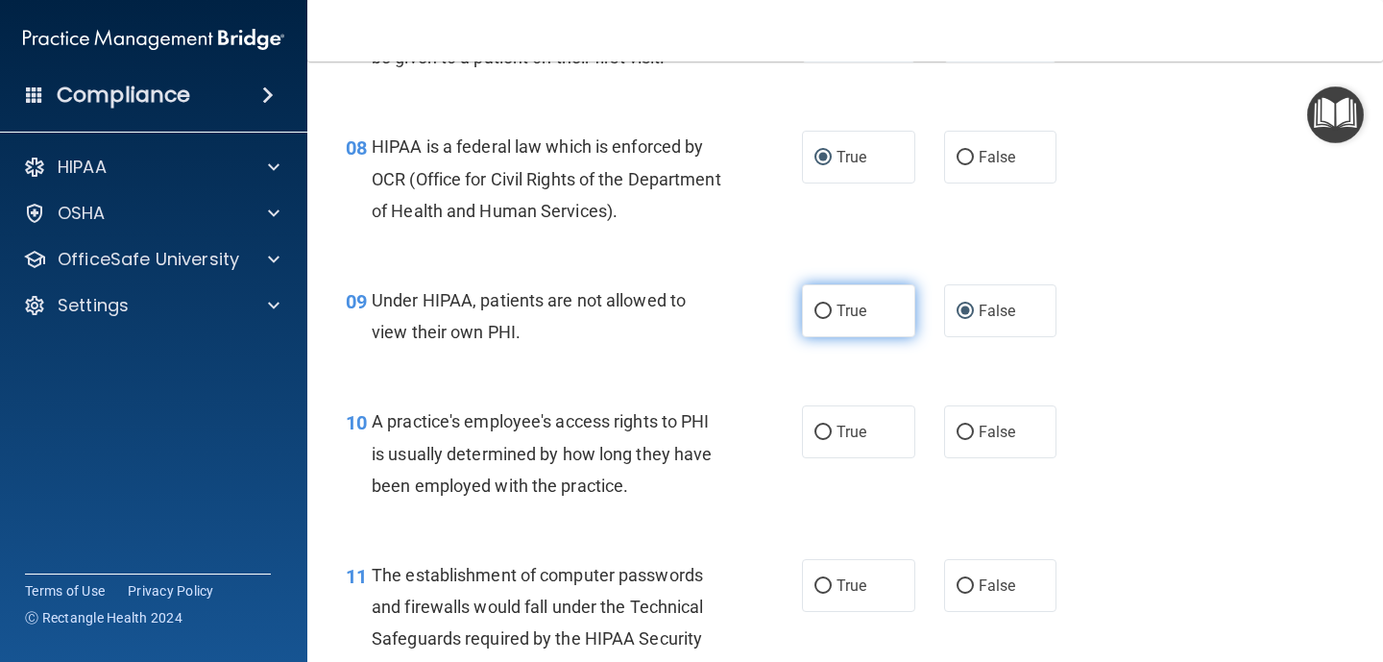
scroll to position [1287, 0]
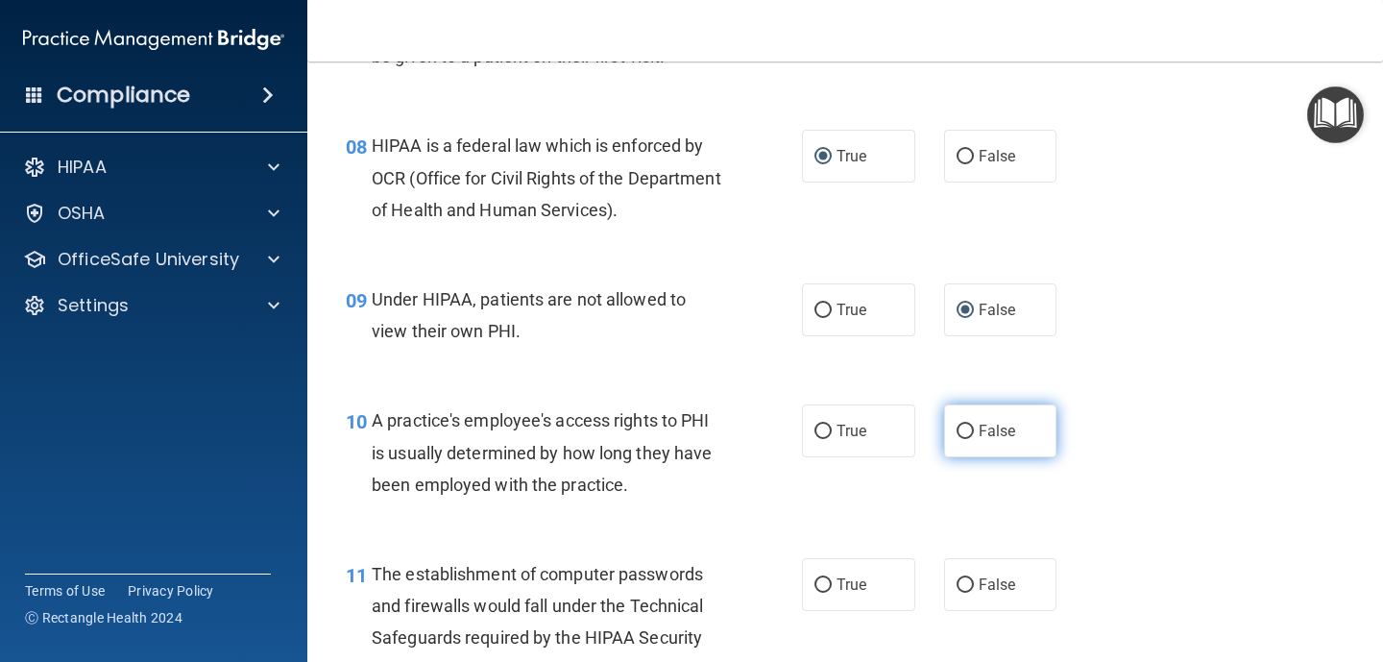
click at [961, 433] on input "False" at bounding box center [964, 431] width 17 height 14
radio input "true"
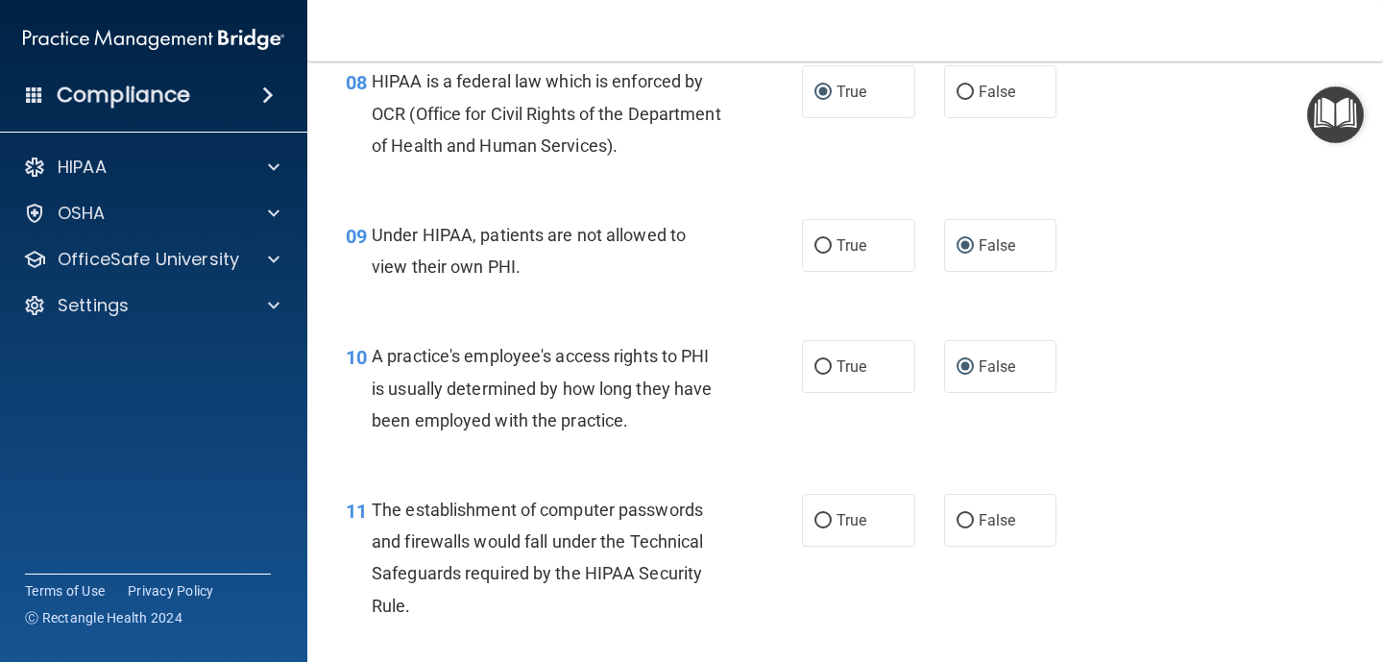
scroll to position [1369, 0]
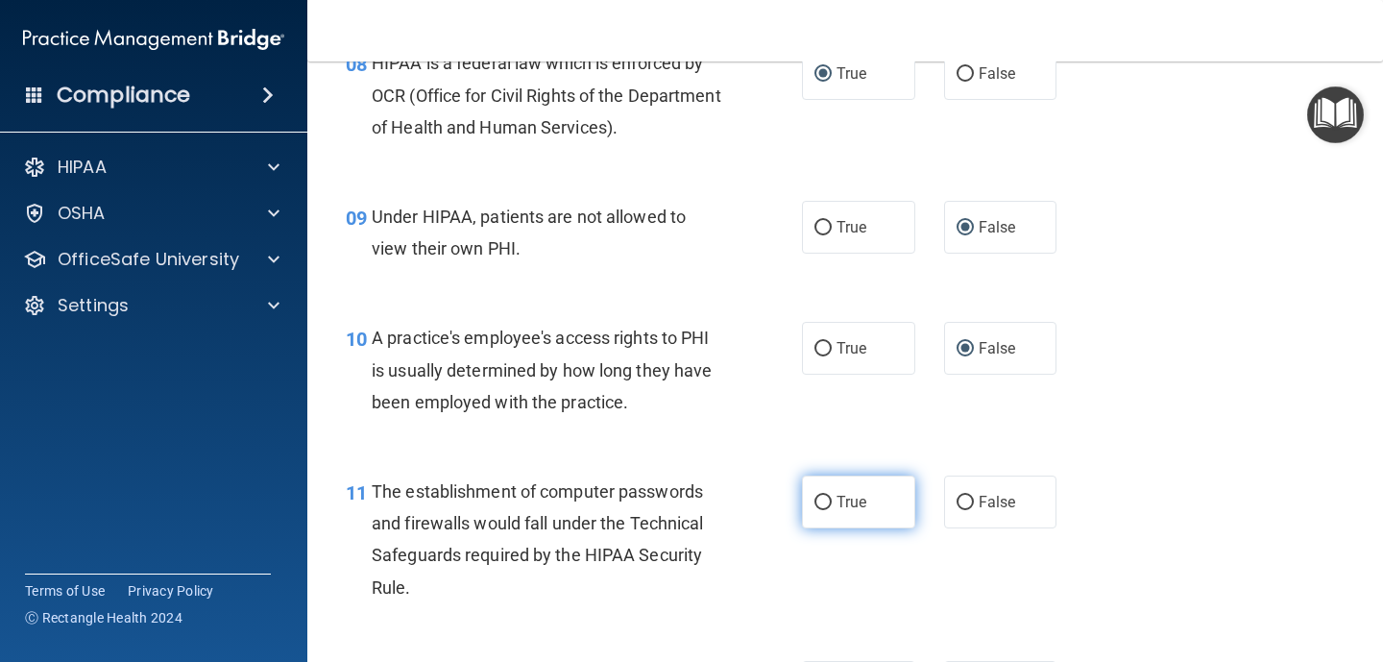
click at [824, 503] on input "True" at bounding box center [822, 503] width 17 height 14
radio input "true"
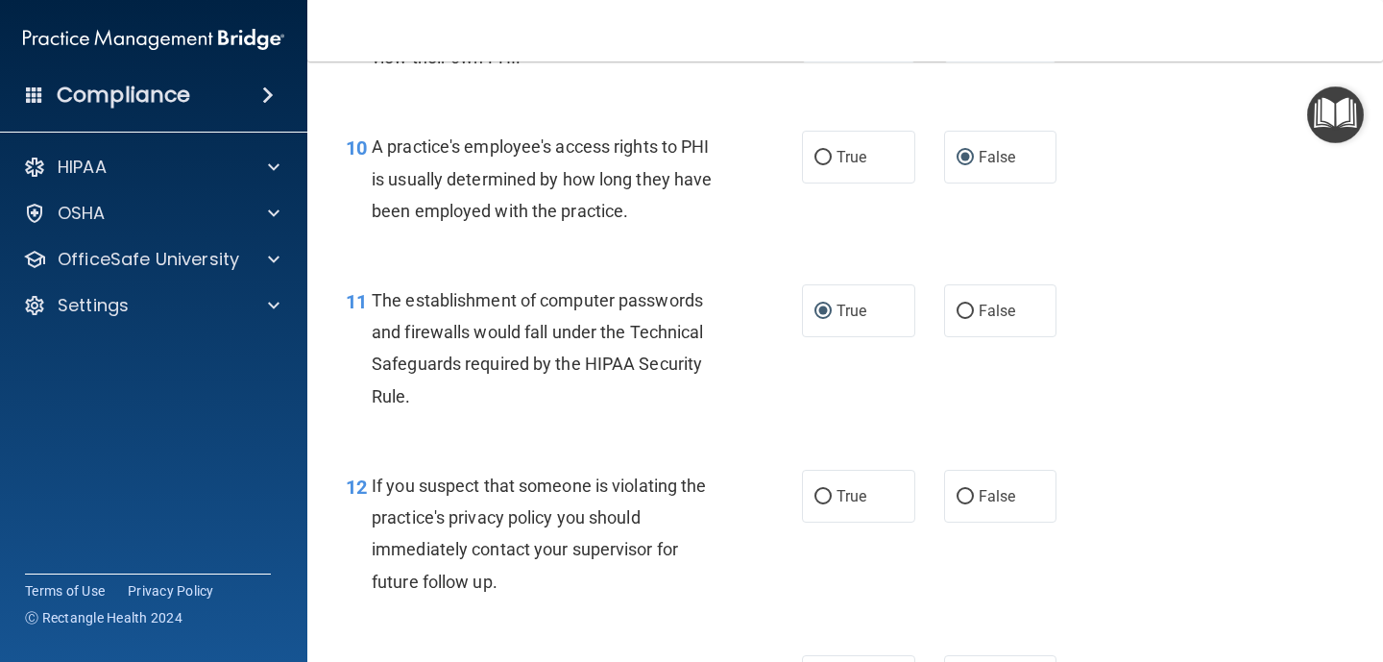
scroll to position [1565, 0]
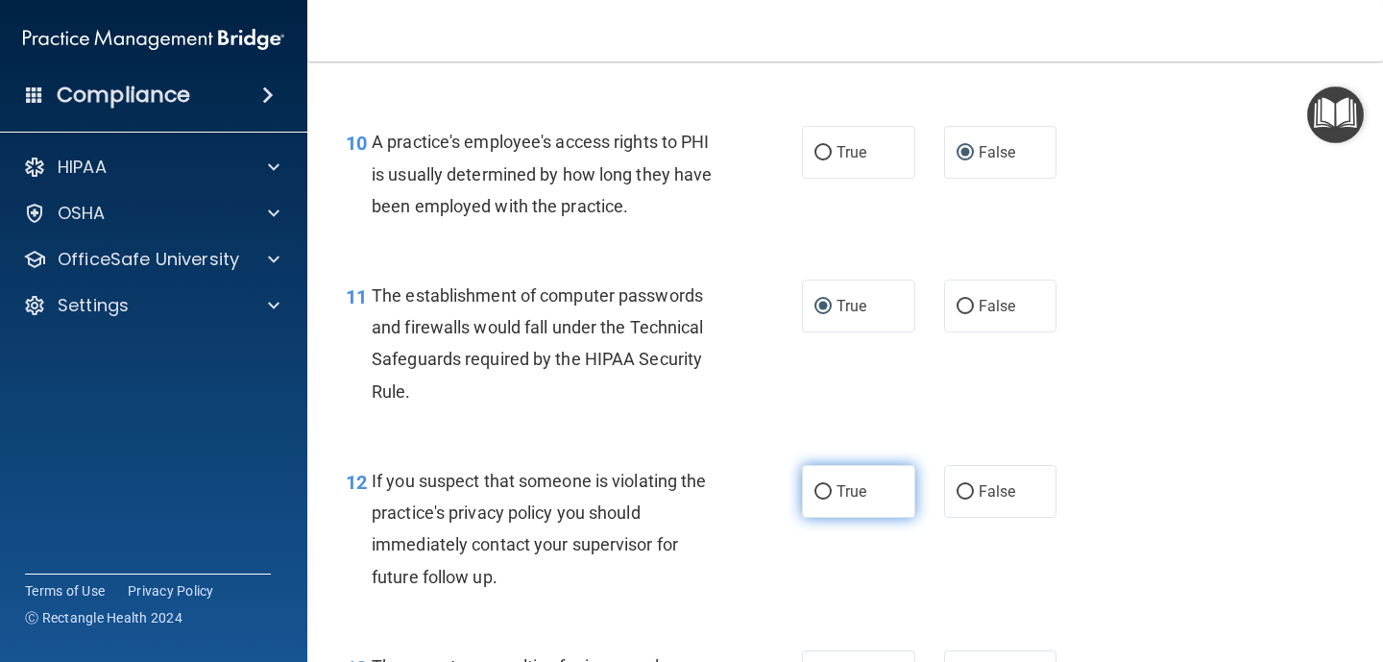
click at [825, 490] on input "True" at bounding box center [822, 492] width 17 height 14
radio input "true"
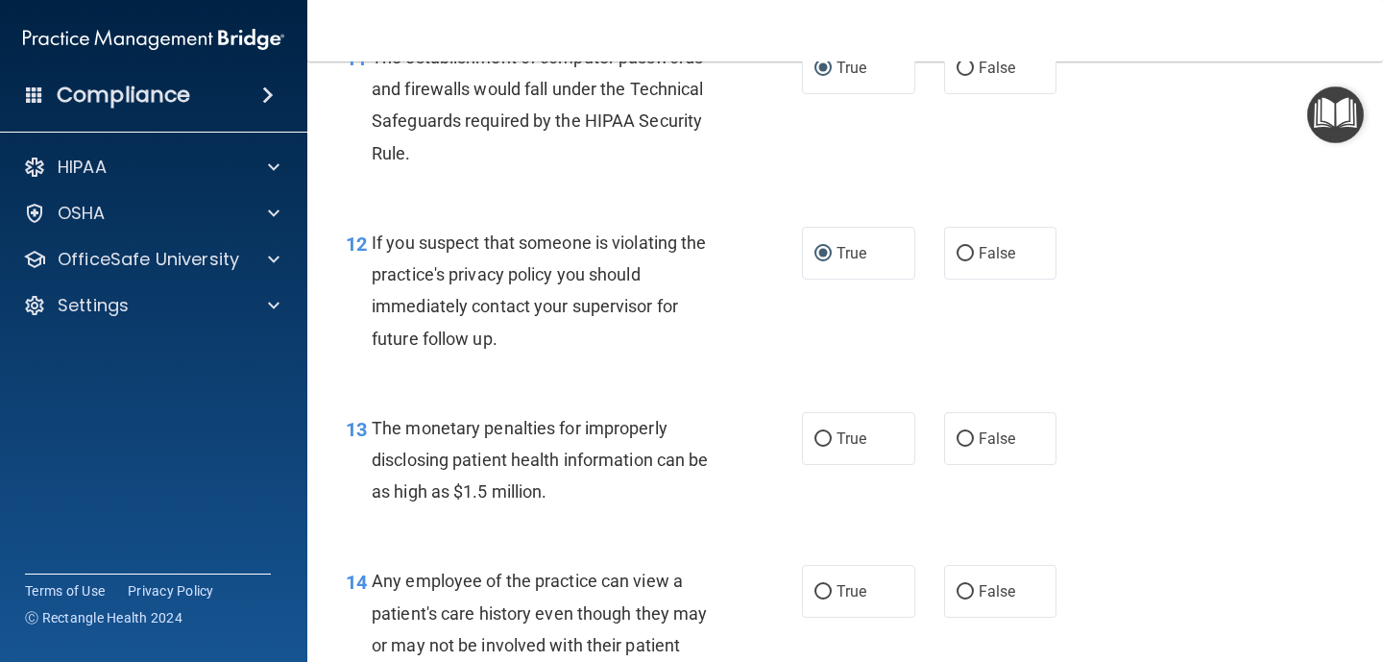
scroll to position [1809, 0]
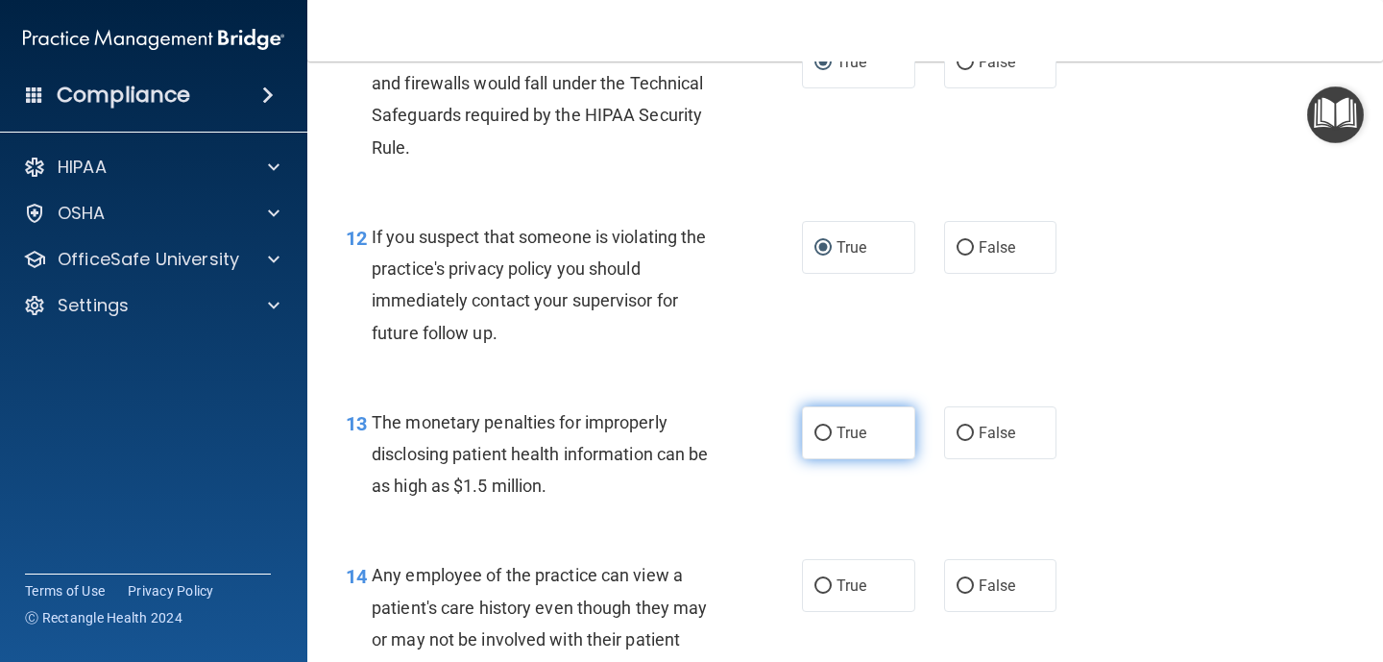
click at [818, 433] on input "True" at bounding box center [822, 433] width 17 height 14
radio input "true"
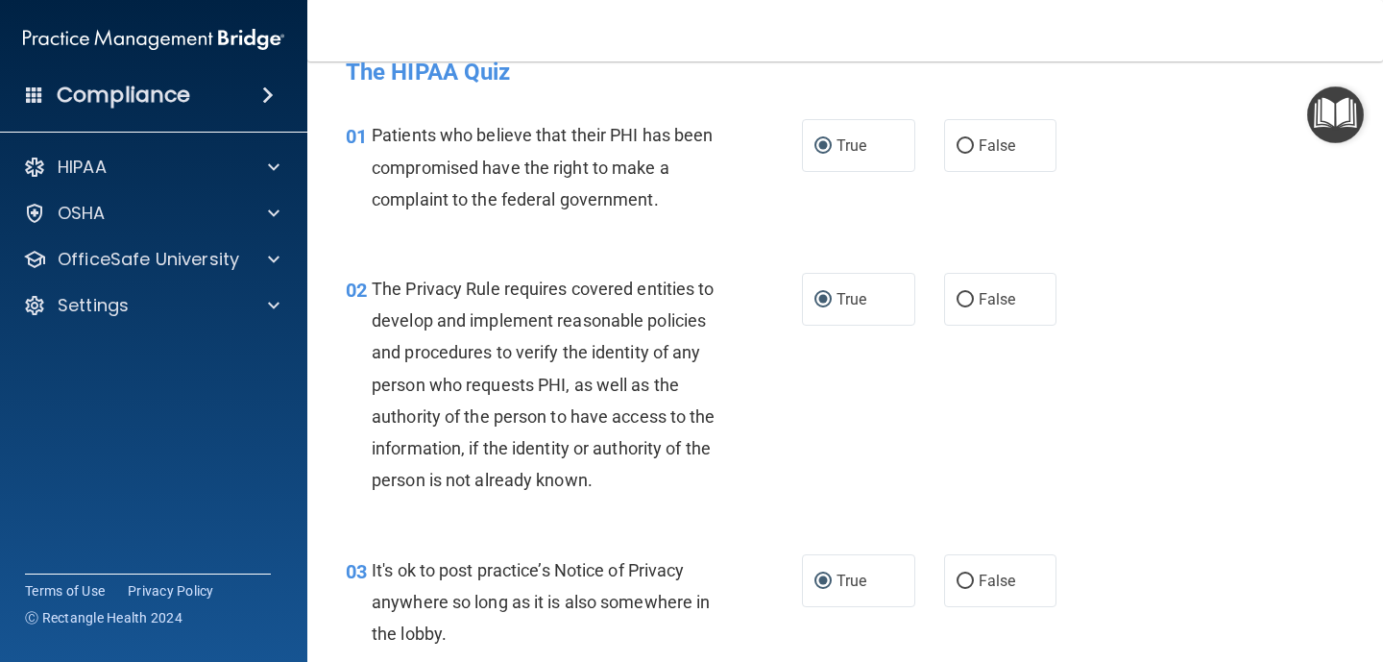
scroll to position [0, 0]
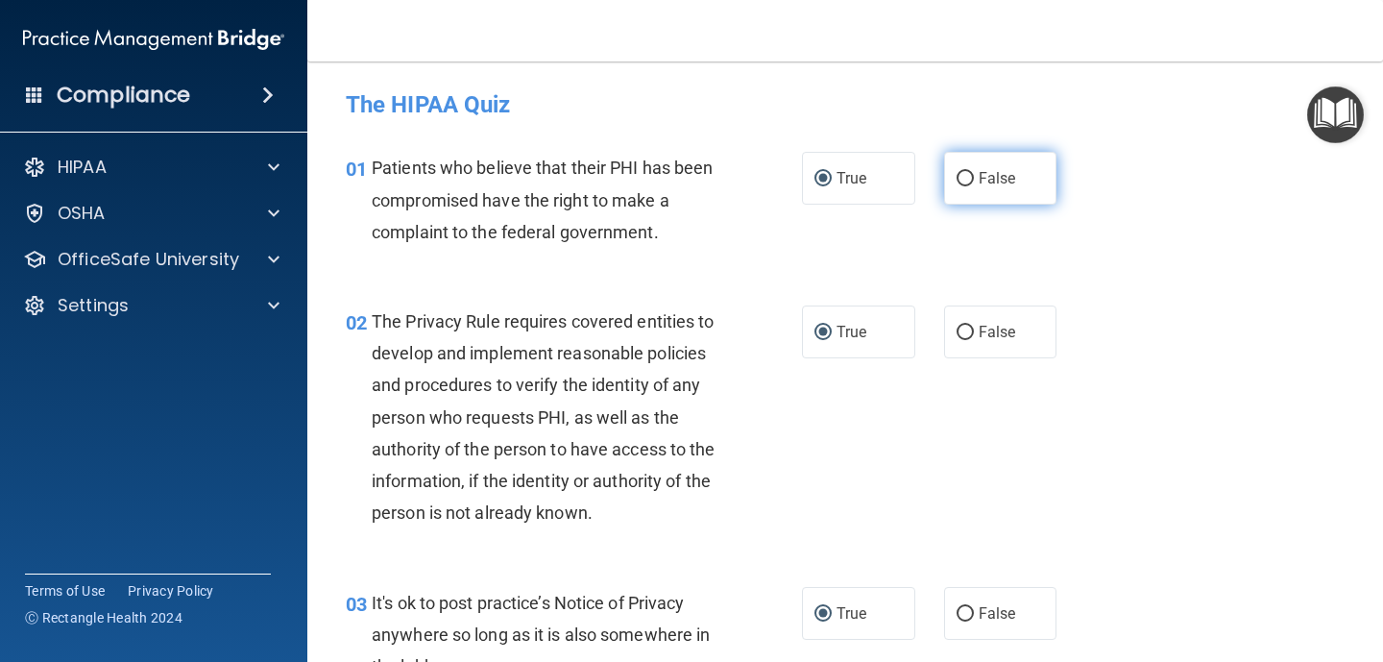
click at [962, 181] on input "False" at bounding box center [964, 179] width 17 height 14
radio input "true"
radio input "false"
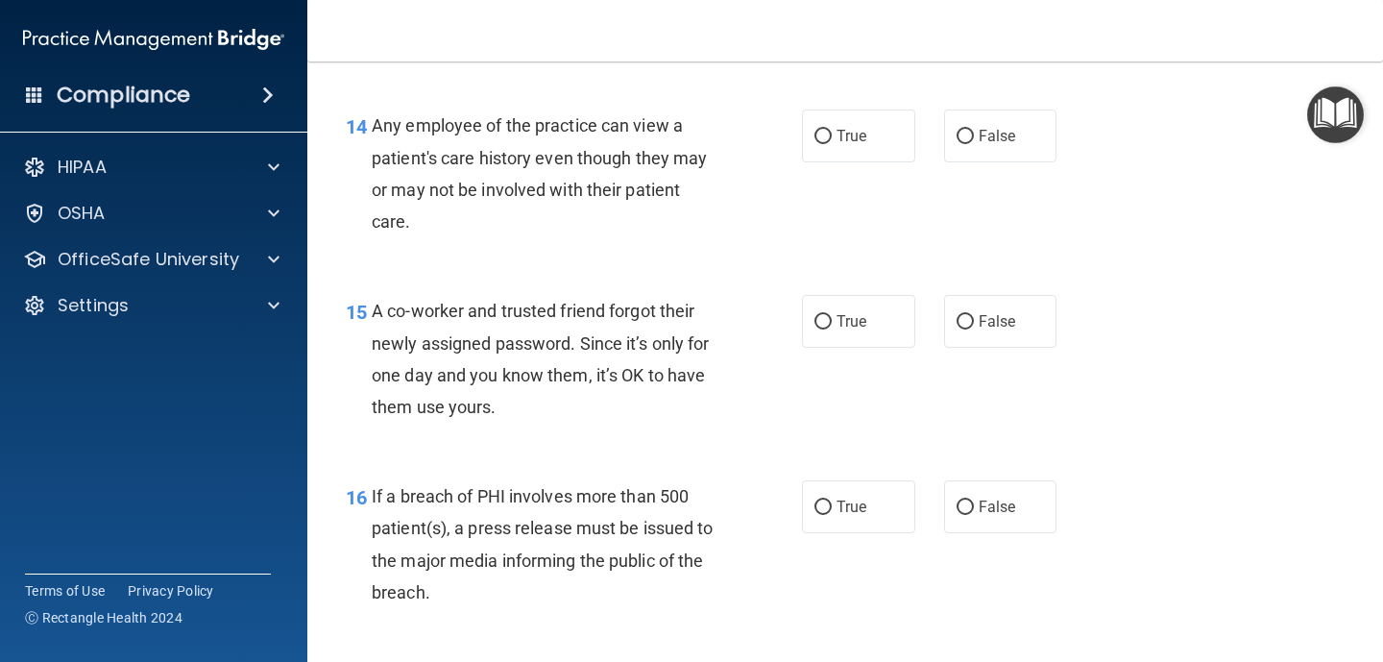
scroll to position [2255, 0]
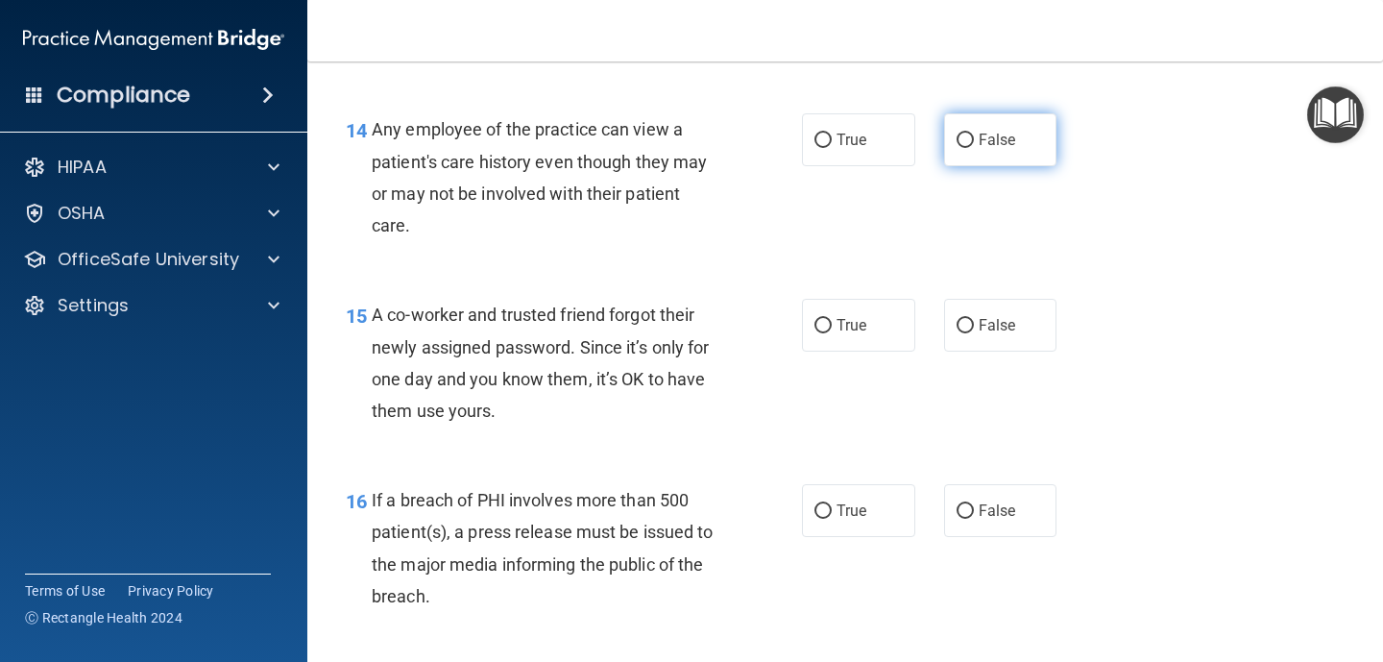
click at [965, 134] on input "False" at bounding box center [964, 140] width 17 height 14
radio input "true"
click at [962, 327] on input "False" at bounding box center [964, 326] width 17 height 14
radio input "true"
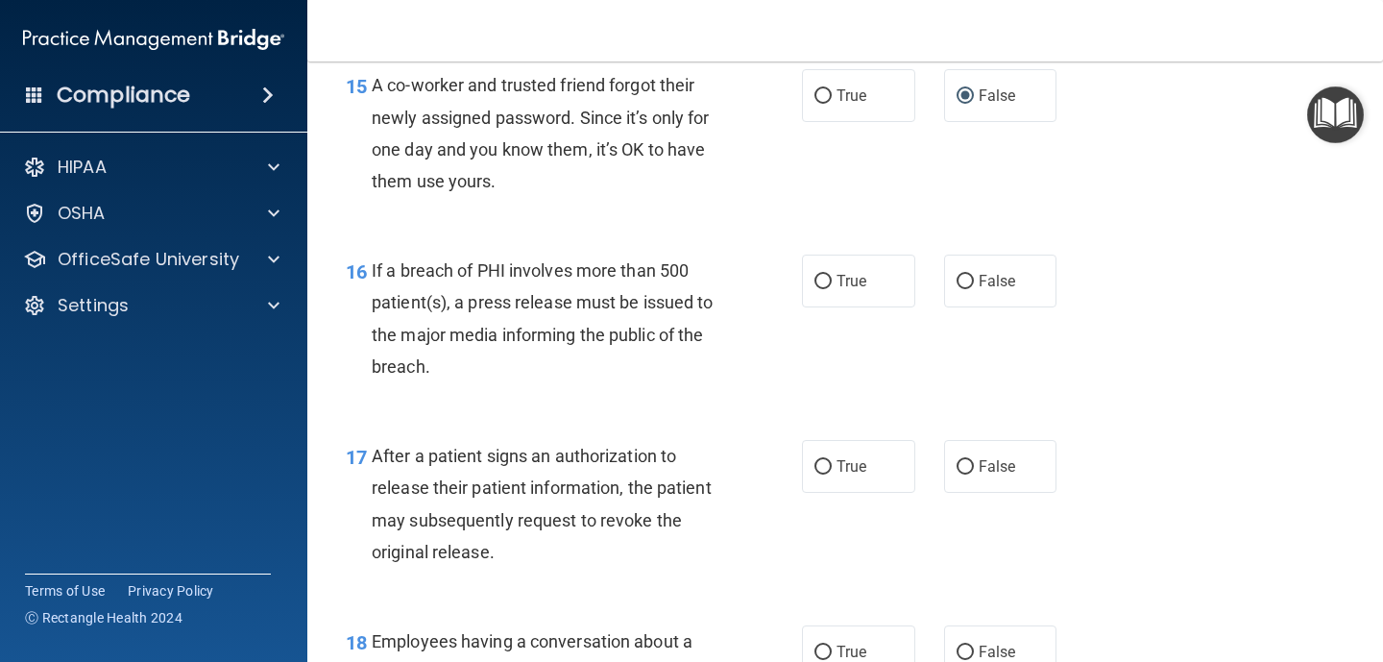
scroll to position [2488, 0]
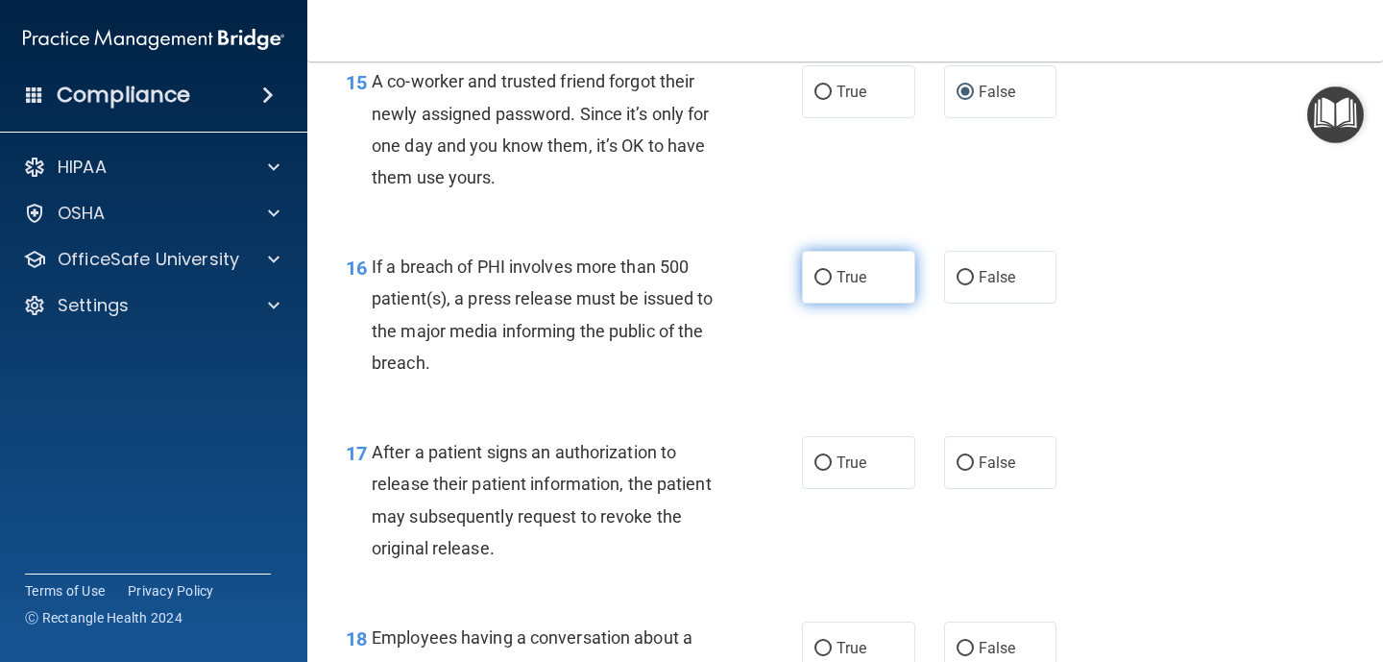
click at [827, 287] on label "True" at bounding box center [858, 277] width 113 height 53
click at [827, 285] on input "True" at bounding box center [822, 278] width 17 height 14
radio input "true"
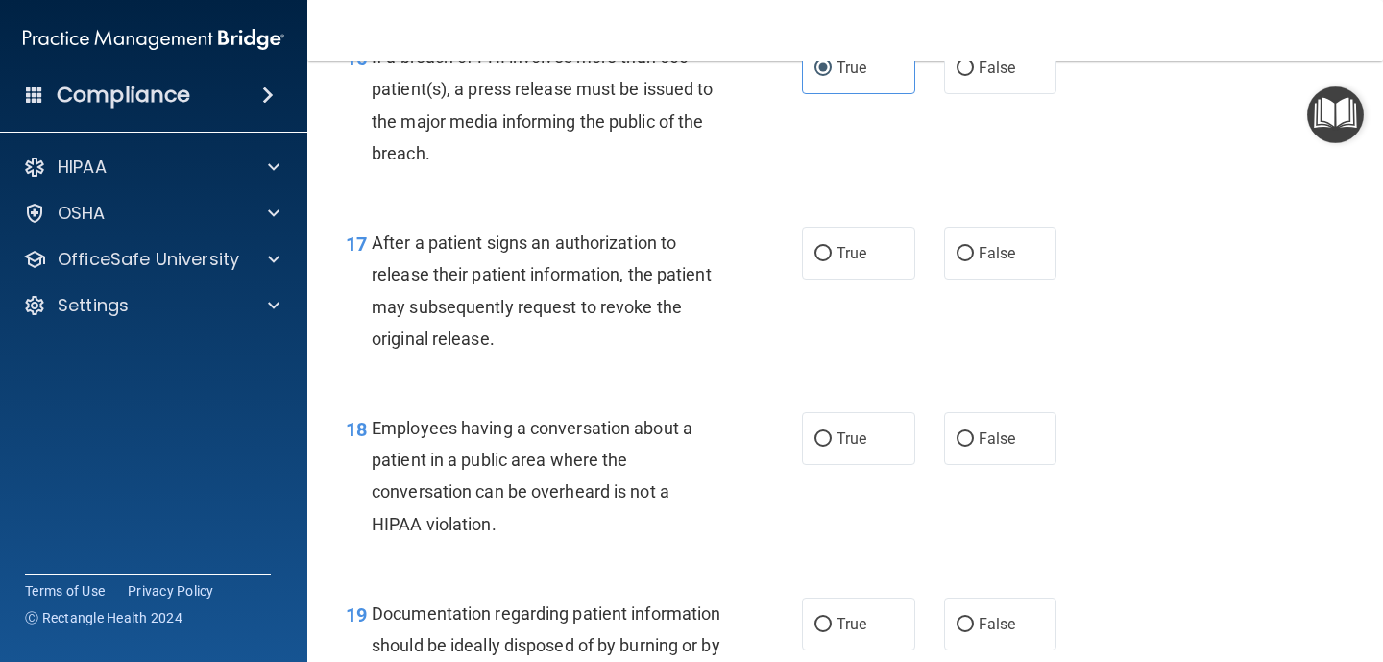
scroll to position [2705, 0]
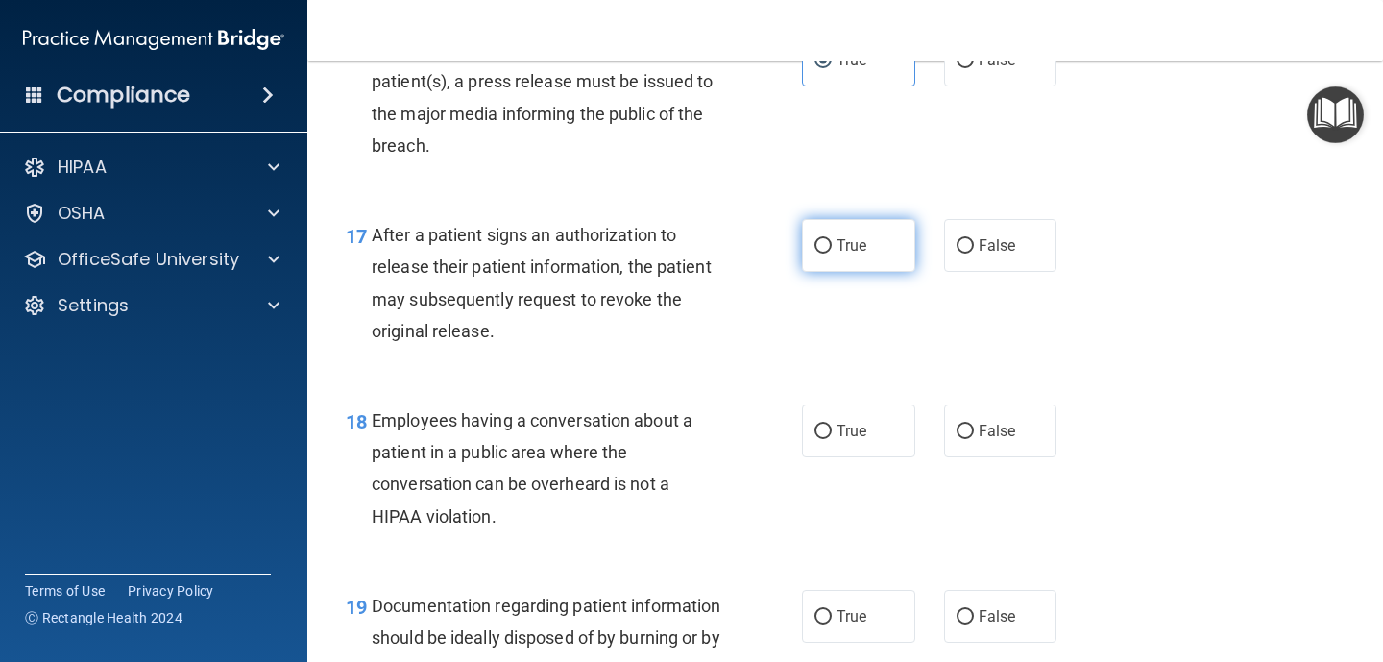
click at [819, 239] on input "True" at bounding box center [822, 246] width 17 height 14
radio input "true"
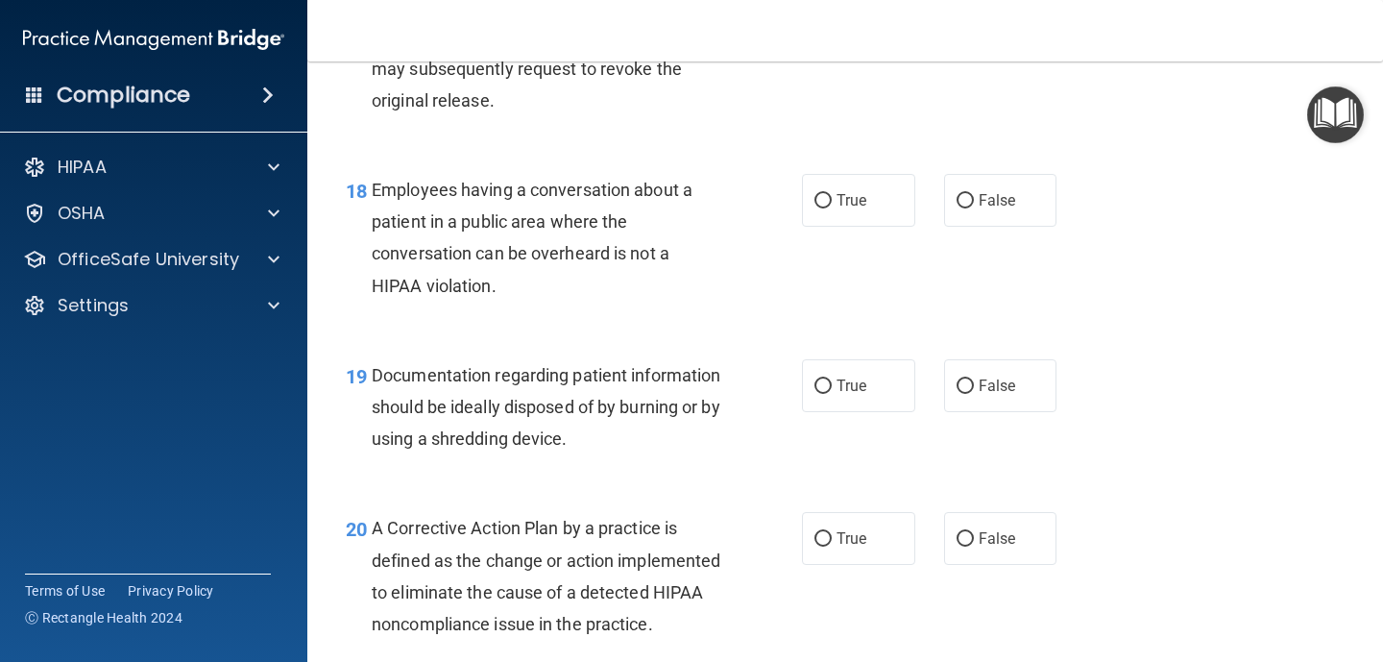
scroll to position [2938, 0]
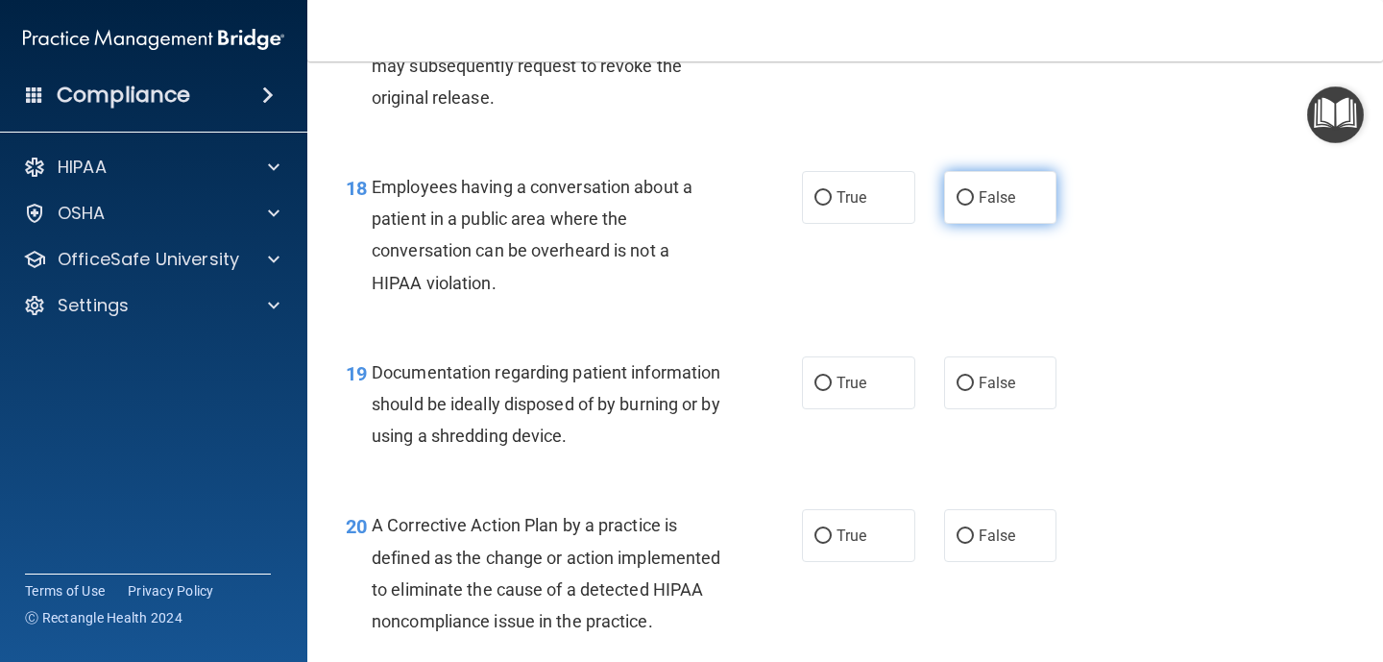
click at [960, 200] on input "False" at bounding box center [964, 198] width 17 height 14
radio input "true"
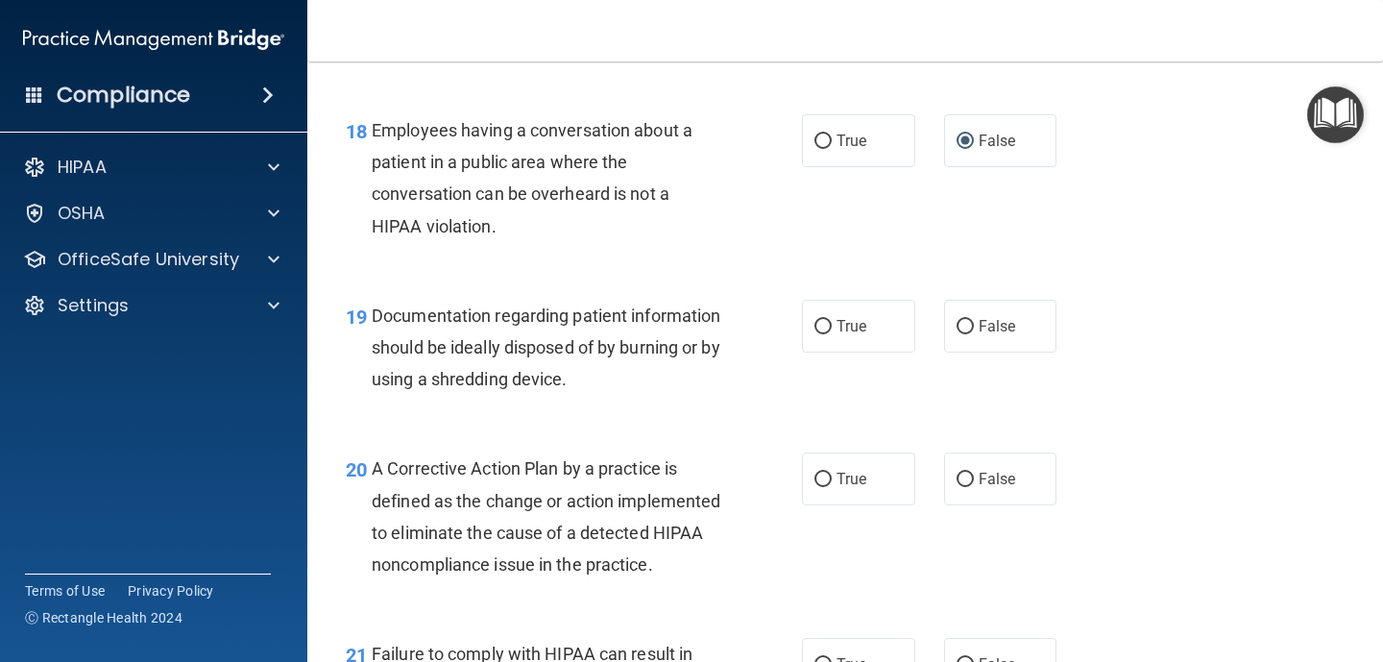
scroll to position [3005, 0]
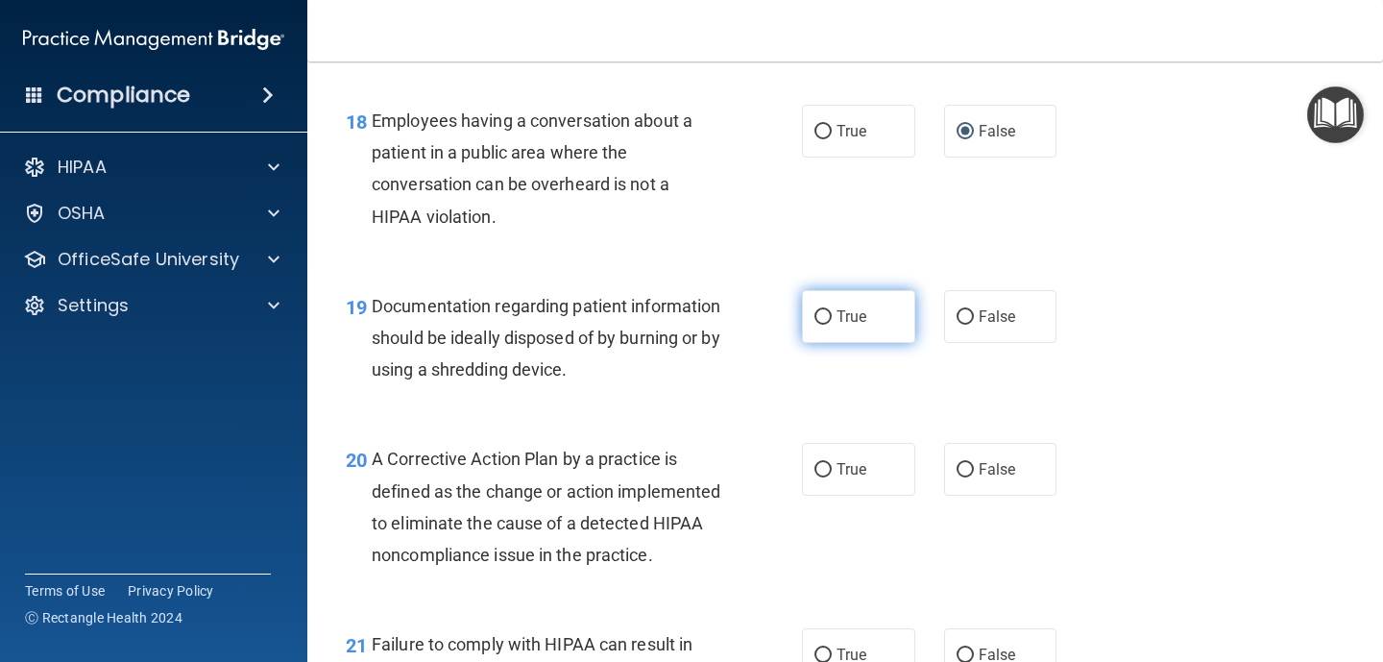
click at [820, 311] on input "True" at bounding box center [822, 317] width 17 height 14
radio input "true"
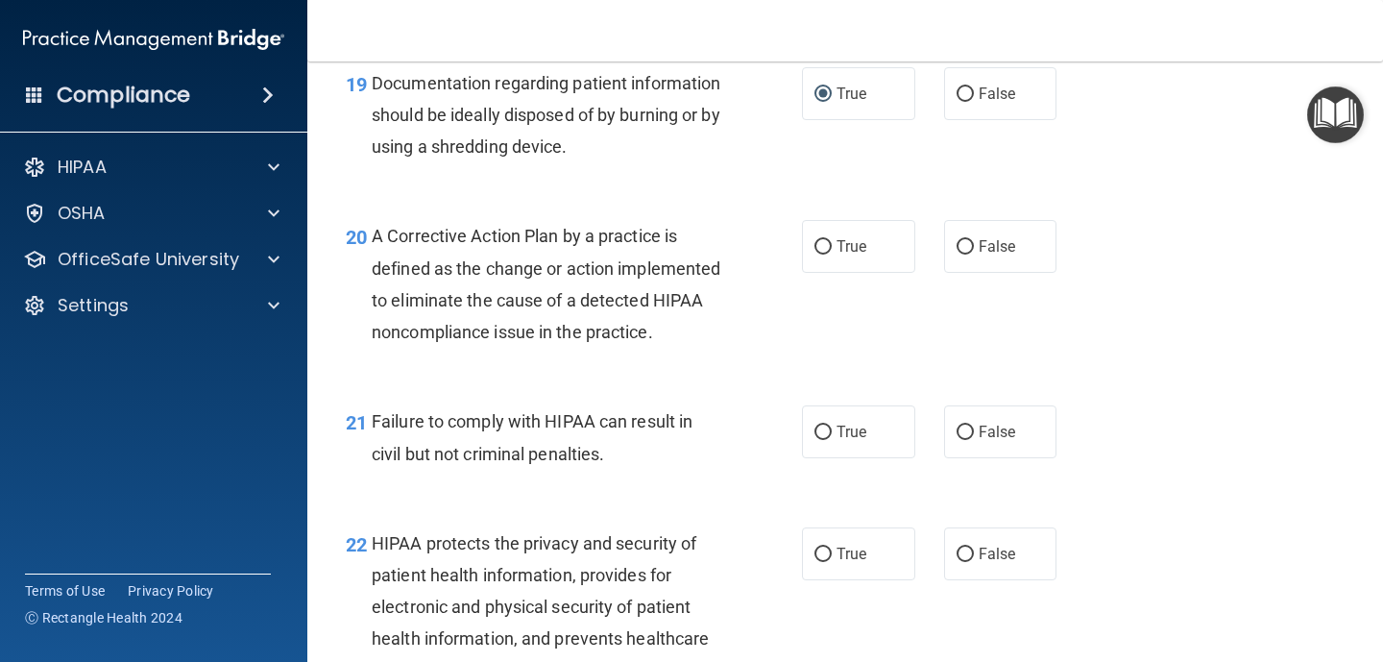
scroll to position [3234, 0]
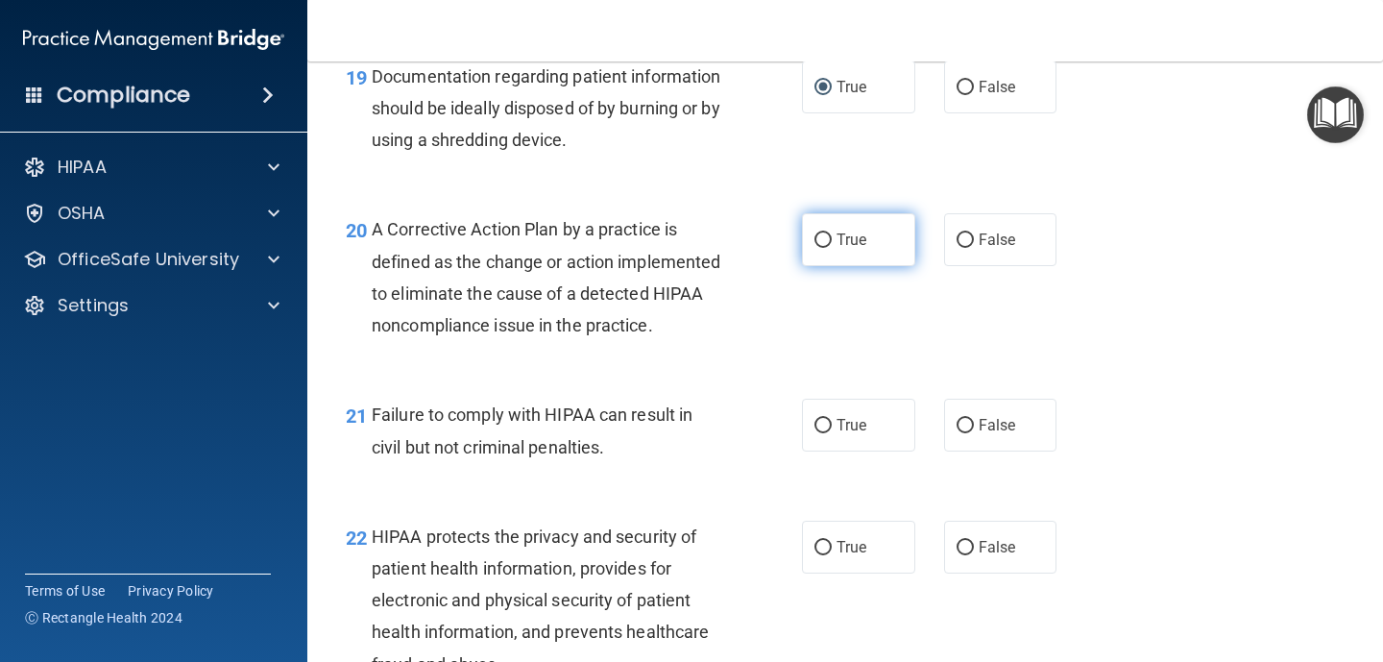
click at [822, 239] on input "True" at bounding box center [822, 240] width 17 height 14
radio input "true"
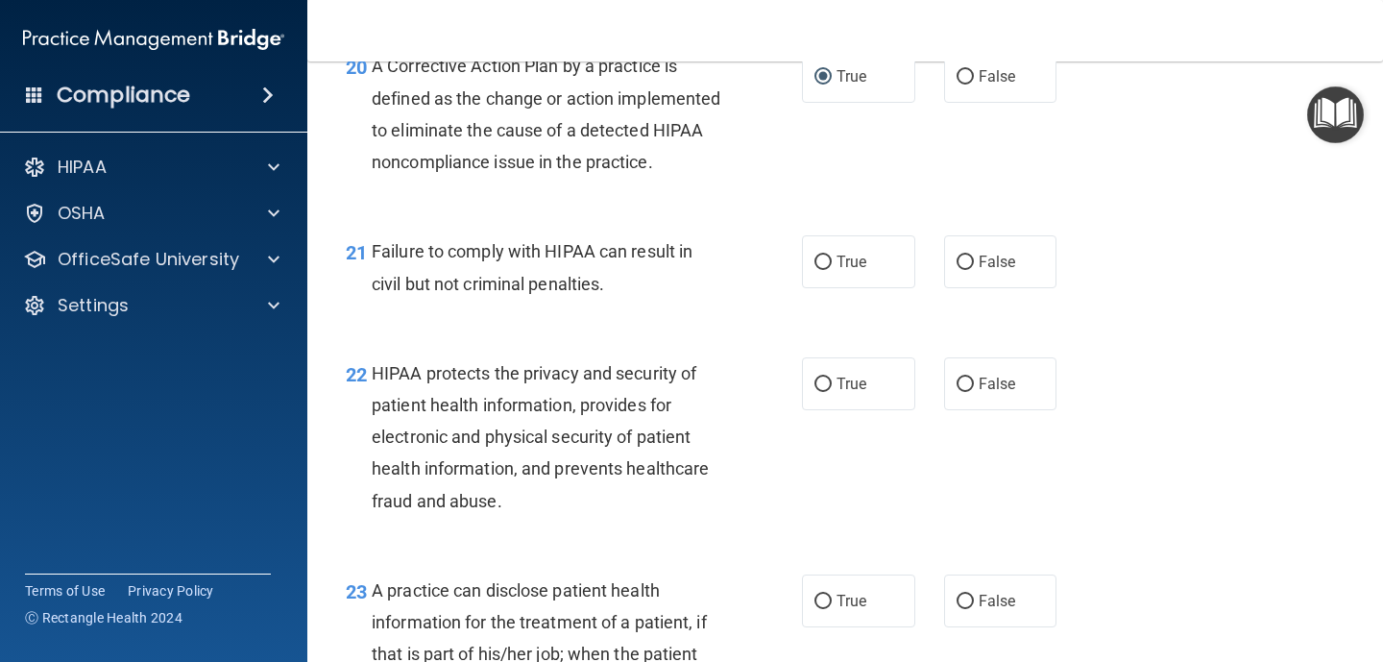
scroll to position [3409, 0]
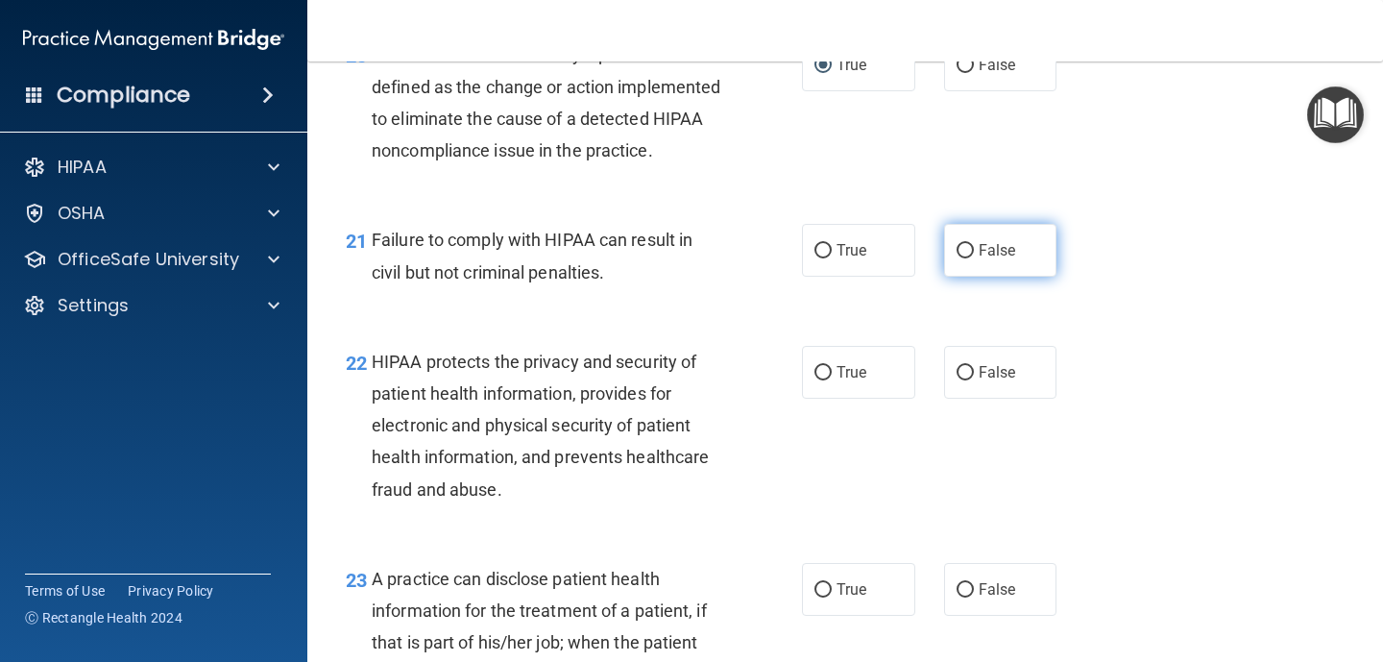
click at [967, 258] on input "False" at bounding box center [964, 251] width 17 height 14
radio input "true"
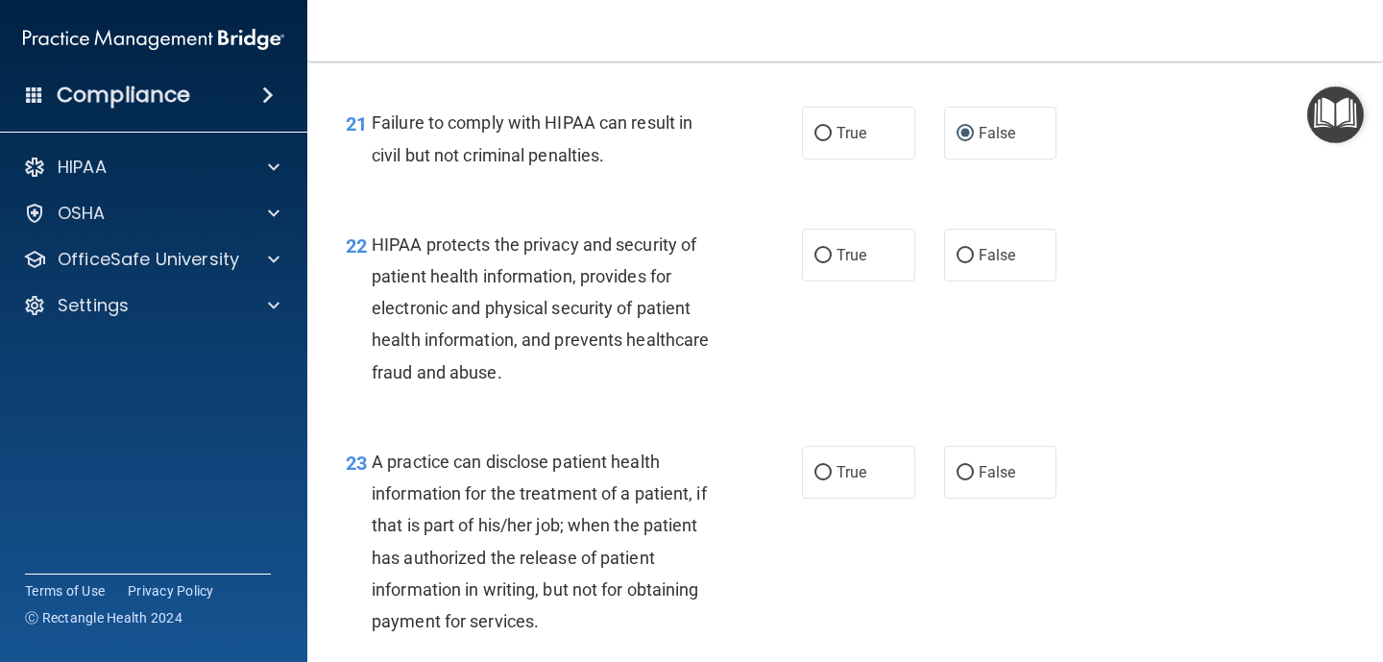
scroll to position [3541, 0]
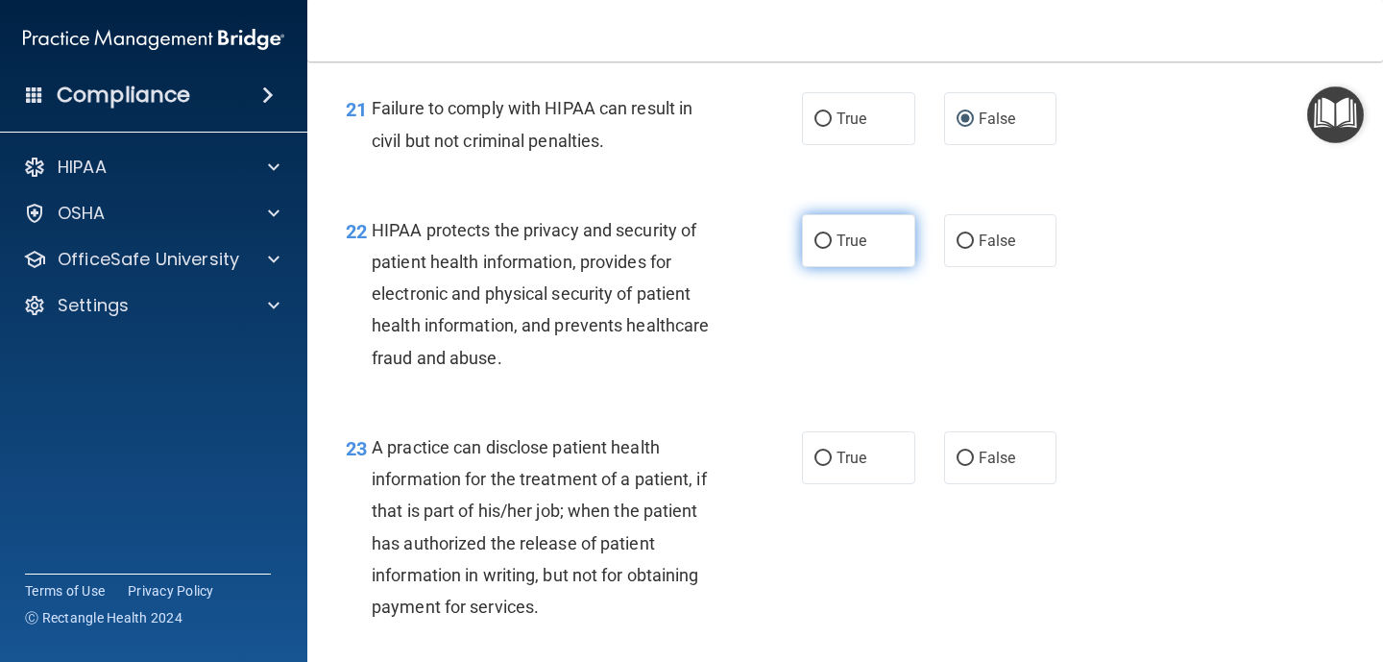
click at [827, 249] on input "True" at bounding box center [822, 241] width 17 height 14
radio input "true"
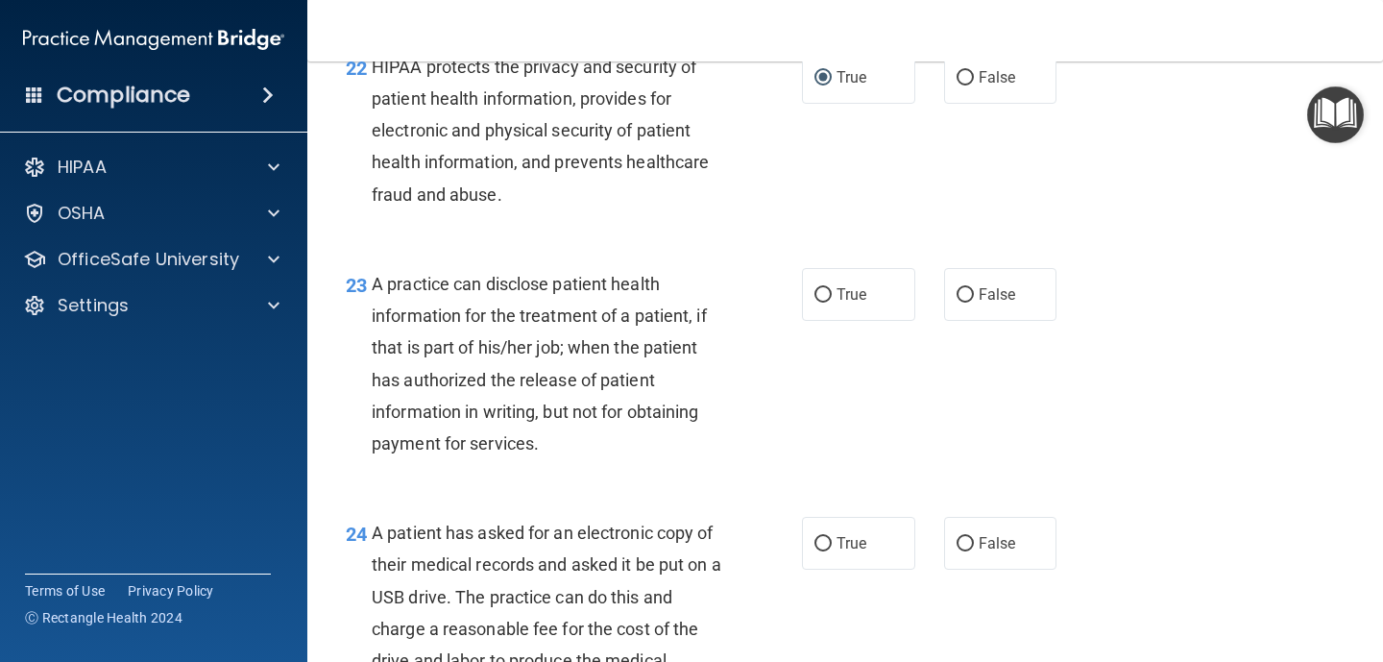
scroll to position [3708, 0]
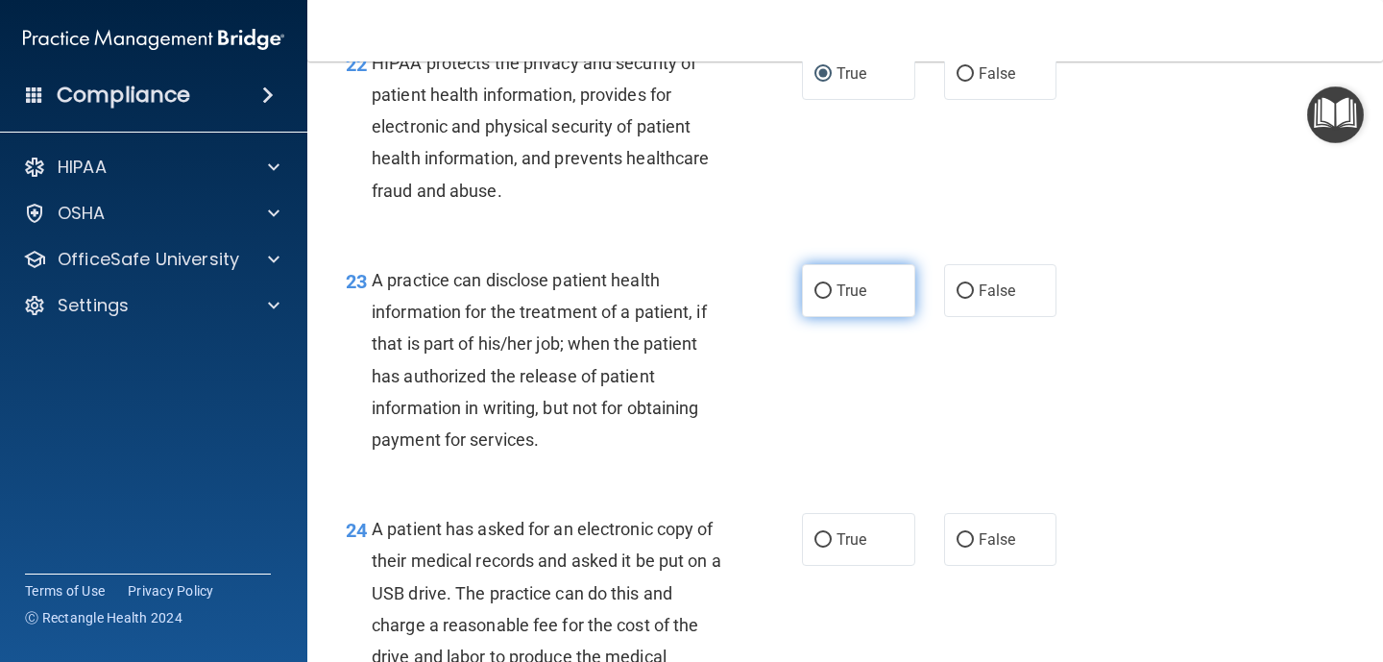
click at [827, 299] on input "True" at bounding box center [822, 291] width 17 height 14
radio input "true"
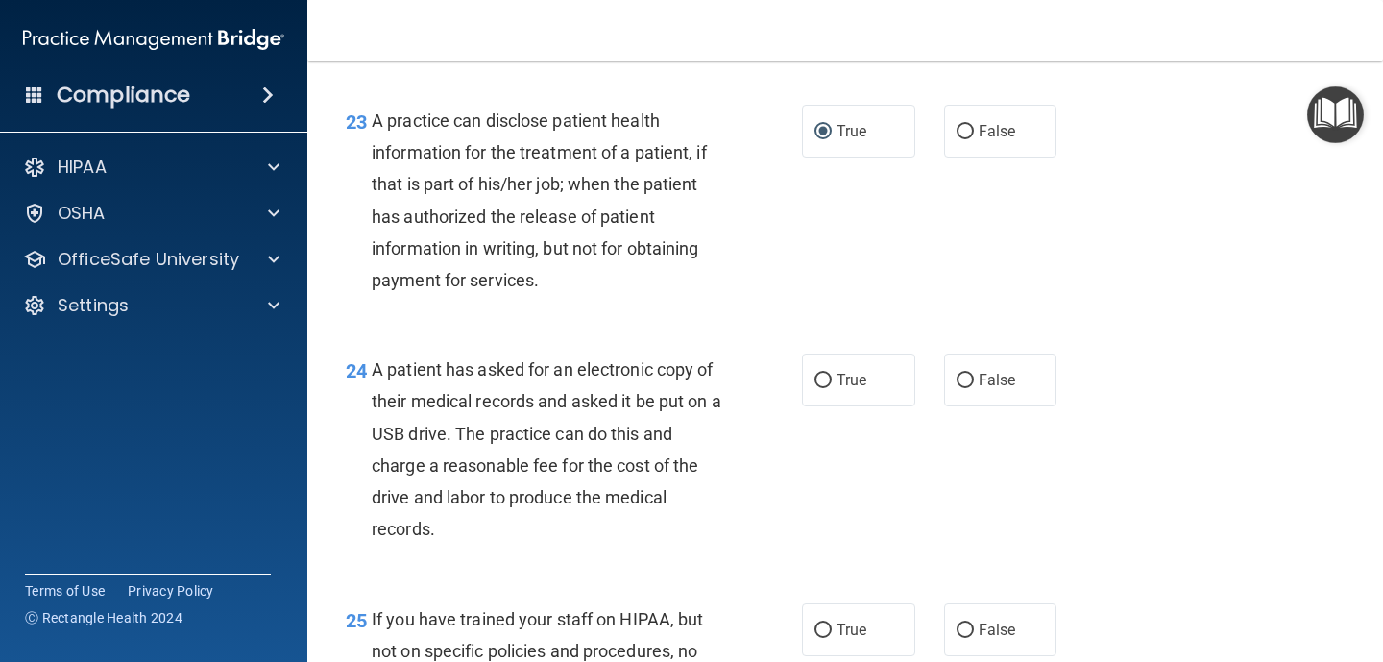
scroll to position [3869, 0]
click at [825, 386] on input "True" at bounding box center [822, 379] width 17 height 14
radio input "true"
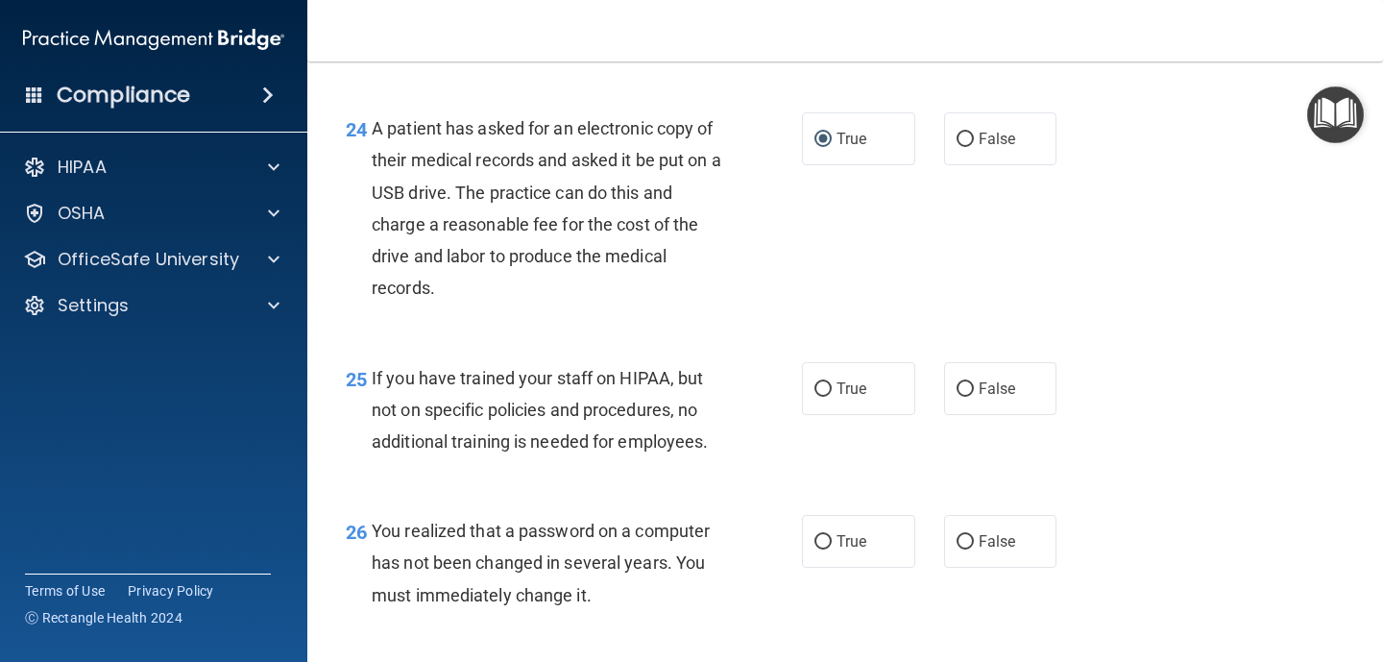
scroll to position [4109, 0]
click at [964, 396] on input "False" at bounding box center [964, 388] width 17 height 14
radio input "true"
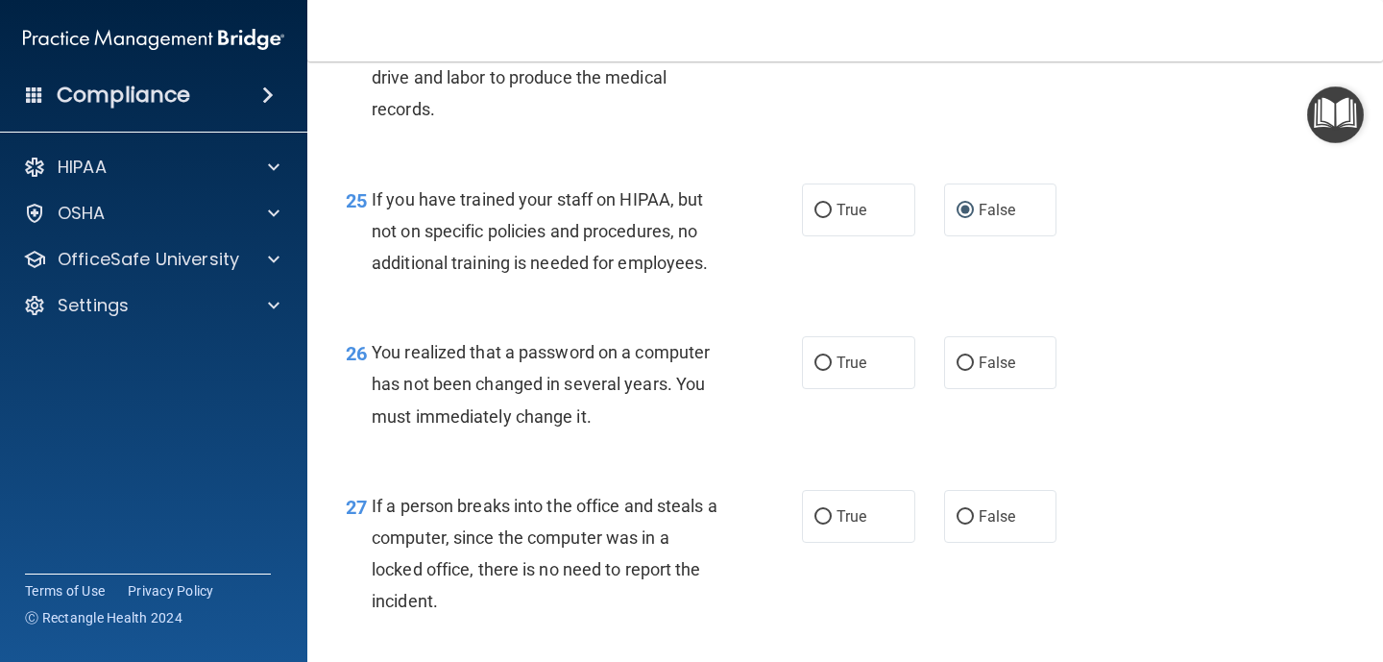
scroll to position [4294, 0]
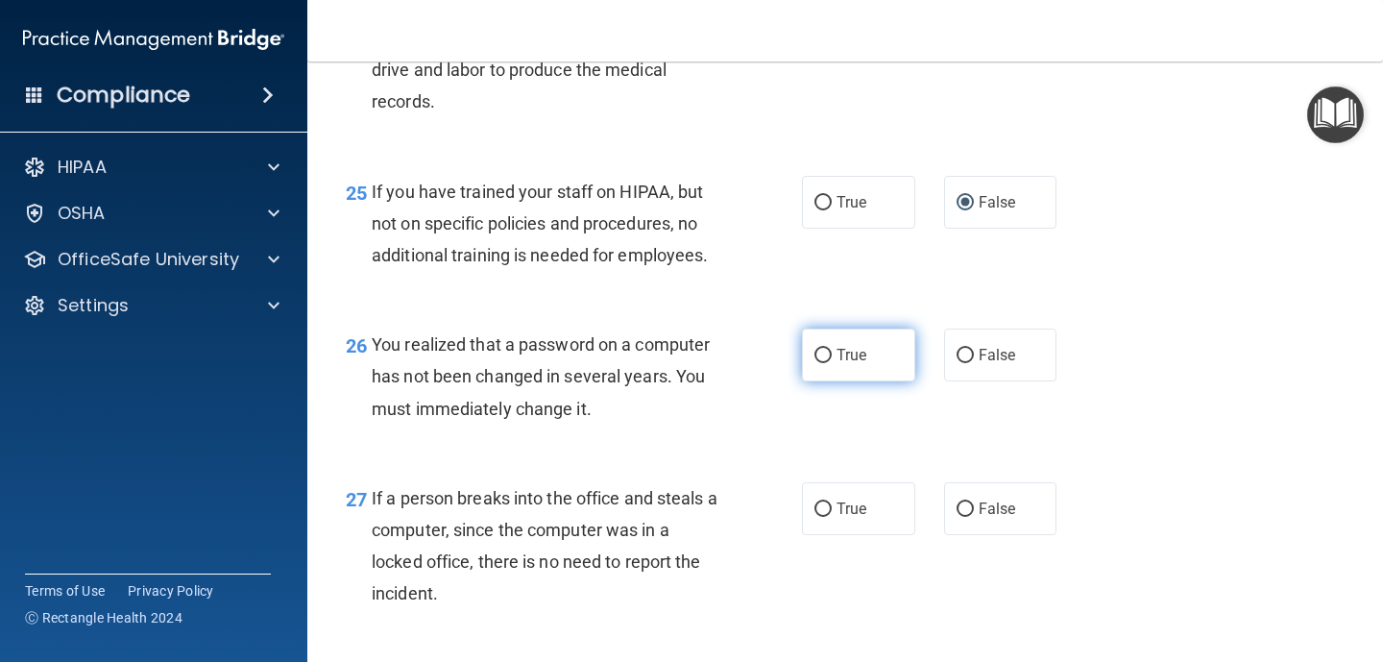
click at [824, 363] on input "True" at bounding box center [822, 356] width 17 height 14
radio input "true"
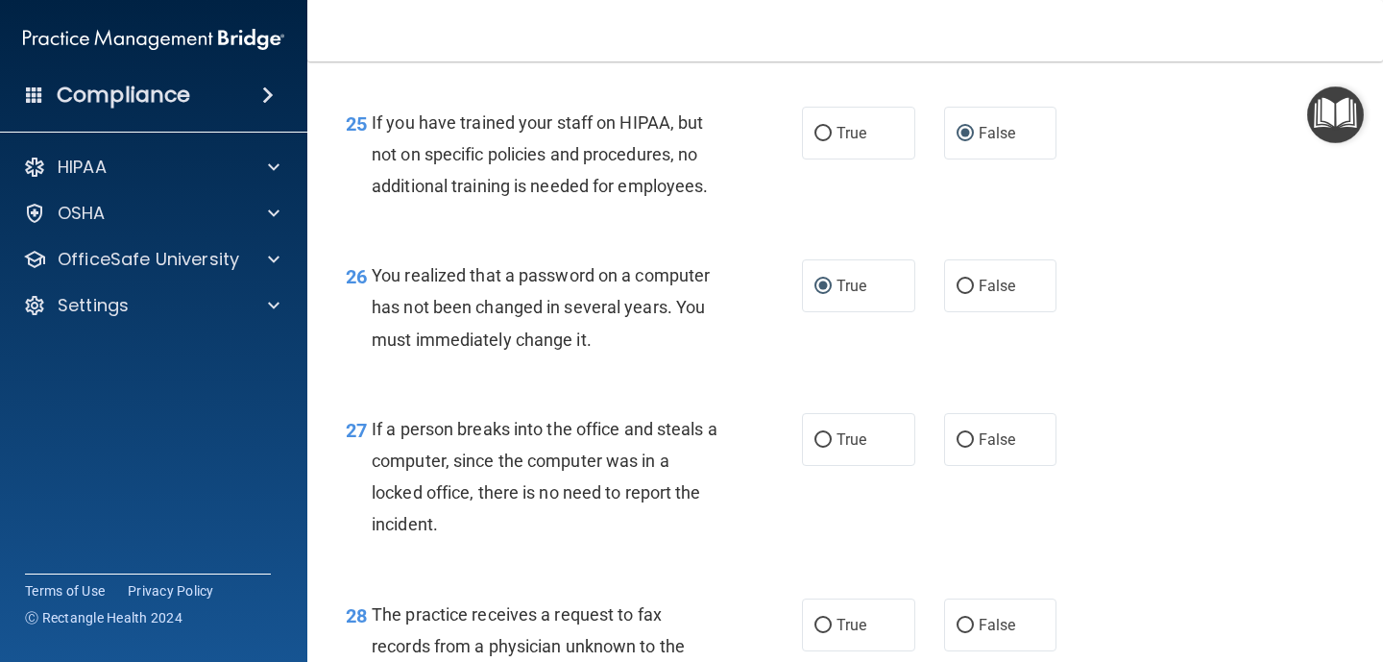
scroll to position [4371, 0]
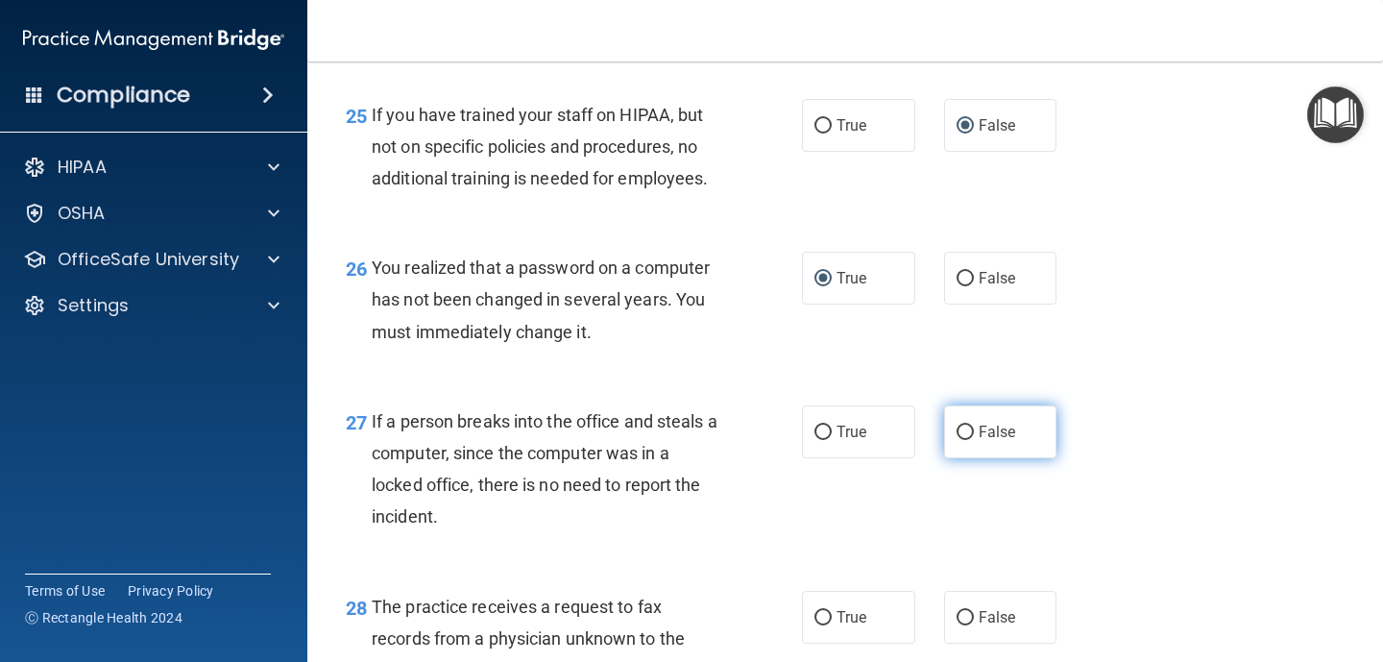
click at [959, 440] on input "False" at bounding box center [964, 432] width 17 height 14
radio input "true"
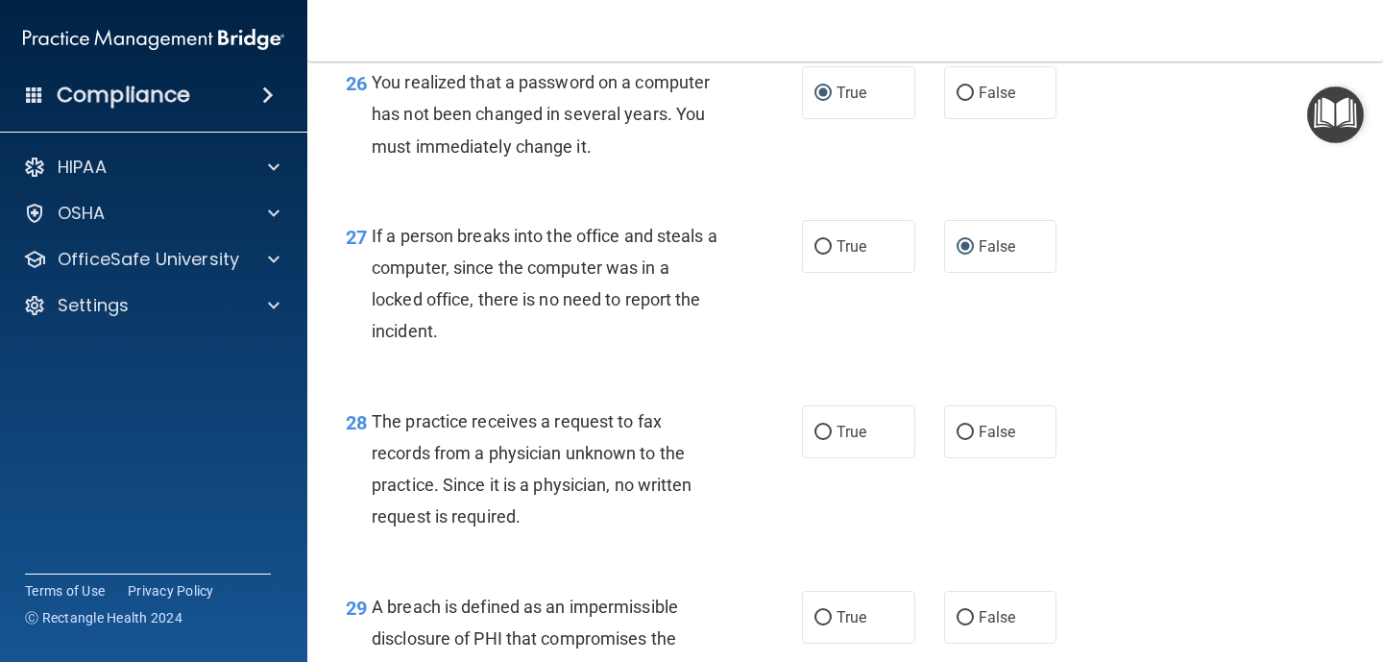
scroll to position [4567, 0]
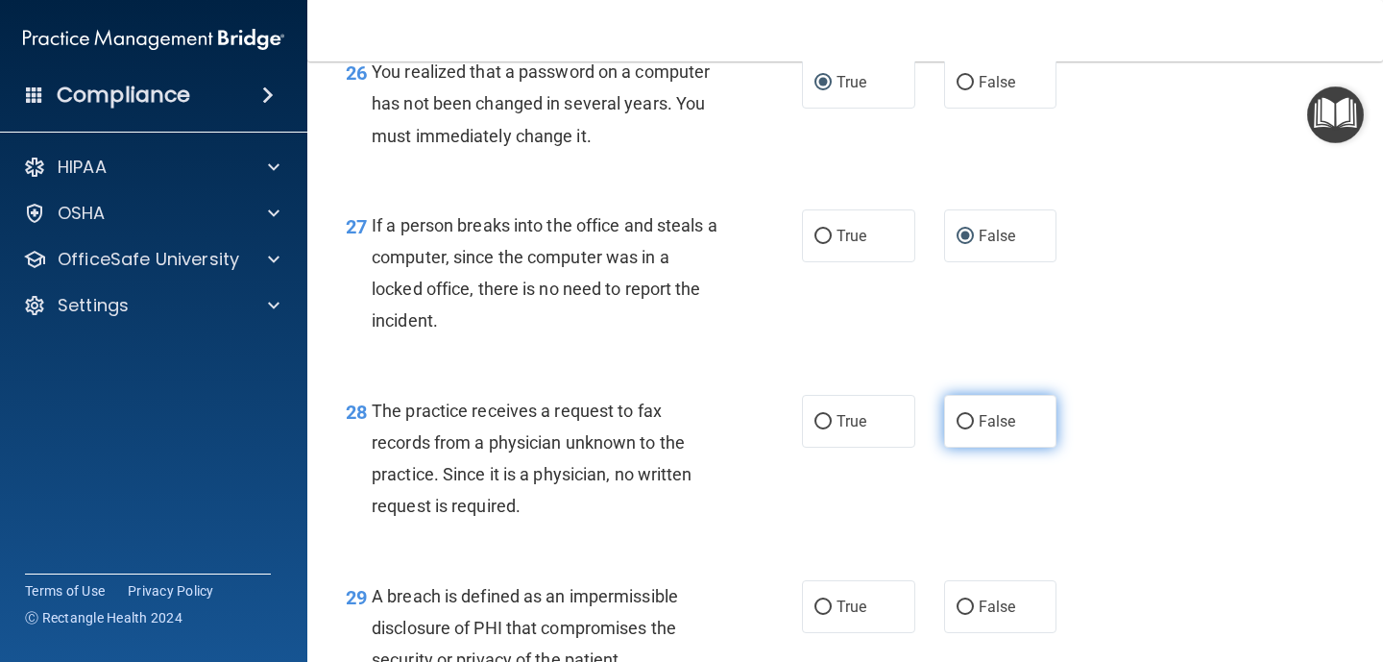
click at [969, 429] on input "False" at bounding box center [964, 422] width 17 height 14
radio input "true"
click at [969, 429] on input "False" at bounding box center [964, 422] width 17 height 14
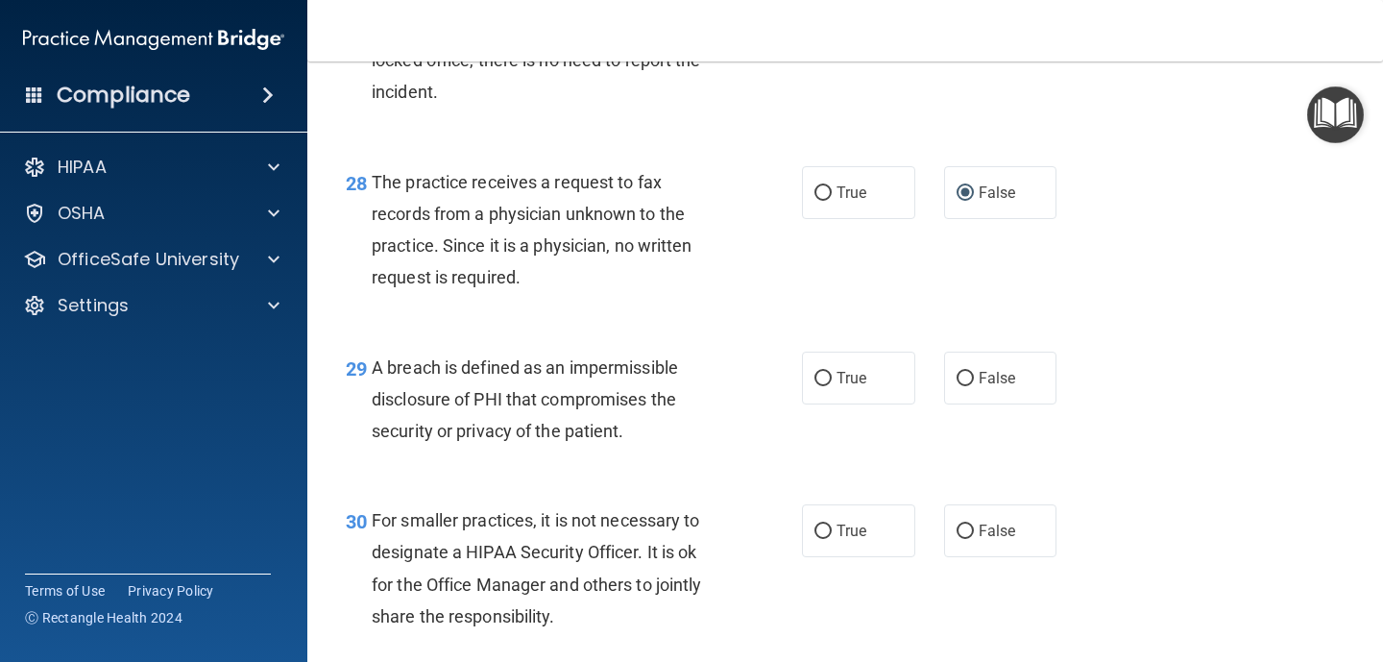
scroll to position [4798, 0]
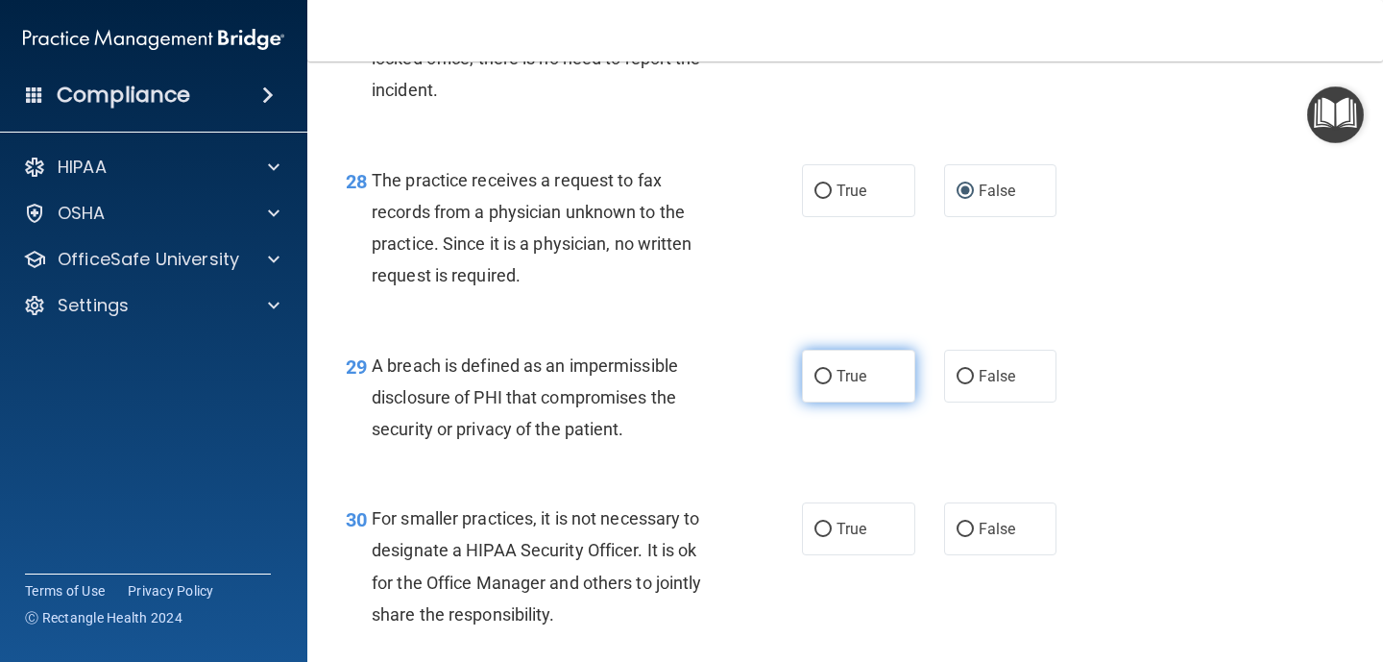
click at [827, 384] on input "True" at bounding box center [822, 377] width 17 height 14
radio input "true"
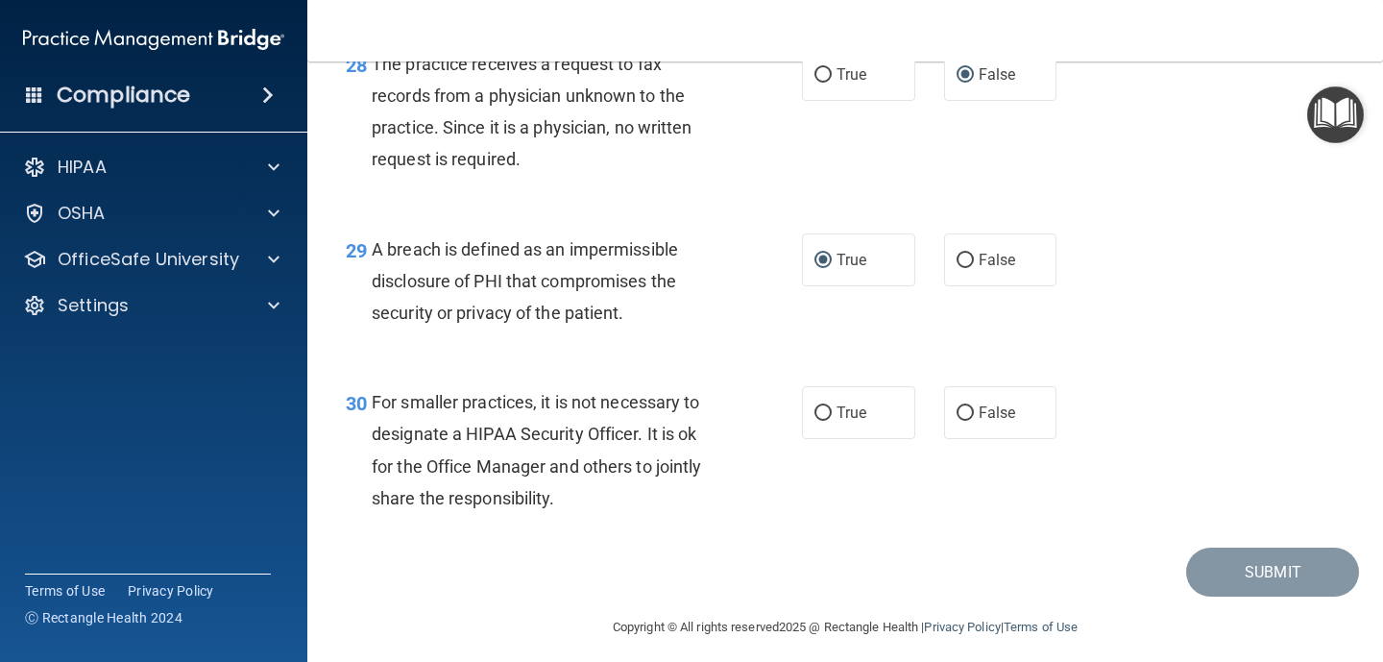
scroll to position [4924, 0]
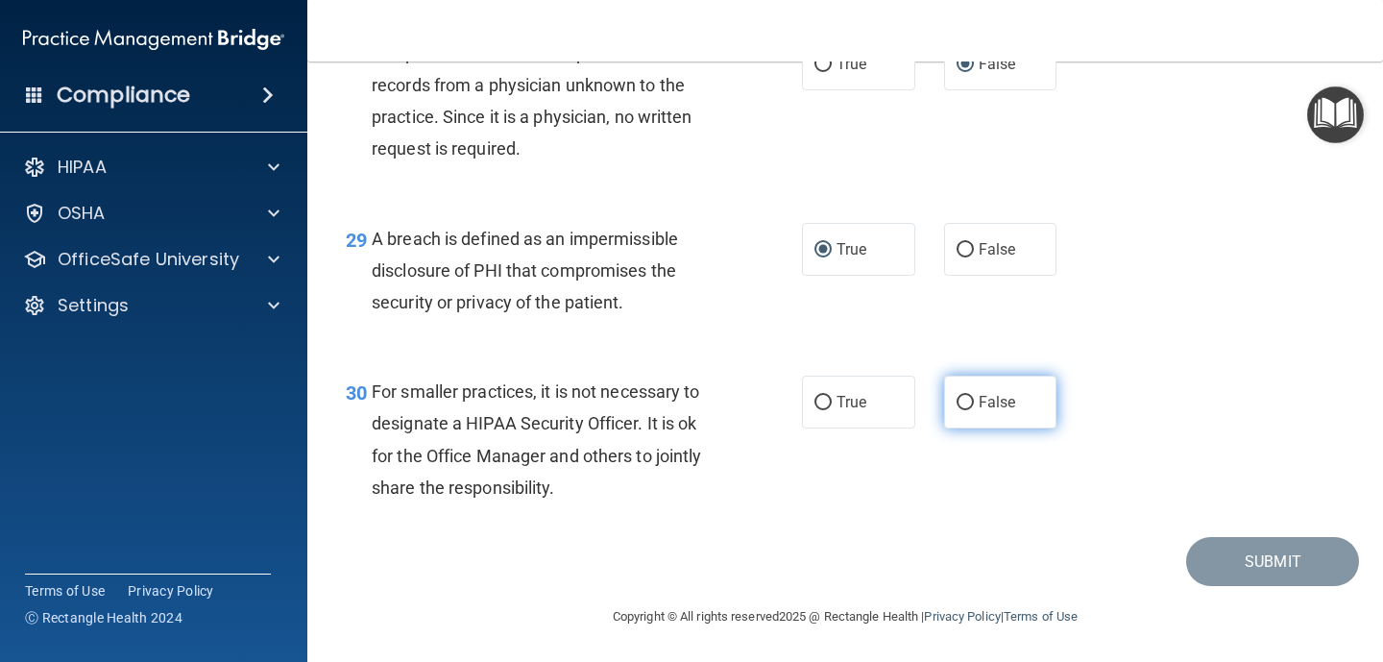
click at [961, 410] on input "False" at bounding box center [964, 403] width 17 height 14
radio input "true"
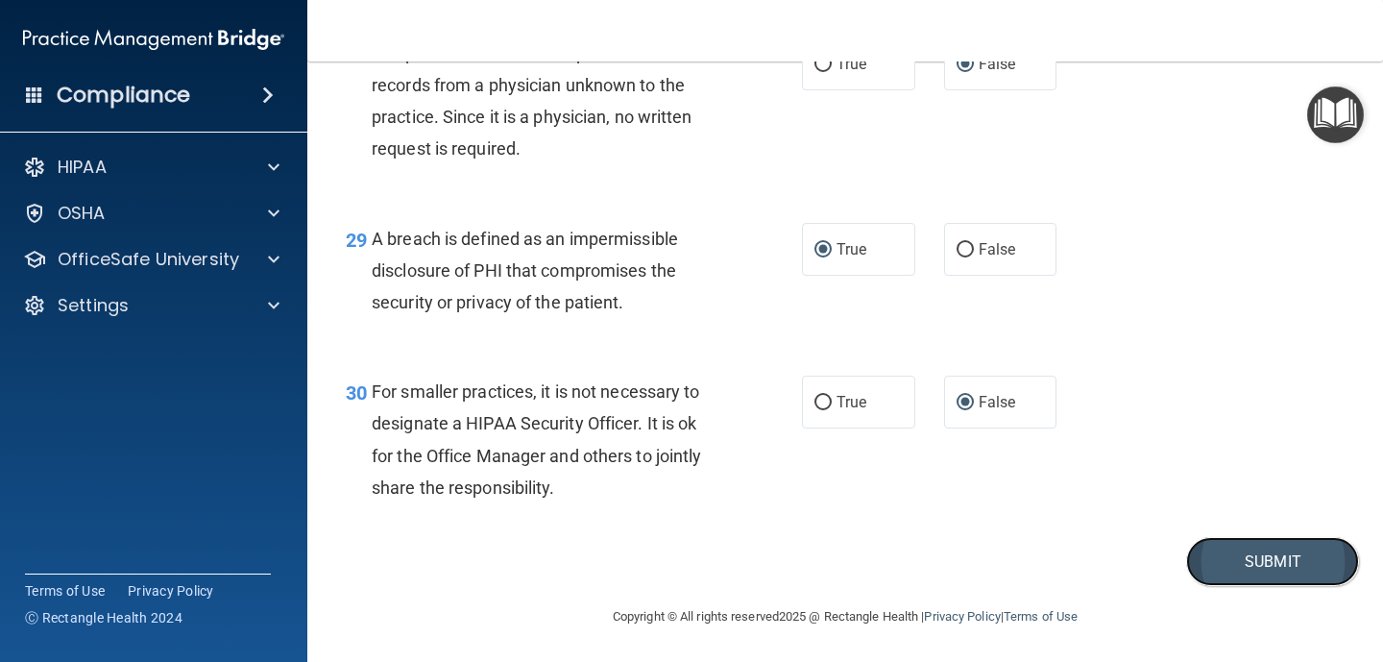
click at [1265, 586] on button "Submit" at bounding box center [1272, 561] width 173 height 49
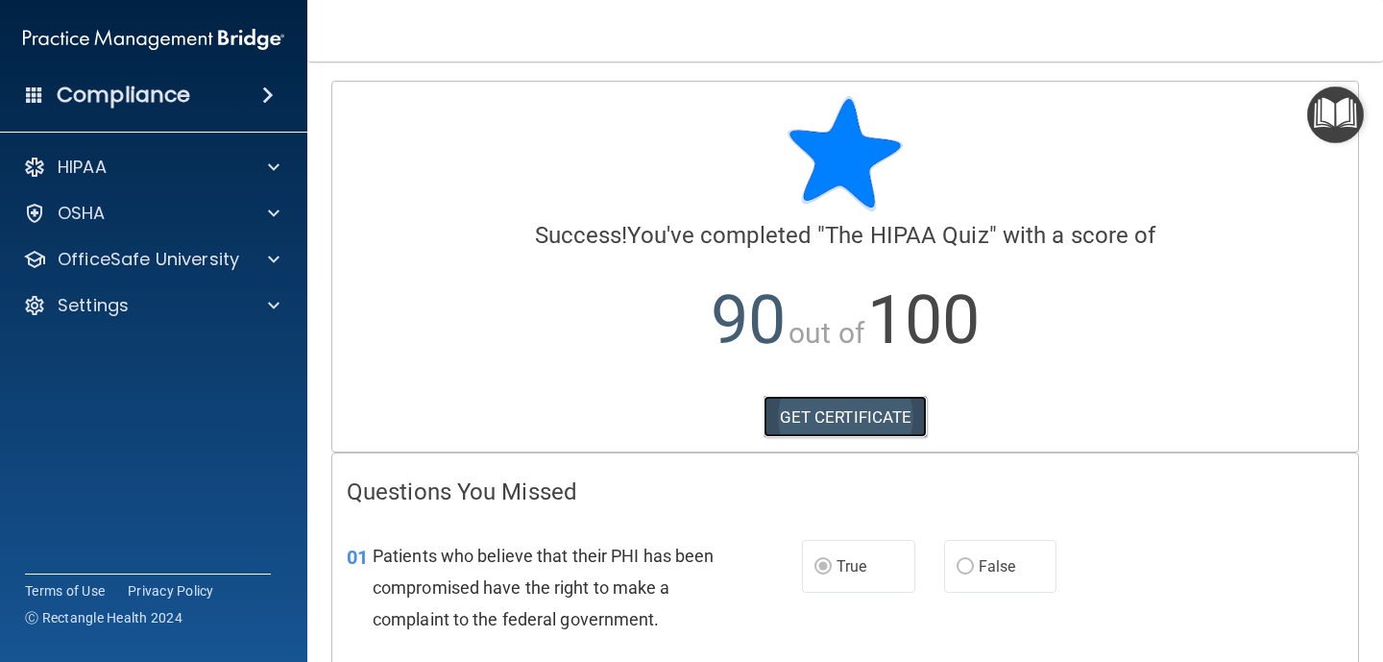
click at [834, 413] on link "GET CERTIFICATE" at bounding box center [845, 417] width 164 height 42
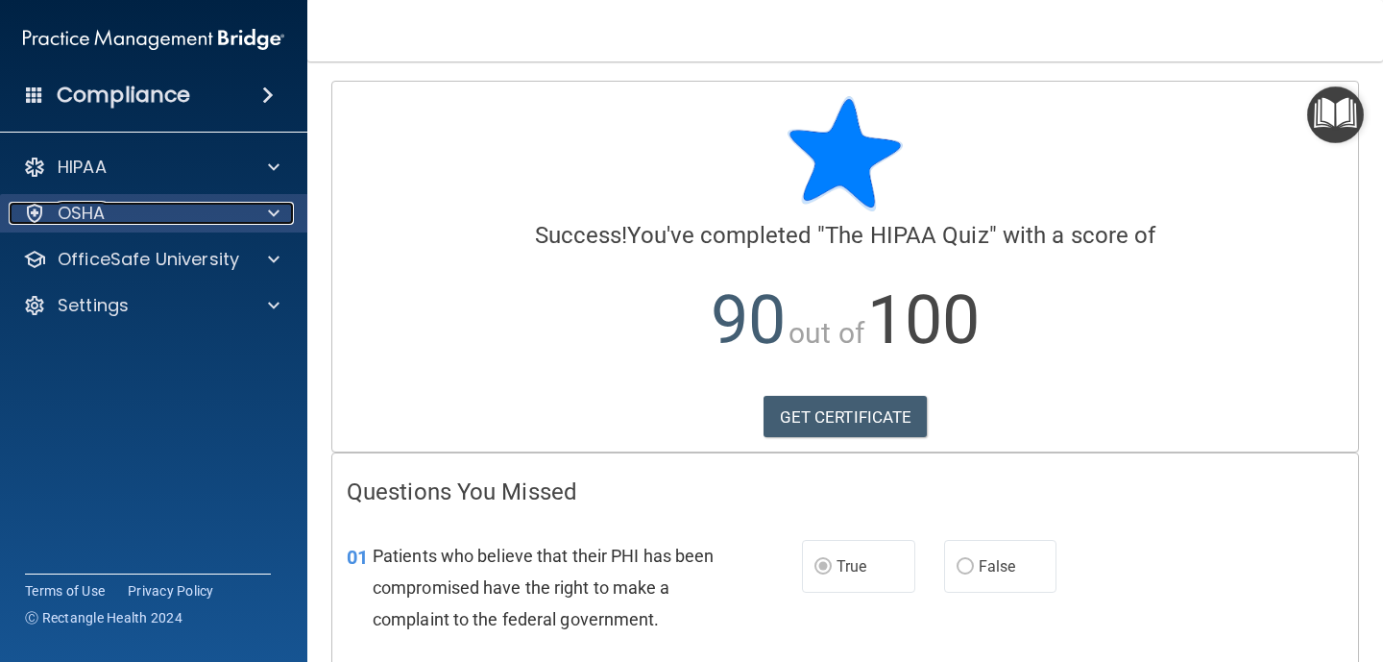
click at [273, 205] on span at bounding box center [274, 213] width 12 height 23
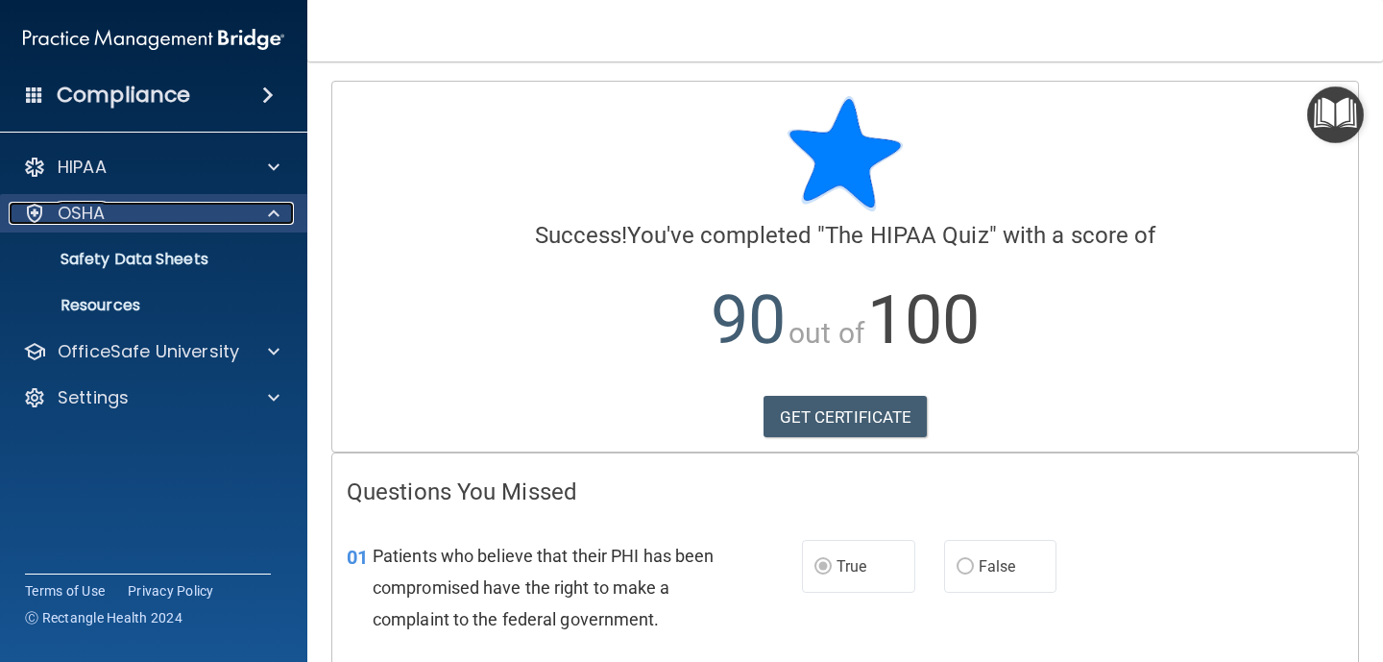
click at [200, 219] on div "OSHA" at bounding box center [128, 213] width 238 height 23
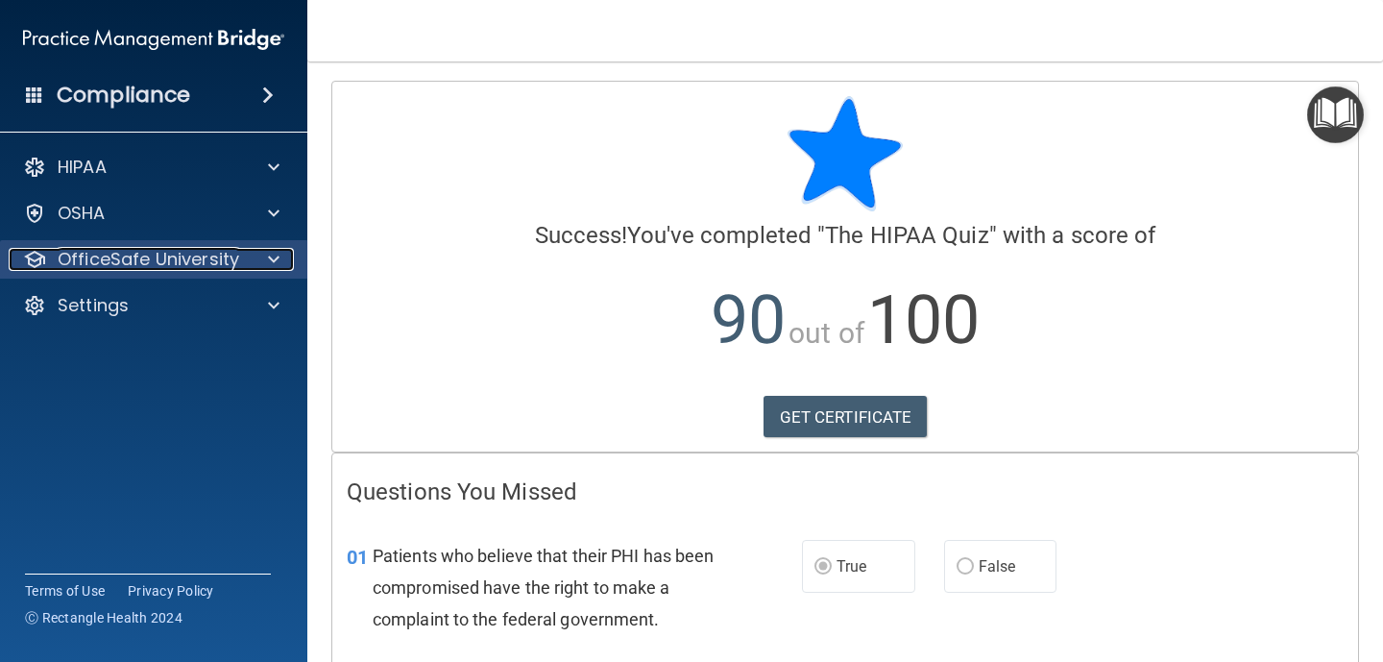
click at [244, 256] on div "OfficeSafe University" at bounding box center [128, 259] width 238 height 23
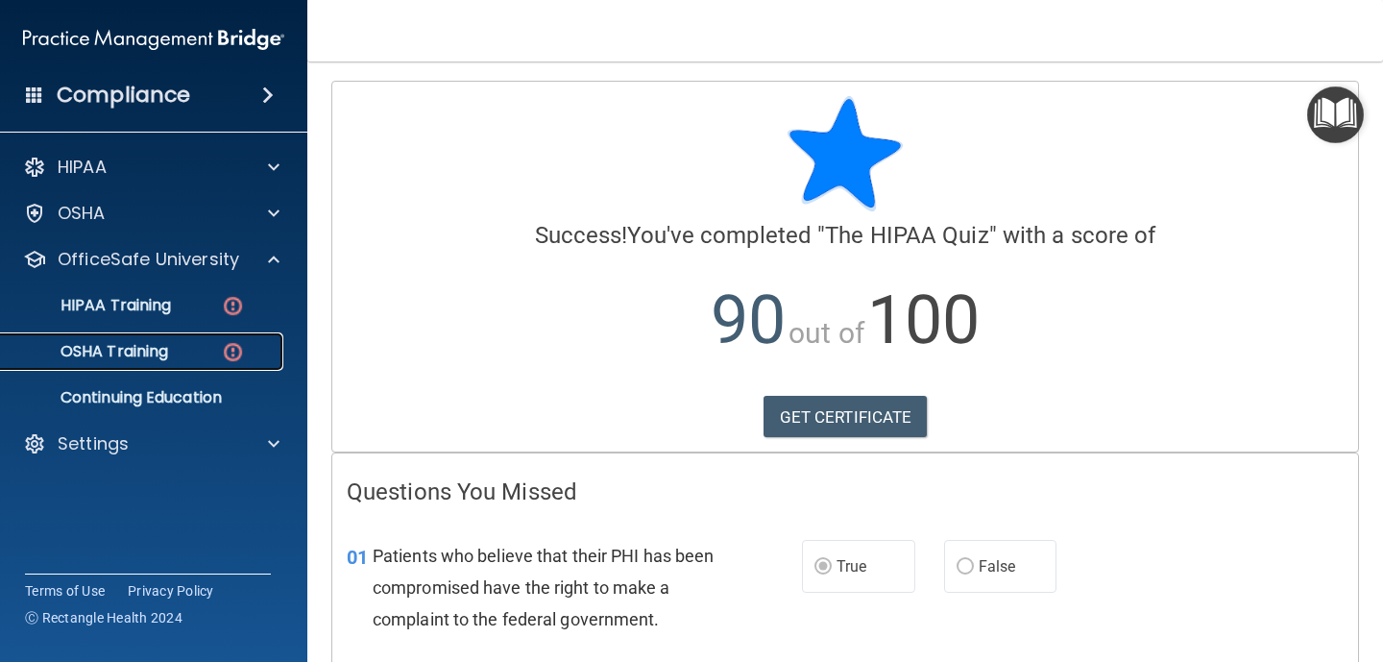
click at [162, 353] on p "OSHA Training" at bounding box center [90, 351] width 156 height 19
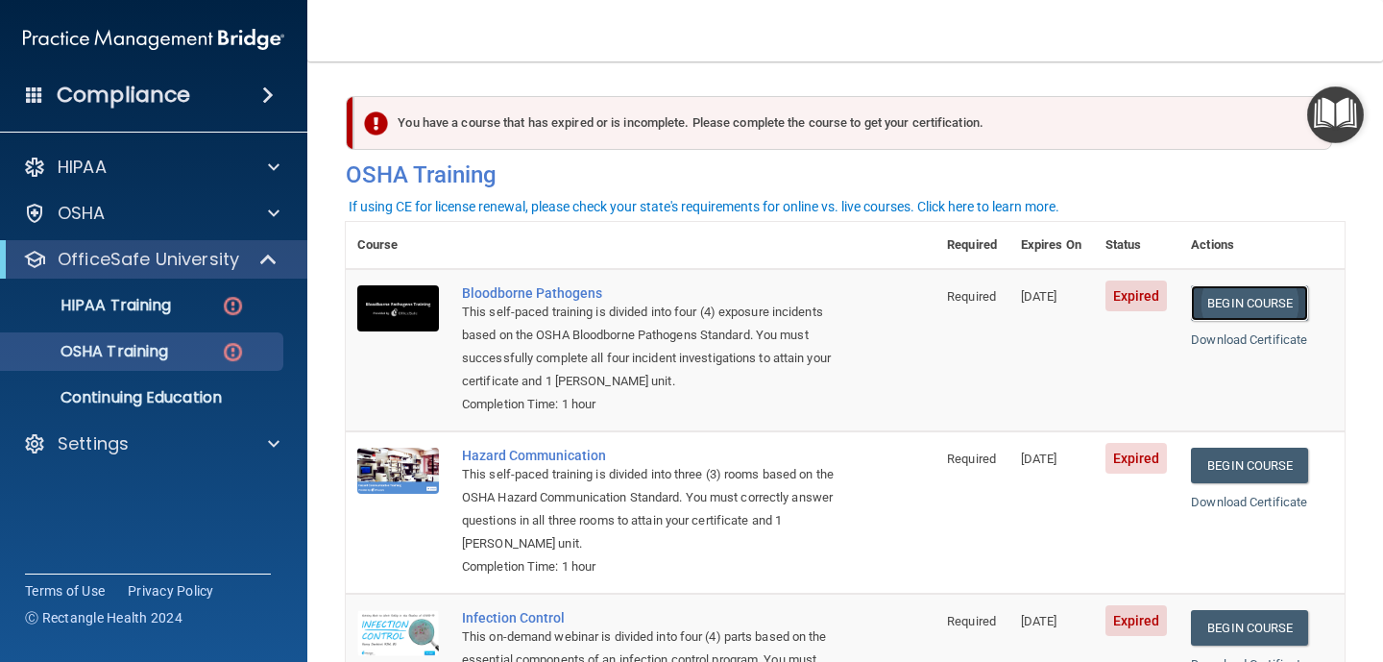
click at [1254, 301] on link "Begin Course" at bounding box center [1249, 303] width 117 height 36
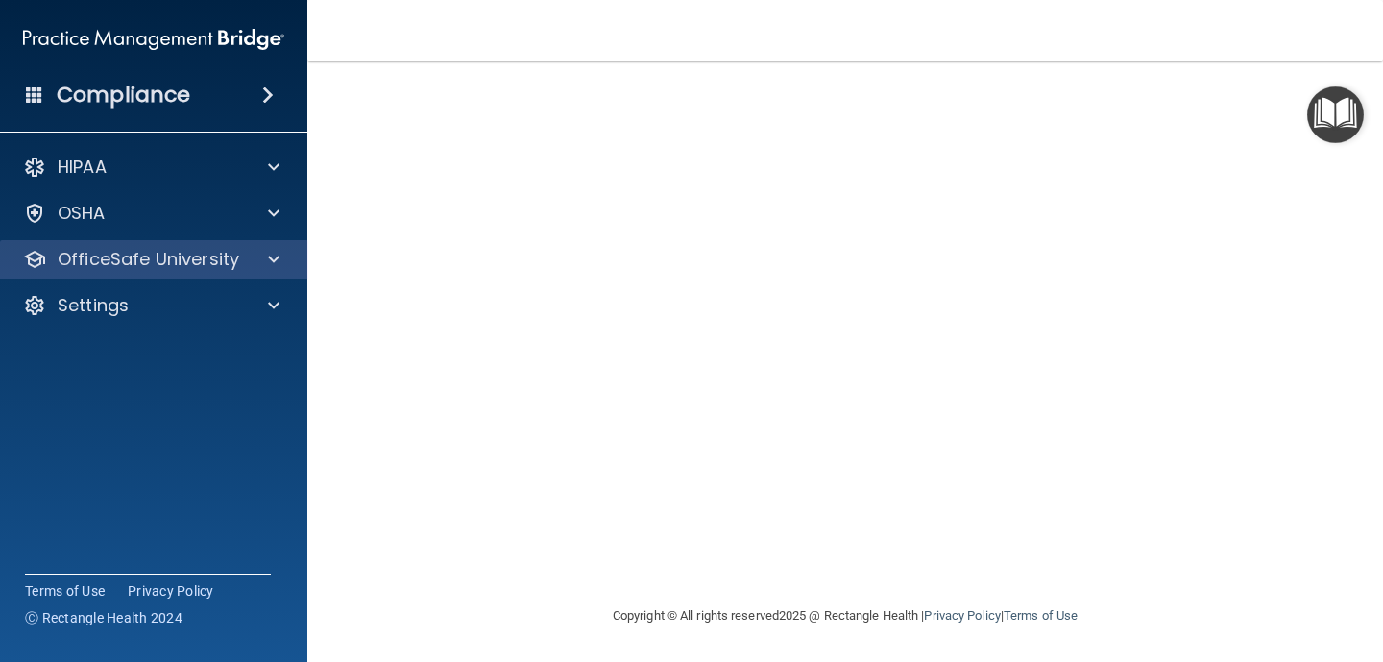
scroll to position [111, 0]
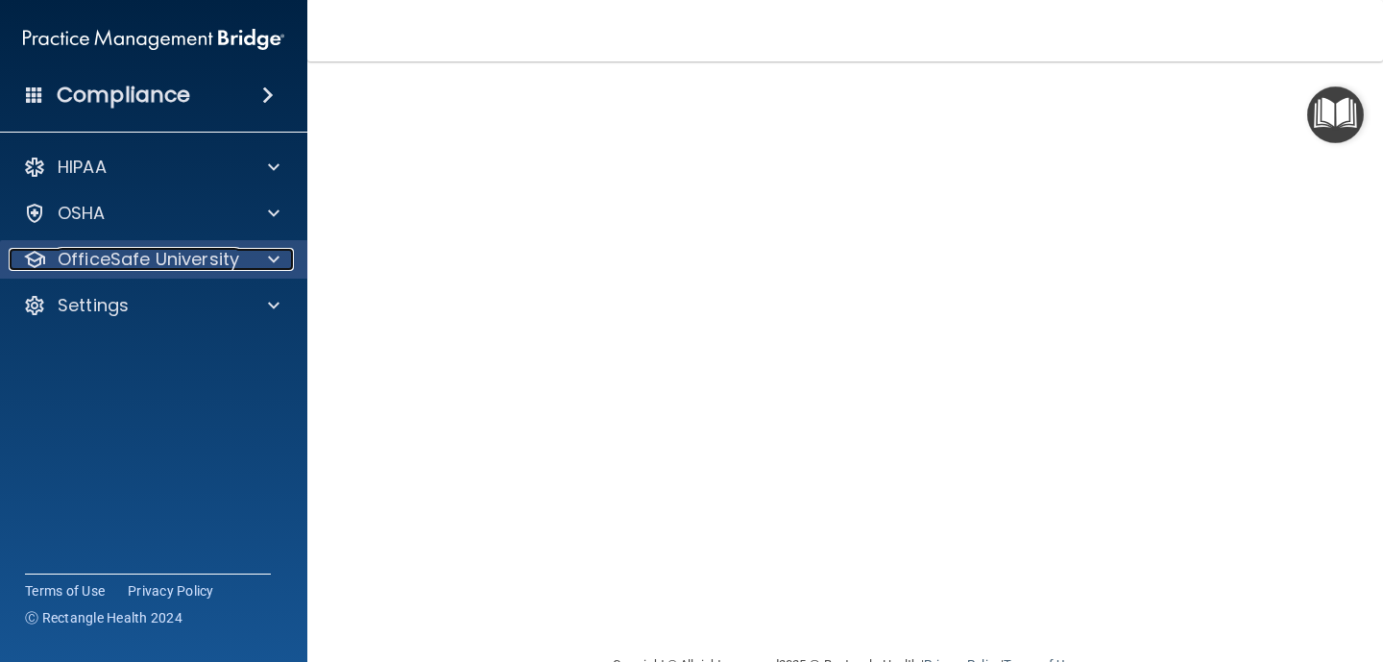
click at [280, 258] on div at bounding box center [271, 259] width 48 height 23
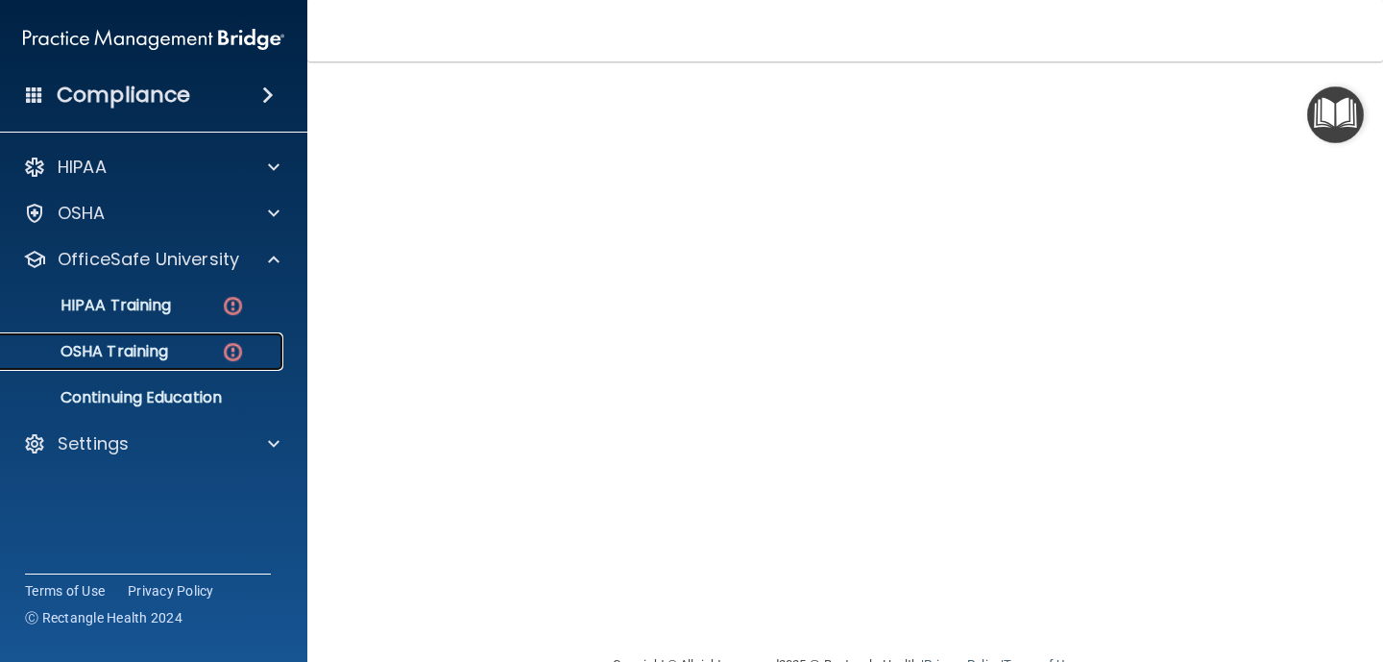
click at [232, 352] on img at bounding box center [233, 352] width 24 height 24
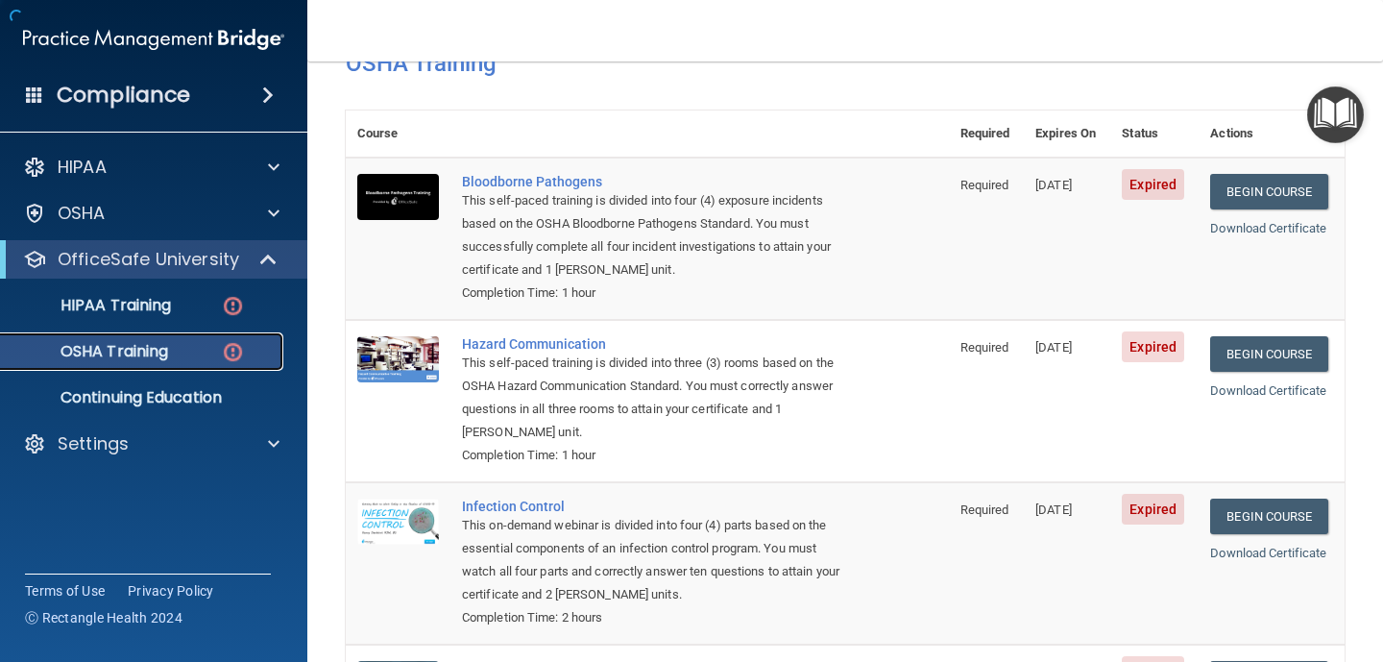
scroll to position [285, 0]
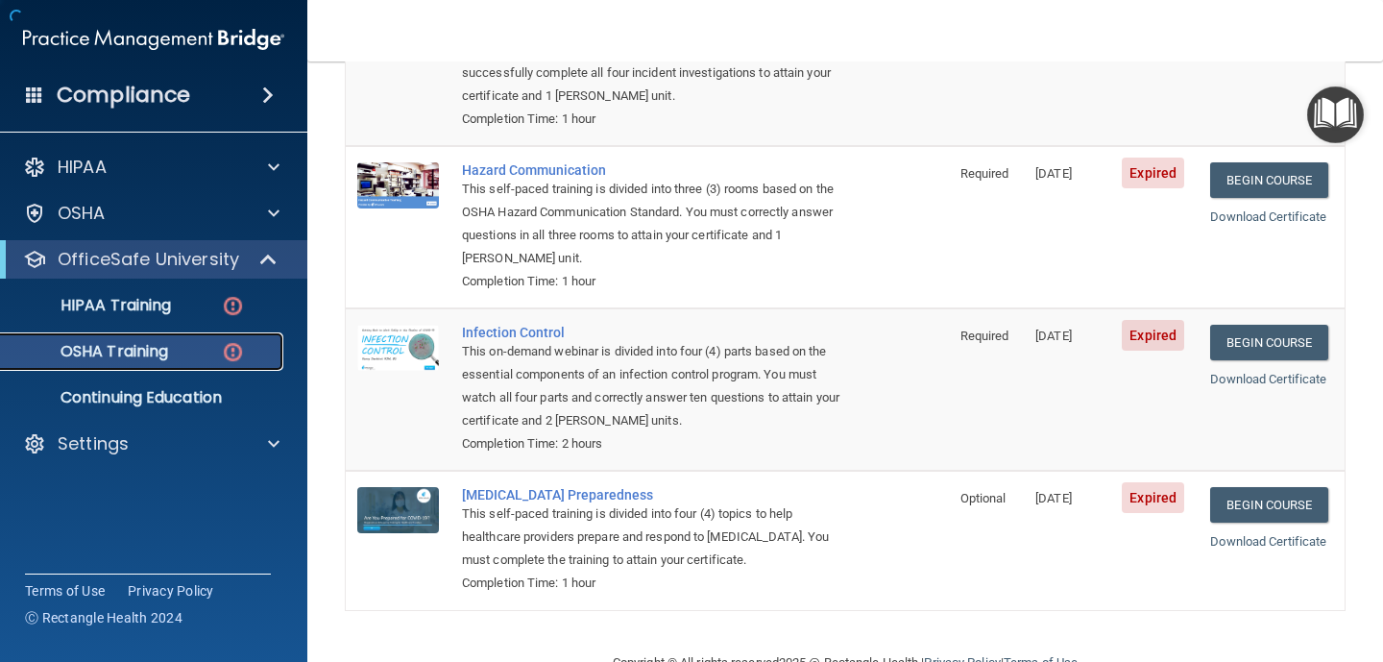
click at [143, 355] on p "OSHA Training" at bounding box center [90, 351] width 156 height 19
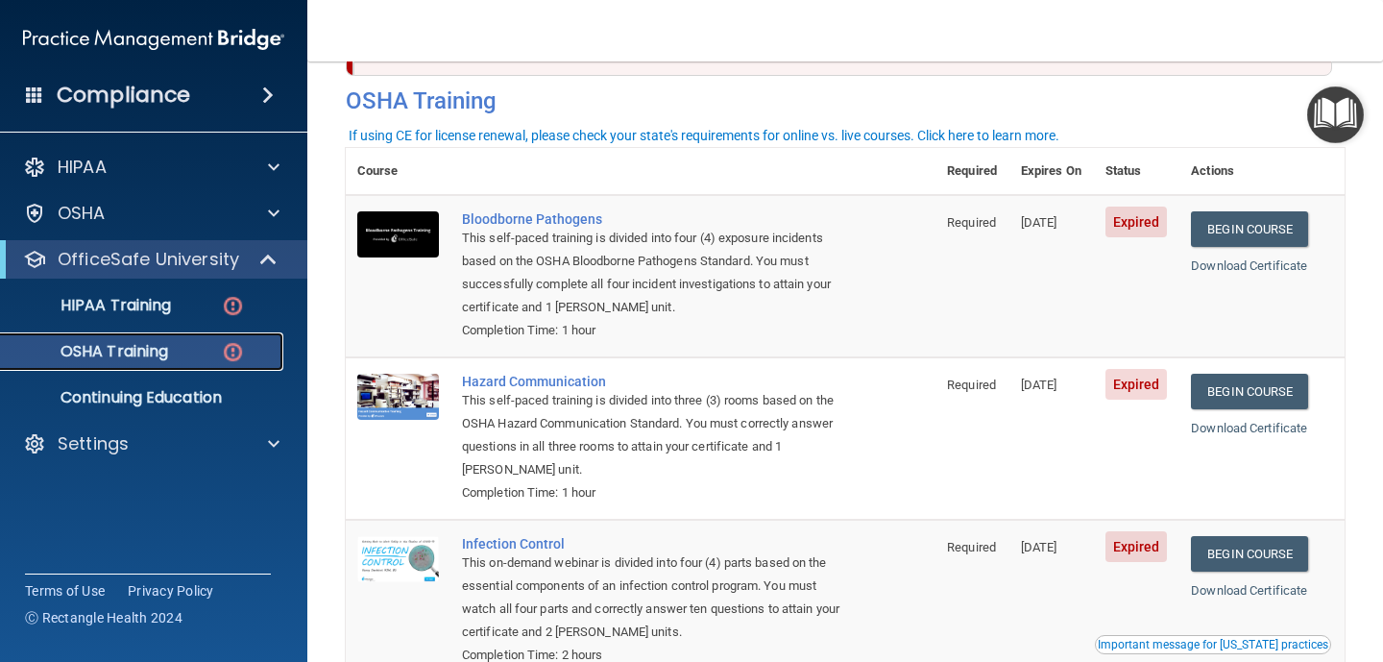
scroll to position [67, 0]
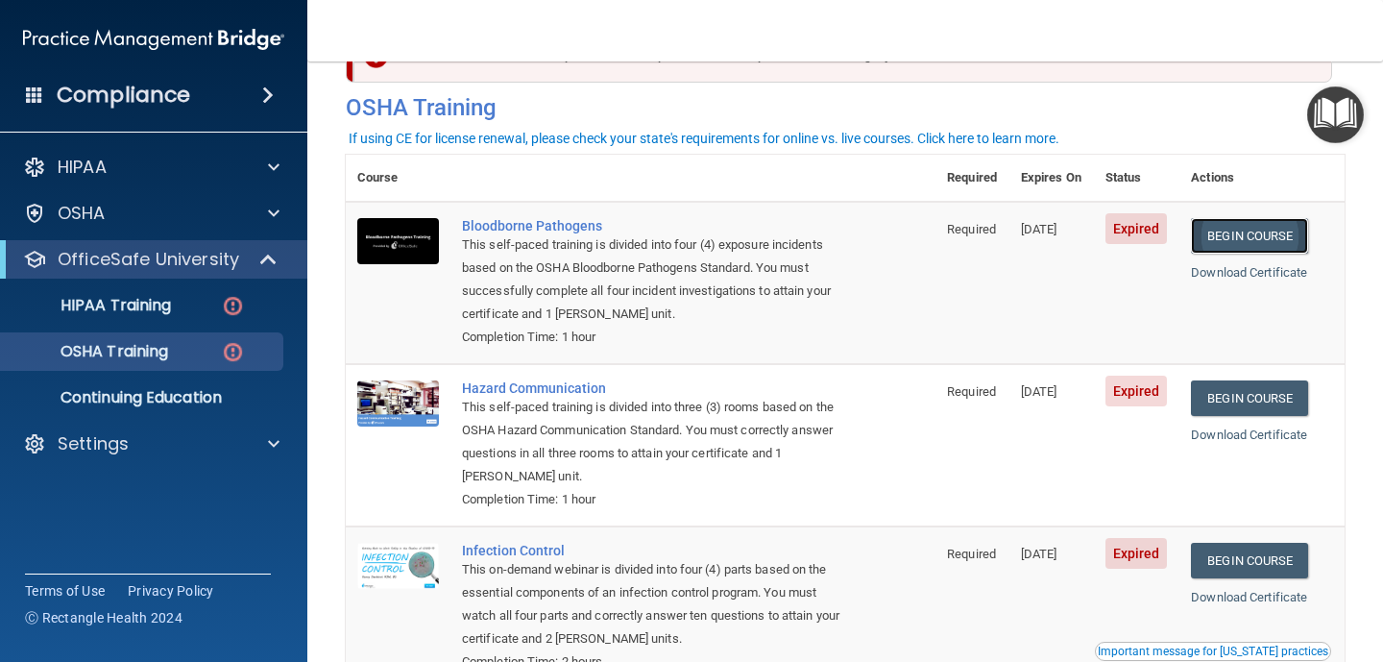
click at [1274, 228] on link "Begin Course" at bounding box center [1249, 236] width 117 height 36
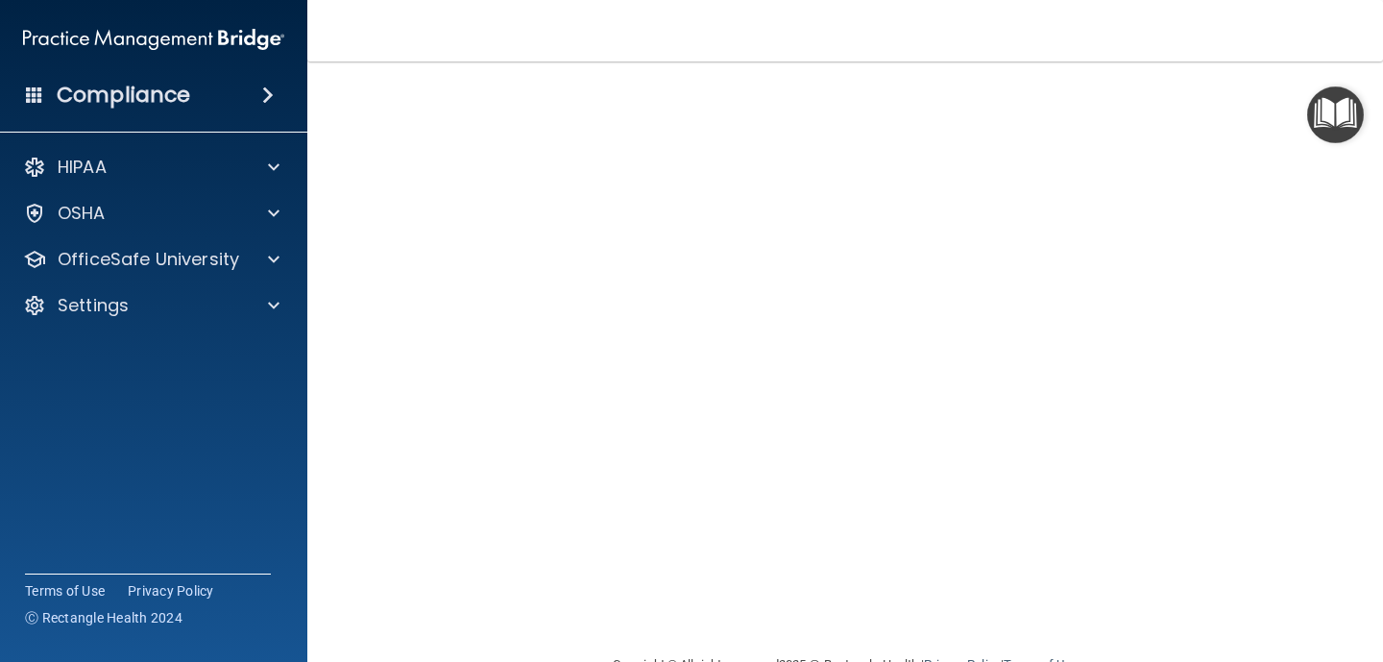
scroll to position [33, 0]
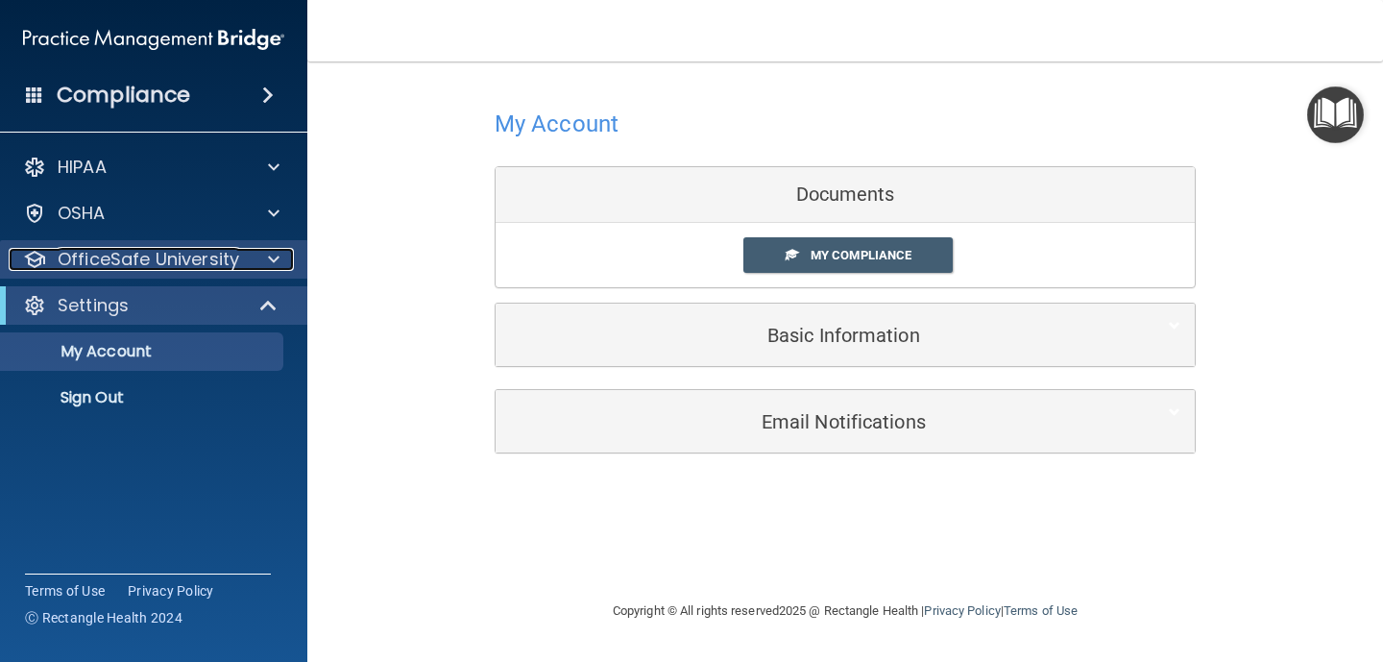
click at [250, 259] on div at bounding box center [271, 259] width 48 height 23
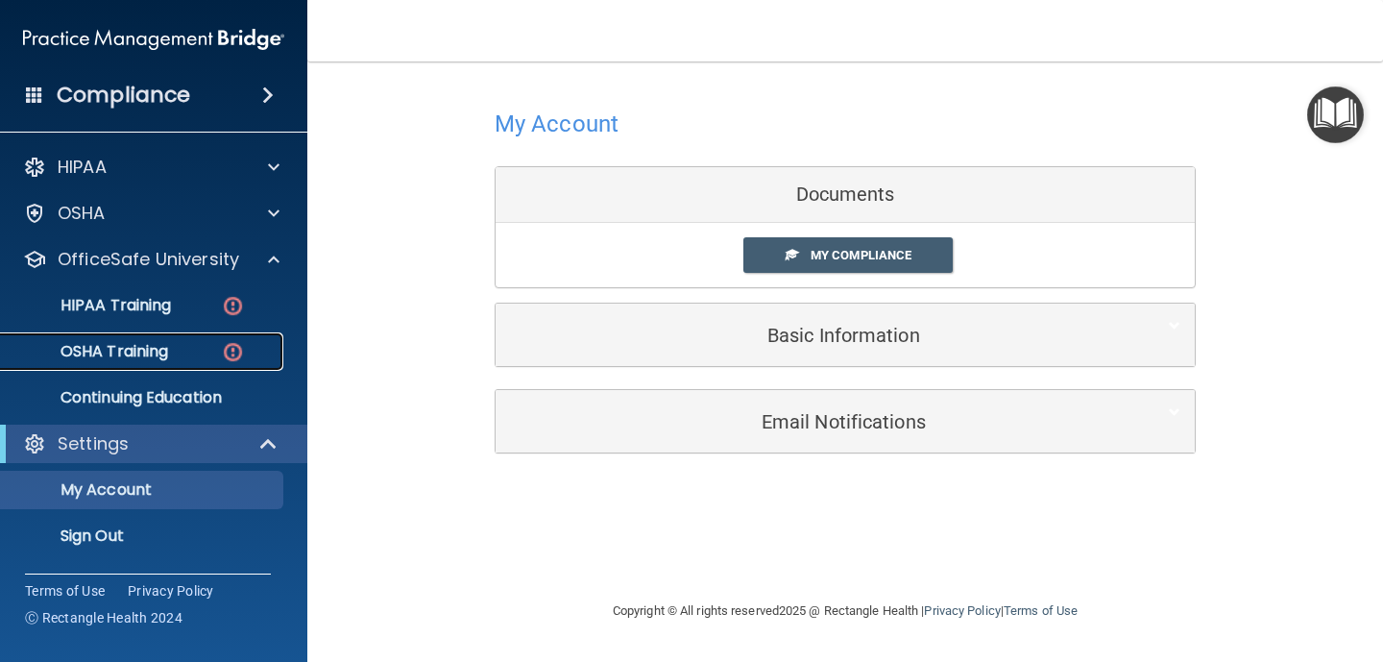
click at [198, 354] on div "OSHA Training" at bounding box center [143, 351] width 262 height 19
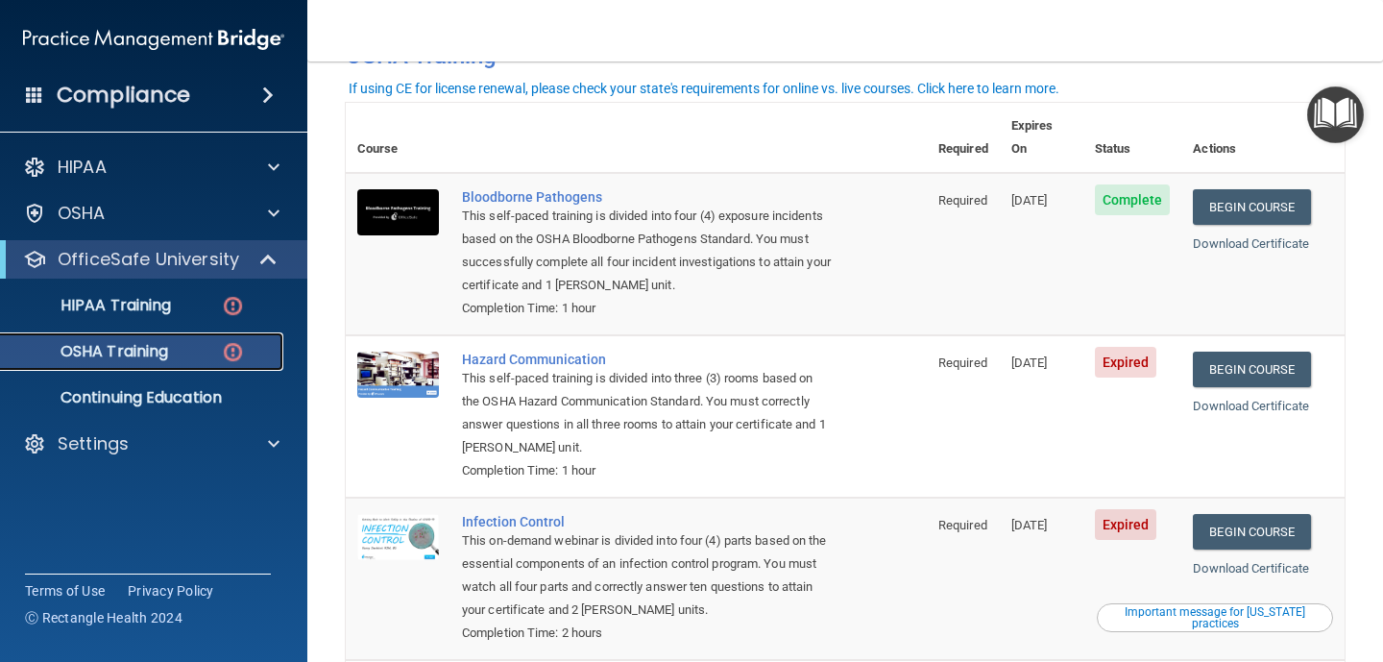
scroll to position [110, 0]
